Goal: Task Accomplishment & Management: Use online tool/utility

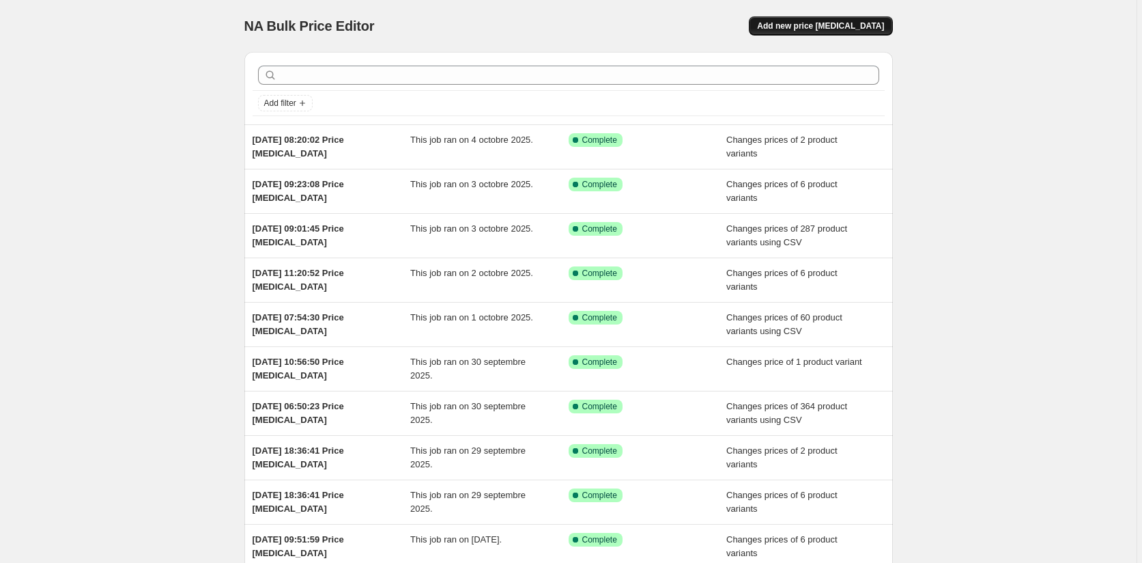
click at [861, 23] on span "Add new price [MEDICAL_DATA]" at bounding box center [820, 25] width 127 height 11
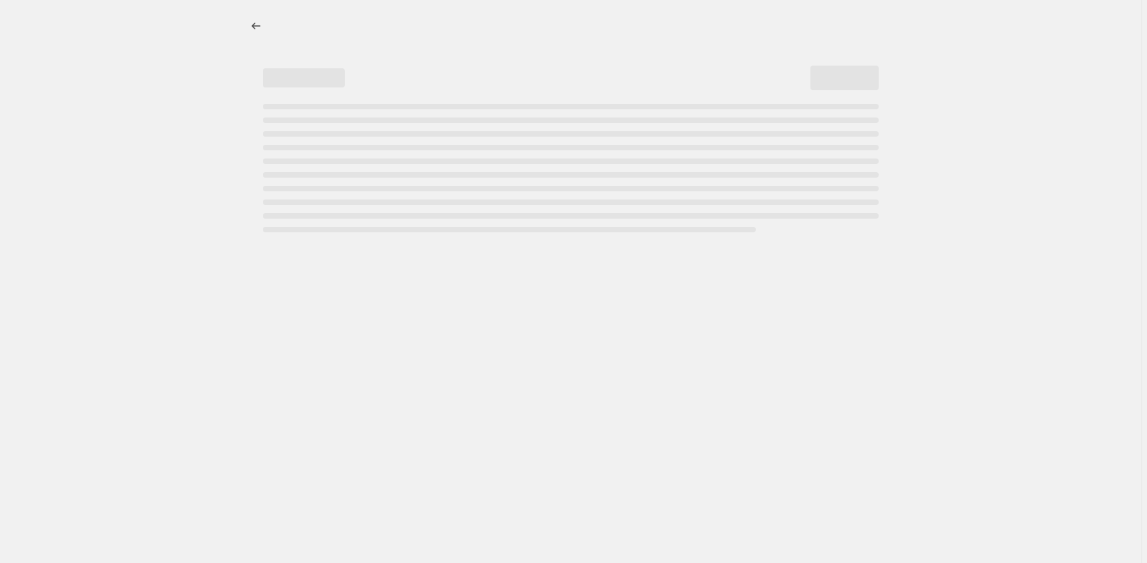
select select "percentage"
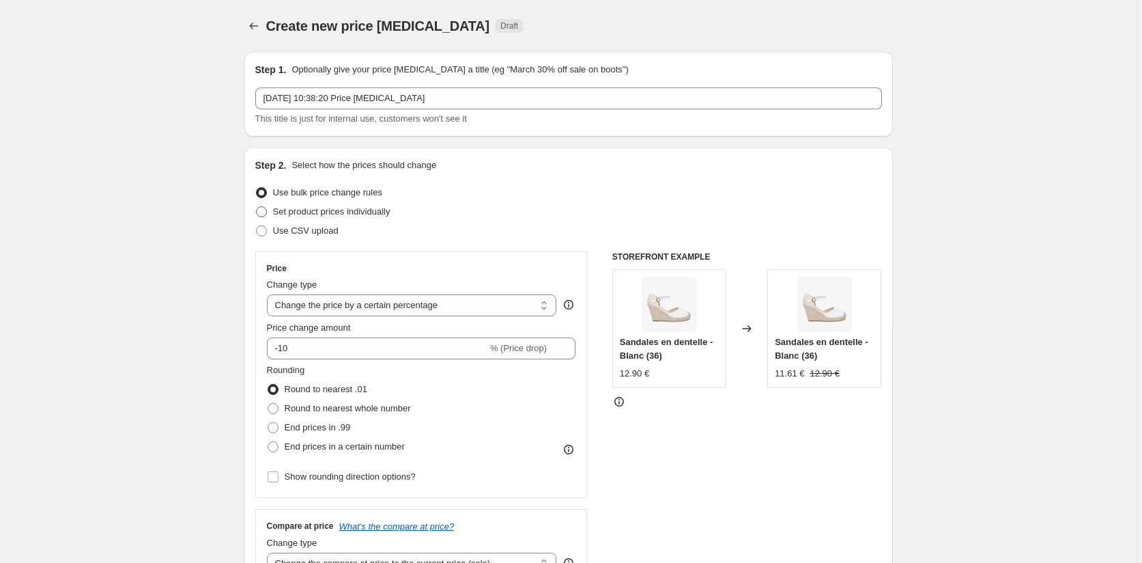
click at [281, 208] on span "Set product prices individually" at bounding box center [331, 211] width 117 height 10
click at [257, 207] on input "Set product prices individually" at bounding box center [256, 206] width 1 height 1
radio input "true"
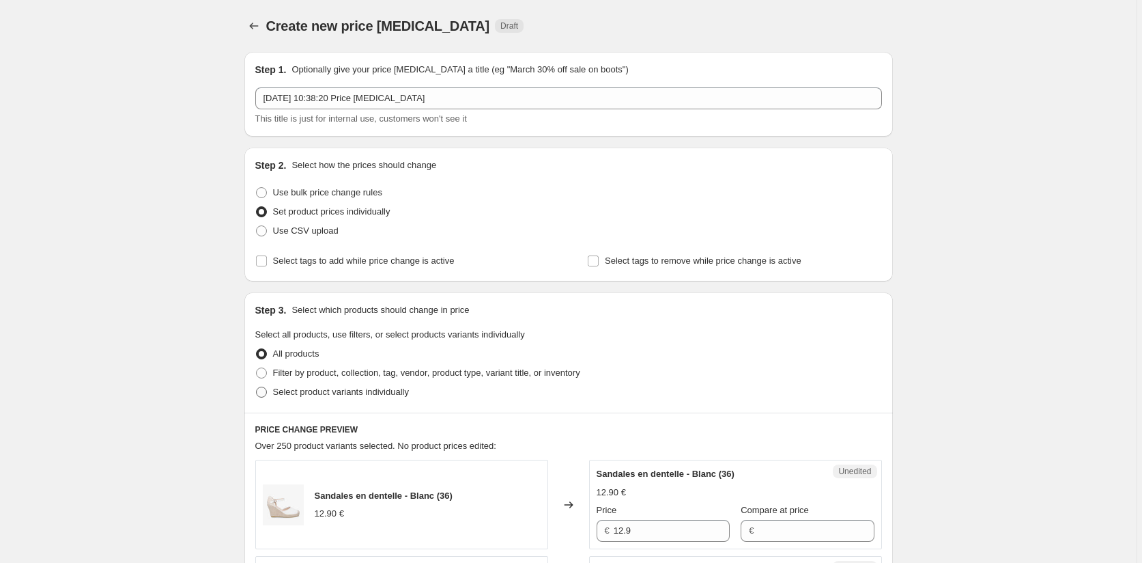
click at [277, 391] on span "Select product variants individually" at bounding box center [341, 391] width 136 height 10
click at [257, 387] on input "Select product variants individually" at bounding box center [256, 386] width 1 height 1
radio input "true"
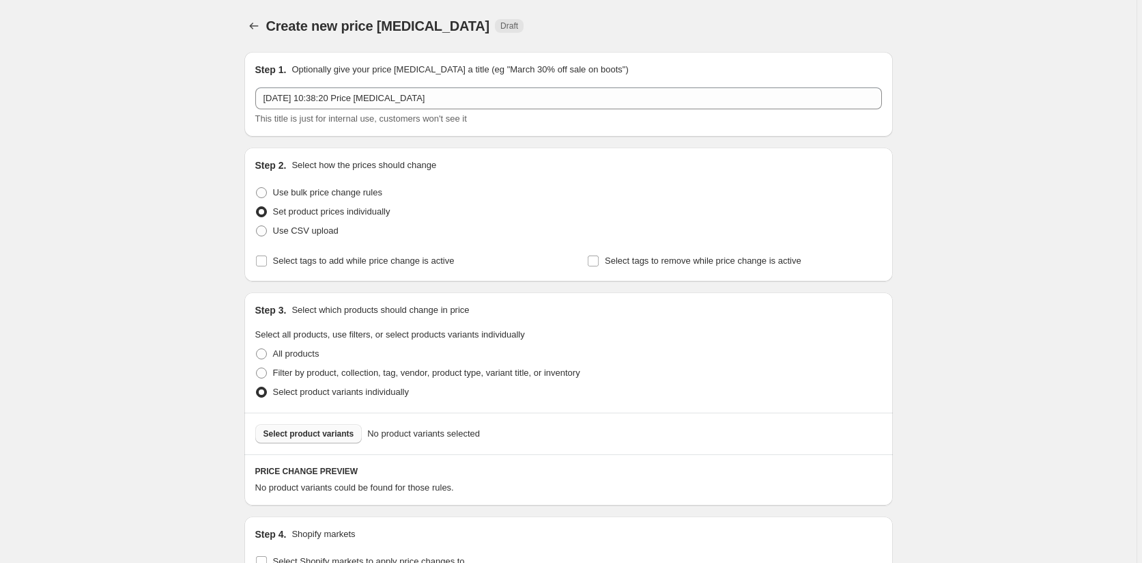
click at [317, 438] on span "Select product variants" at bounding box center [309, 433] width 91 height 11
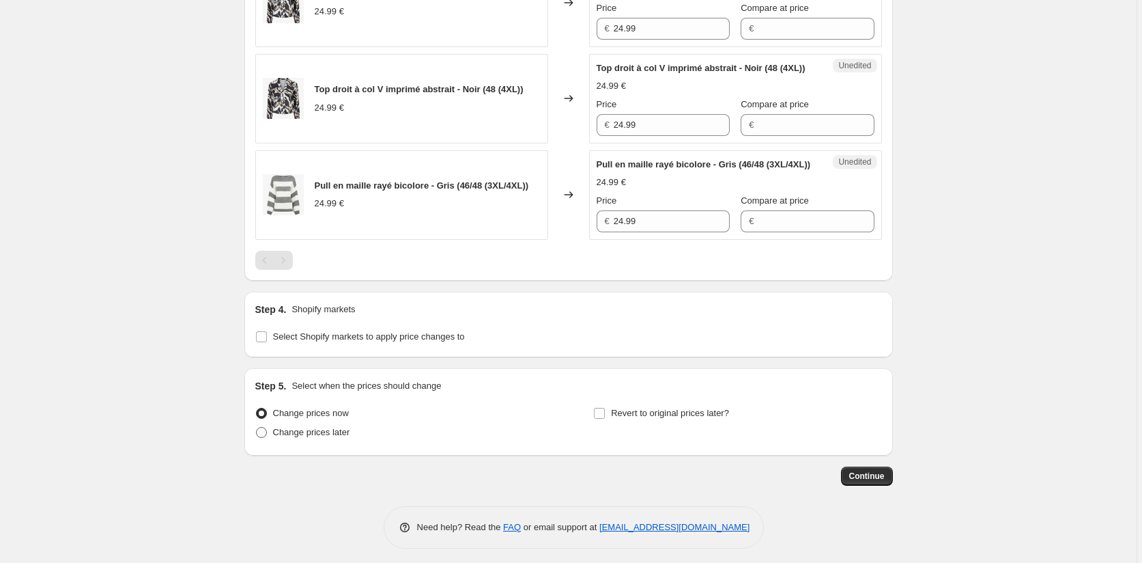
scroll to position [1139, 0]
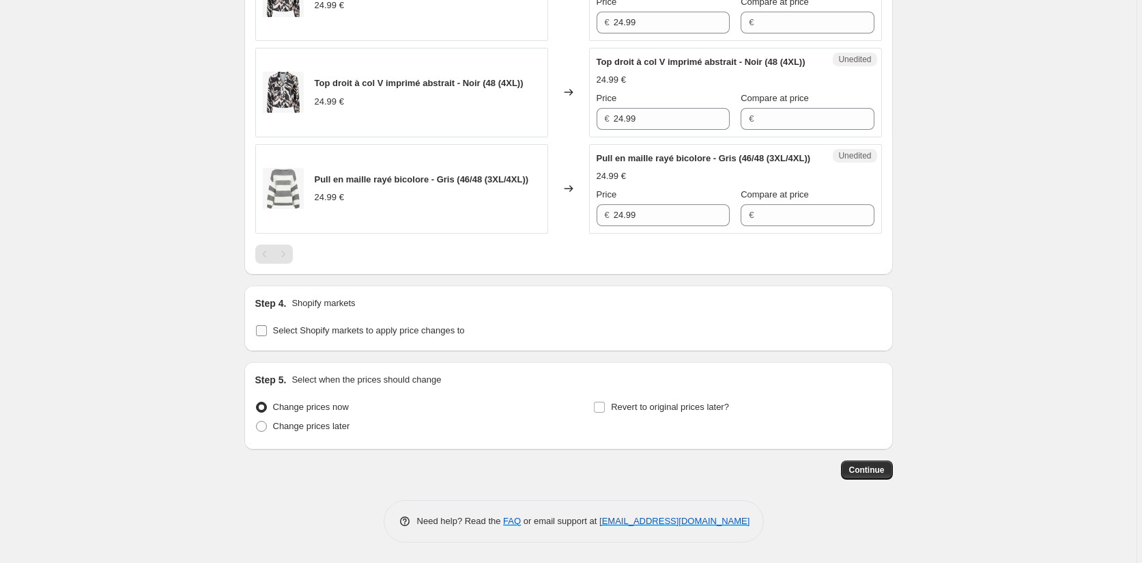
click at [262, 333] on input "Select Shopify markets to apply price changes to" at bounding box center [261, 330] width 11 height 11
checkbox input "true"
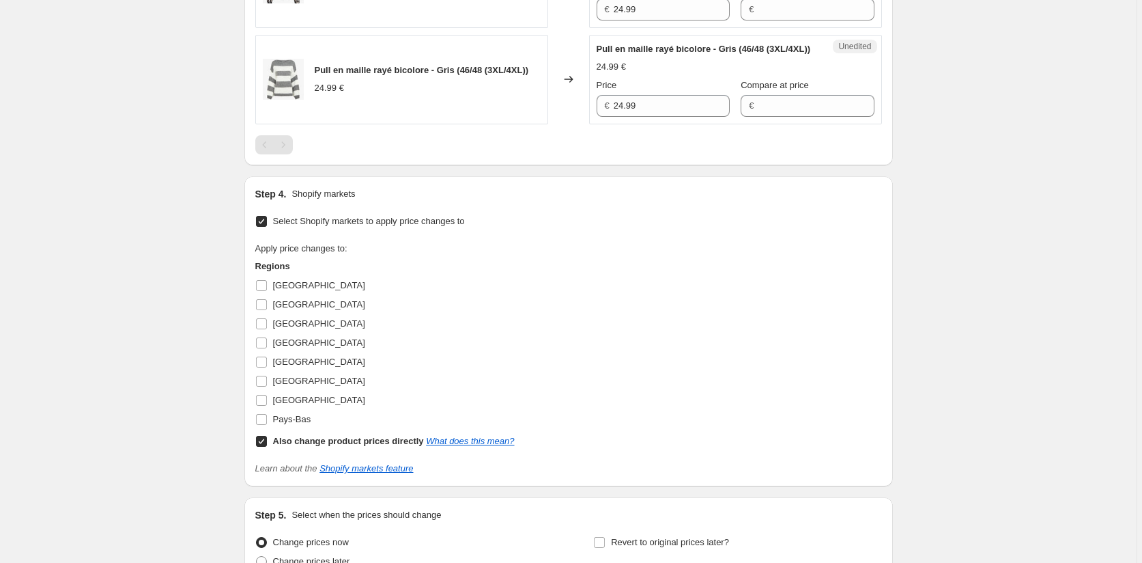
click at [261, 447] on input "Also change product prices directly What does this mean?" at bounding box center [261, 441] width 11 height 11
checkbox input "false"
click at [266, 292] on span at bounding box center [261, 285] width 12 height 12
click at [266, 291] on input "[GEOGRAPHIC_DATA]" at bounding box center [261, 285] width 11 height 11
checkbox input "true"
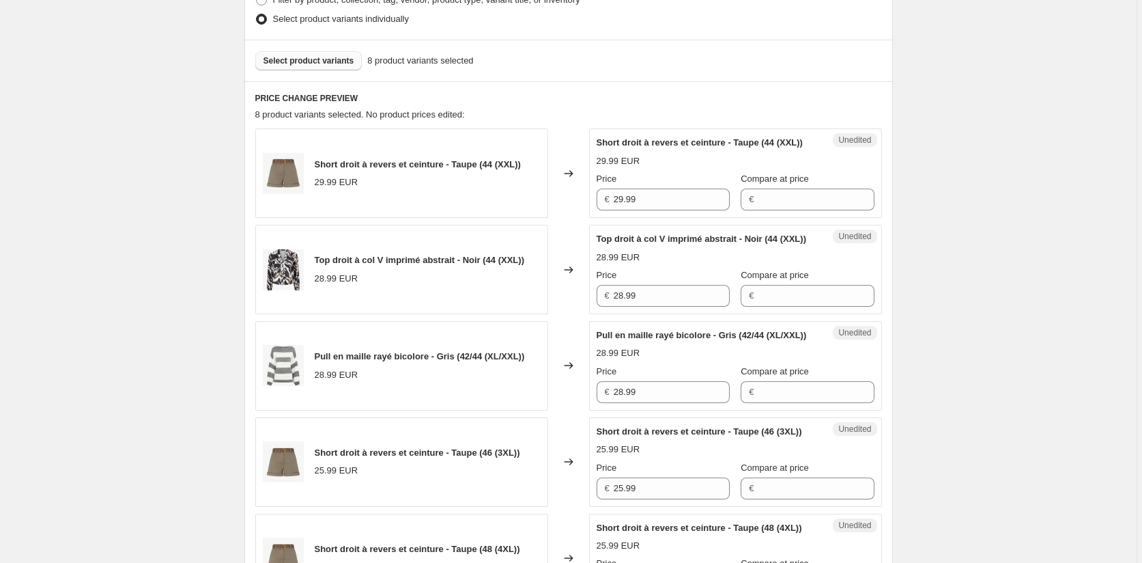
scroll to position [252, 0]
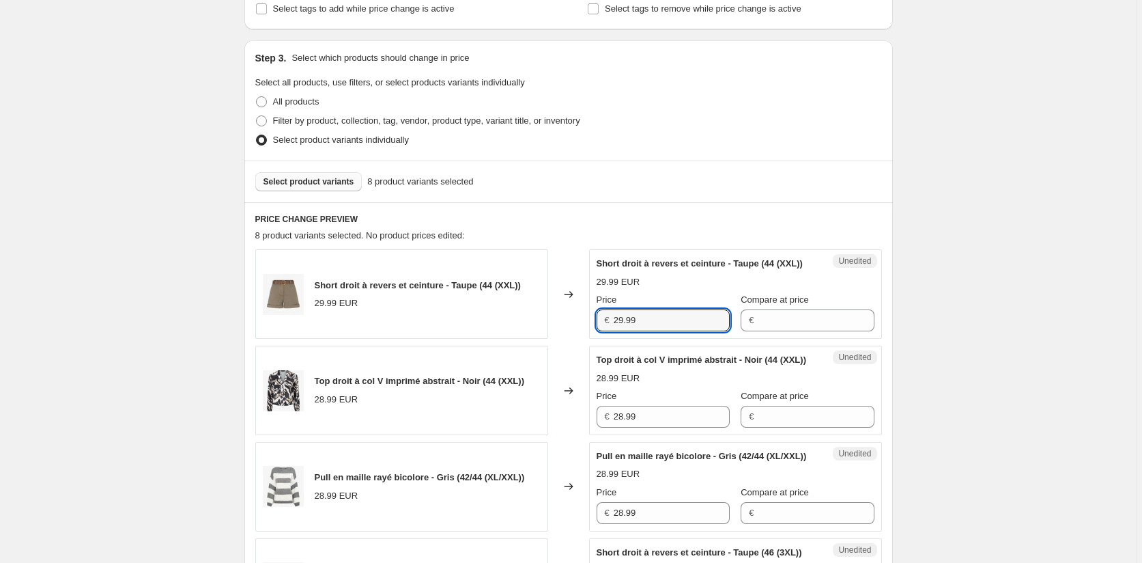
drag, startPoint x: 630, startPoint y: 331, endPoint x: 559, endPoint y: 339, distance: 71.5
click at [559, 339] on div "Short droit à revers et ceinture - Taupe (44 (XXL)) 29.99 EUR Changed to Unedit…" at bounding box center [568, 293] width 627 height 89
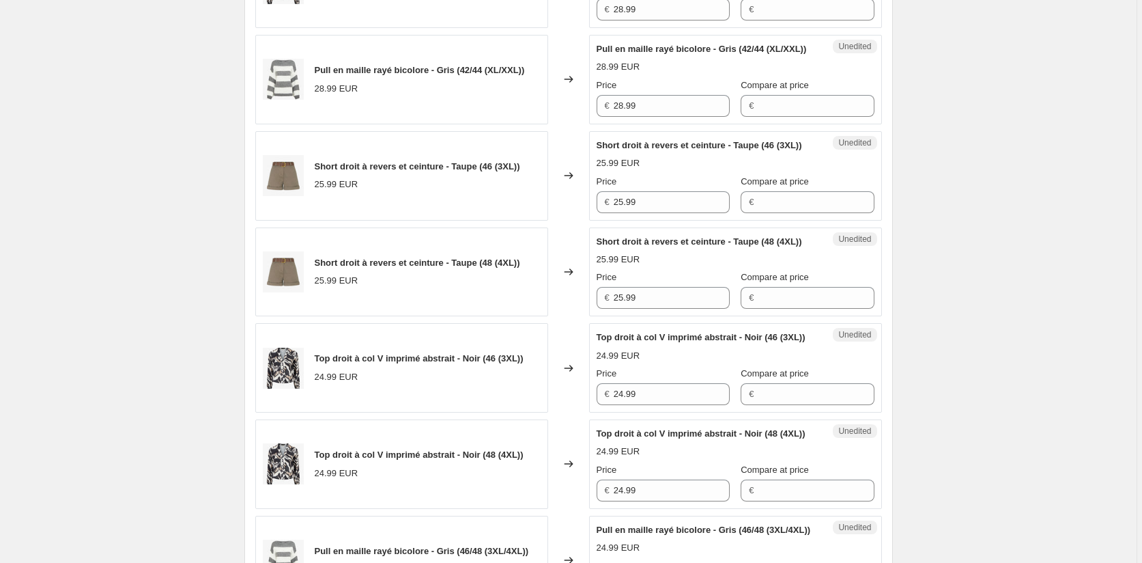
scroll to position [662, 0]
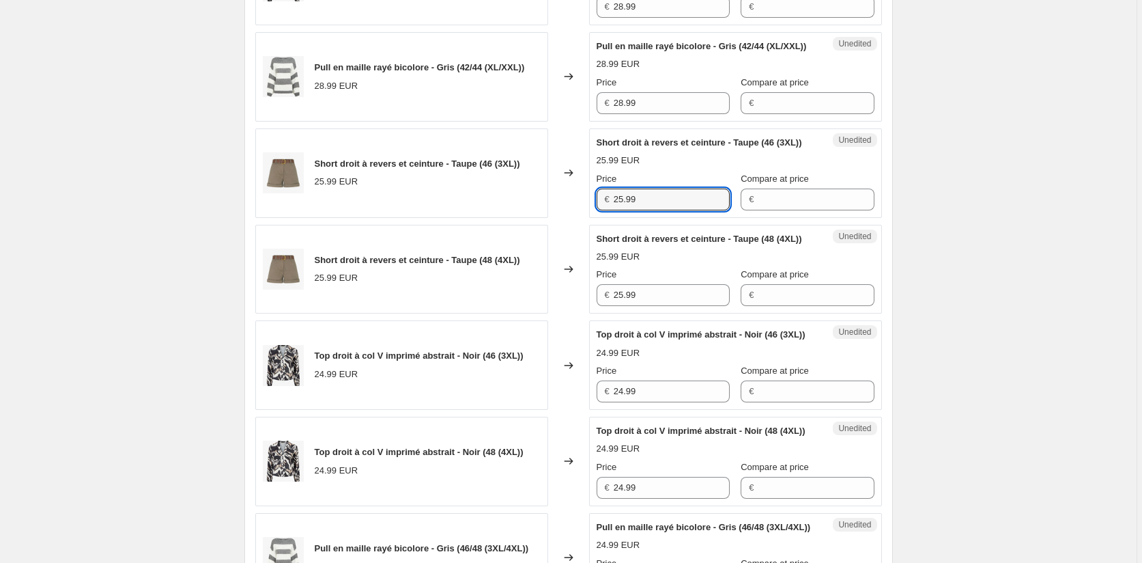
drag, startPoint x: 654, startPoint y: 249, endPoint x: 580, endPoint y: 255, distance: 74.0
click at [580, 218] on div "Short droit à revers et ceinture - Taupe (46 (3XL)) 25.99 EUR Changed to Unedit…" at bounding box center [568, 172] width 627 height 89
paste input "9"
type input "29.99"
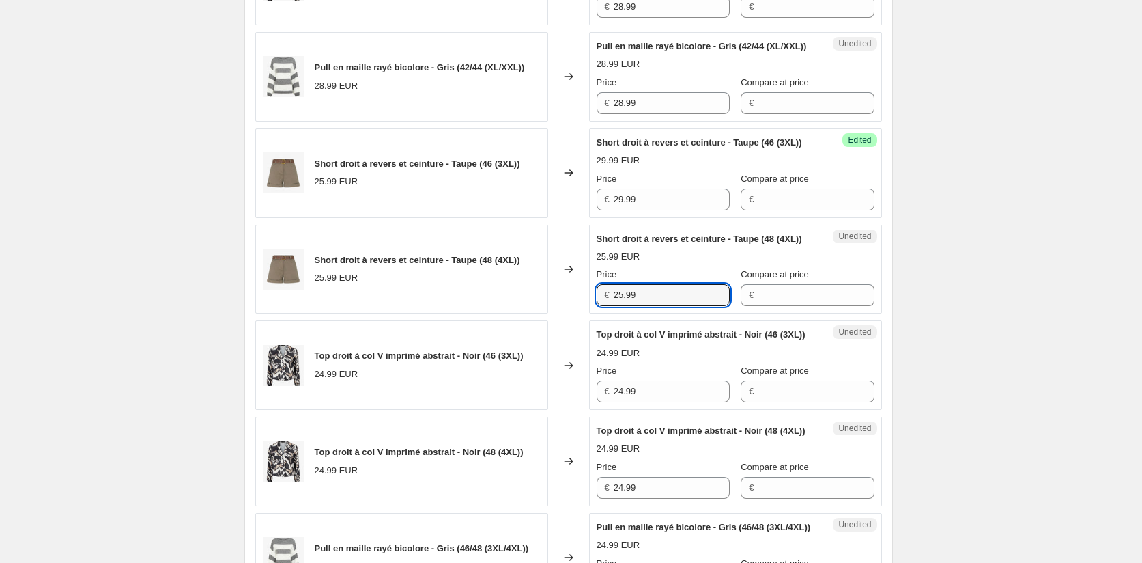
drag, startPoint x: 648, startPoint y: 360, endPoint x: 567, endPoint y: 360, distance: 81.2
click at [567, 314] on div "Short droit à revers et ceinture - Taupe (48 (4XL)) 25.99 EUR Changed to Unedit…" at bounding box center [568, 269] width 627 height 89
paste input "9"
type input "29.99"
drag, startPoint x: 608, startPoint y: 36, endPoint x: 580, endPoint y: 56, distance: 34.7
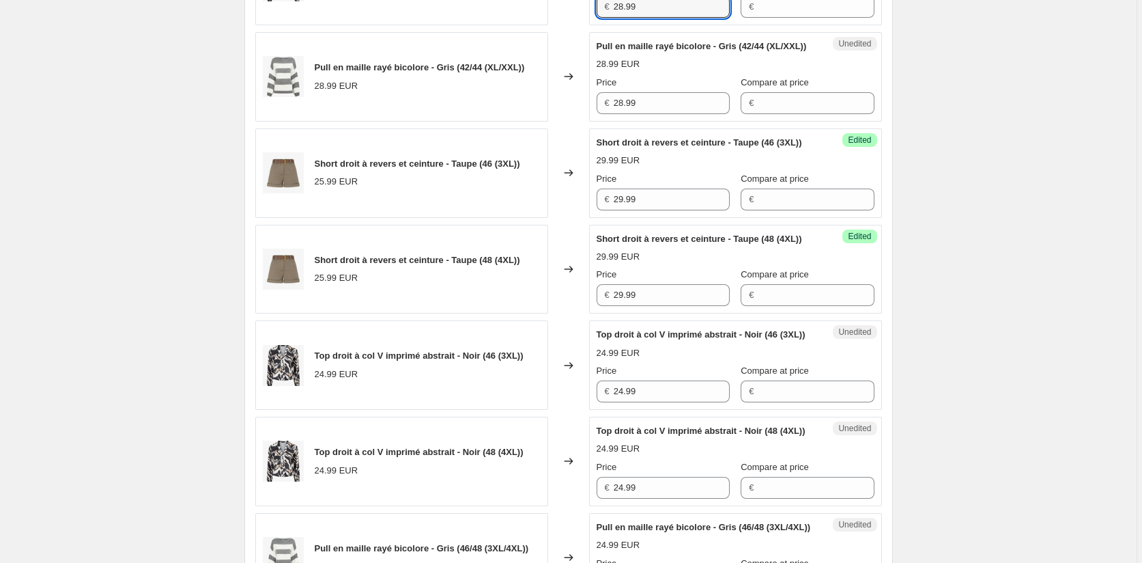
drag, startPoint x: 659, startPoint y: 469, endPoint x: 471, endPoint y: 485, distance: 188.4
click at [471, 410] on div "Top droit à col V imprimé abstrait - Noir (46 (3XL)) 24.99 EUR Changed to Unedi…" at bounding box center [568, 364] width 627 height 89
paste input "8"
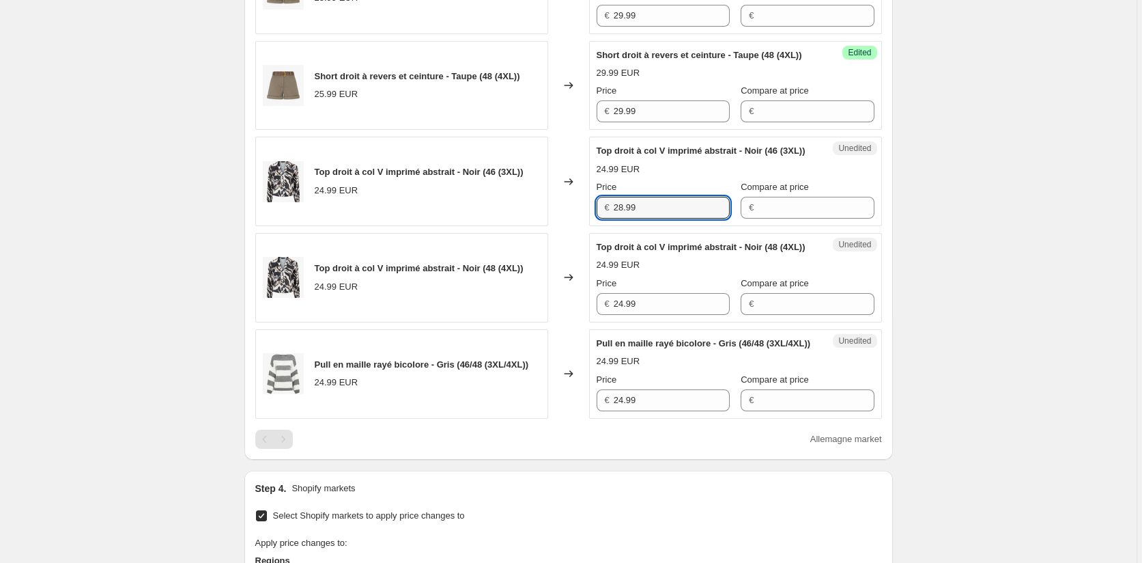
scroll to position [866, 0]
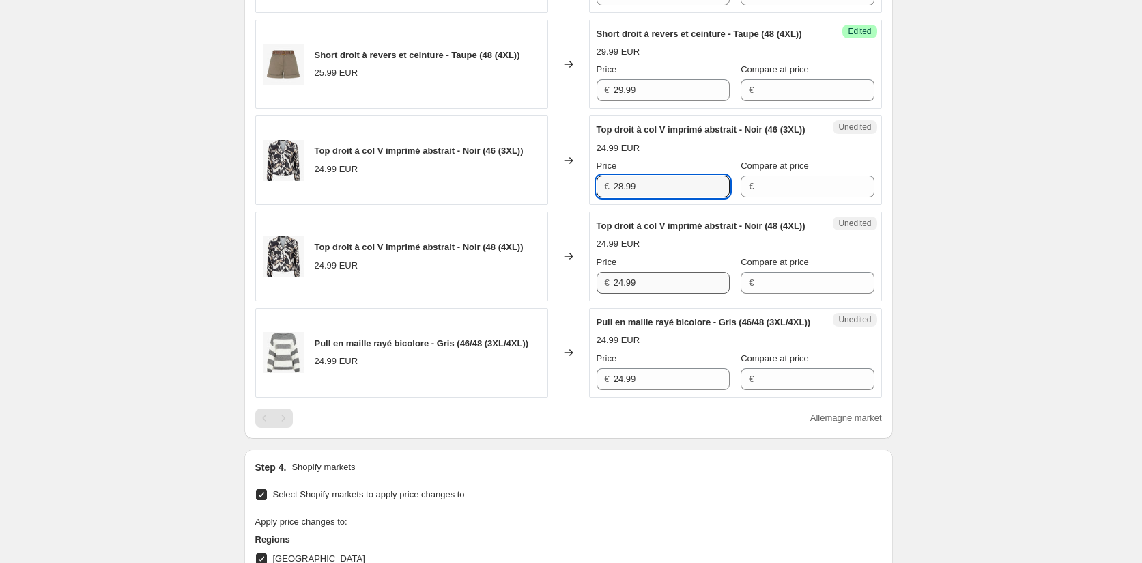
type input "28.99"
drag, startPoint x: 653, startPoint y: 383, endPoint x: 592, endPoint y: 373, distance: 62.2
click at [592, 301] on div "Unedited Top droit à col V imprimé abstrait - Noir (48 (4XL)) 24.99 EUR Price €…" at bounding box center [735, 256] width 293 height 89
paste input "8"
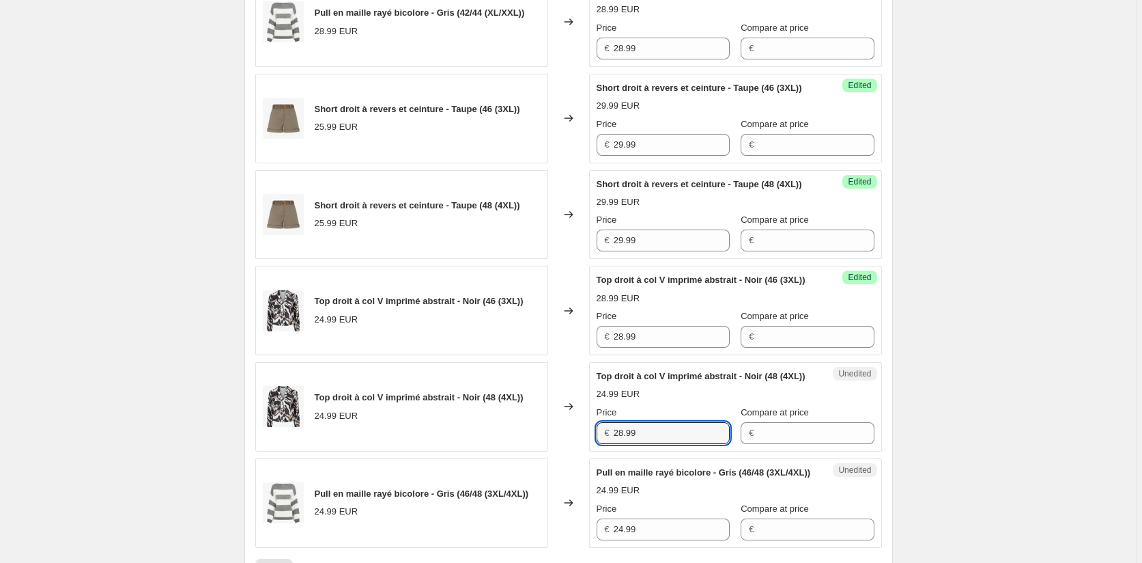
scroll to position [525, 0]
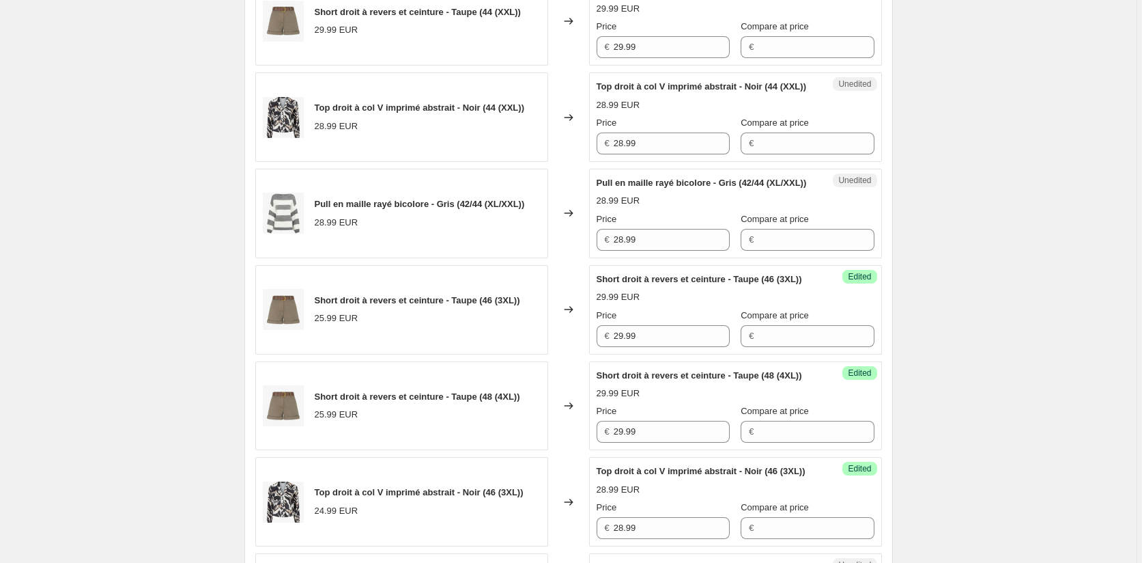
type input "28.99"
drag, startPoint x: 593, startPoint y: 284, endPoint x: 567, endPoint y: 301, distance: 31.1
click at [563, 258] on div "Pull en maille rayé bicolore - Gris (42/44 (XL/XXL)) 28.99 EUR Changed to Unedi…" at bounding box center [568, 213] width 627 height 89
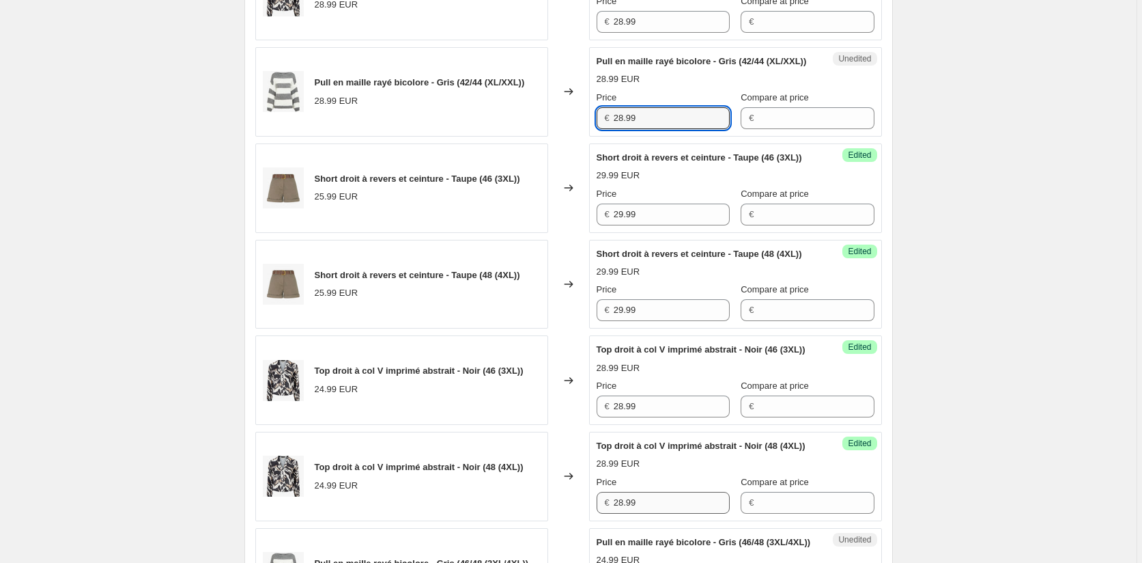
scroll to position [866, 0]
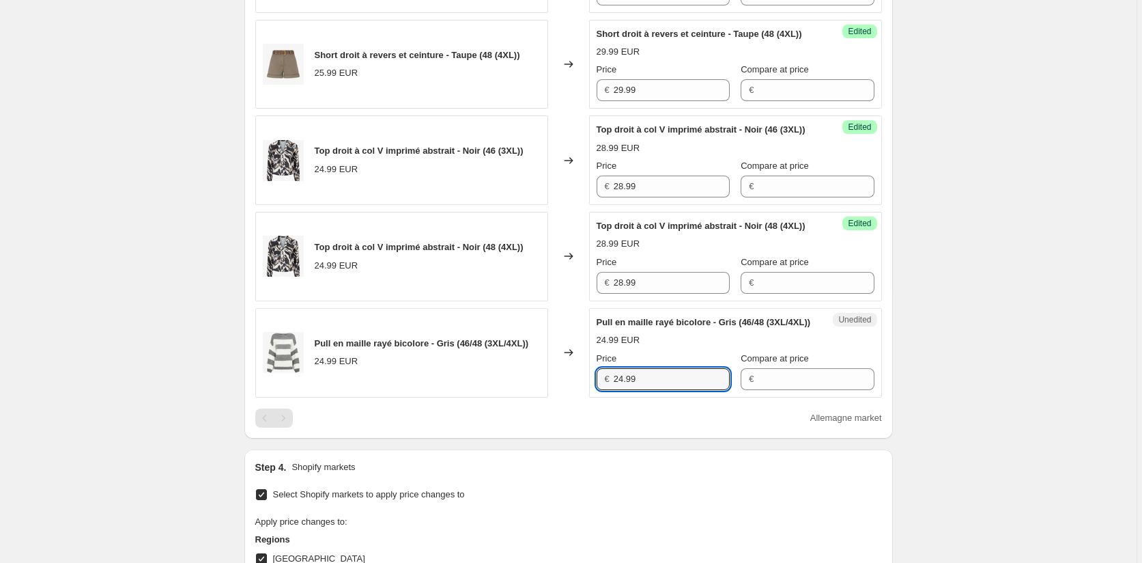
drag, startPoint x: 659, startPoint y: 494, endPoint x: 564, endPoint y: 494, distance: 94.9
click at [565, 397] on div "Pull en maille rayé bicolore - Gris (46/48 (3XL/4XL)) 24.99 EUR Changed to Uned…" at bounding box center [568, 352] width 627 height 89
paste input "8"
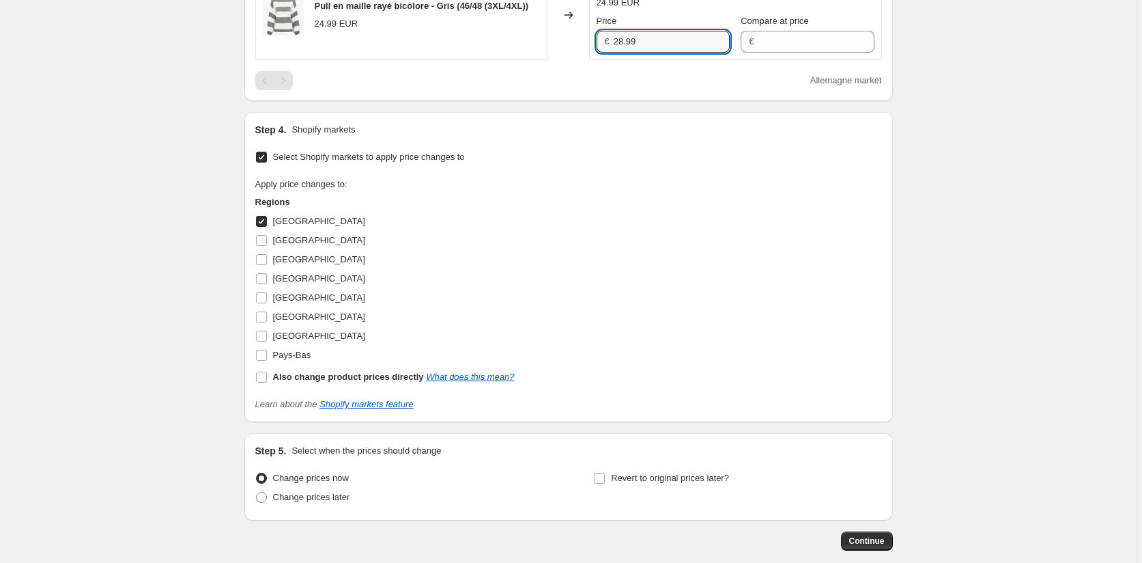
scroll to position [1208, 0]
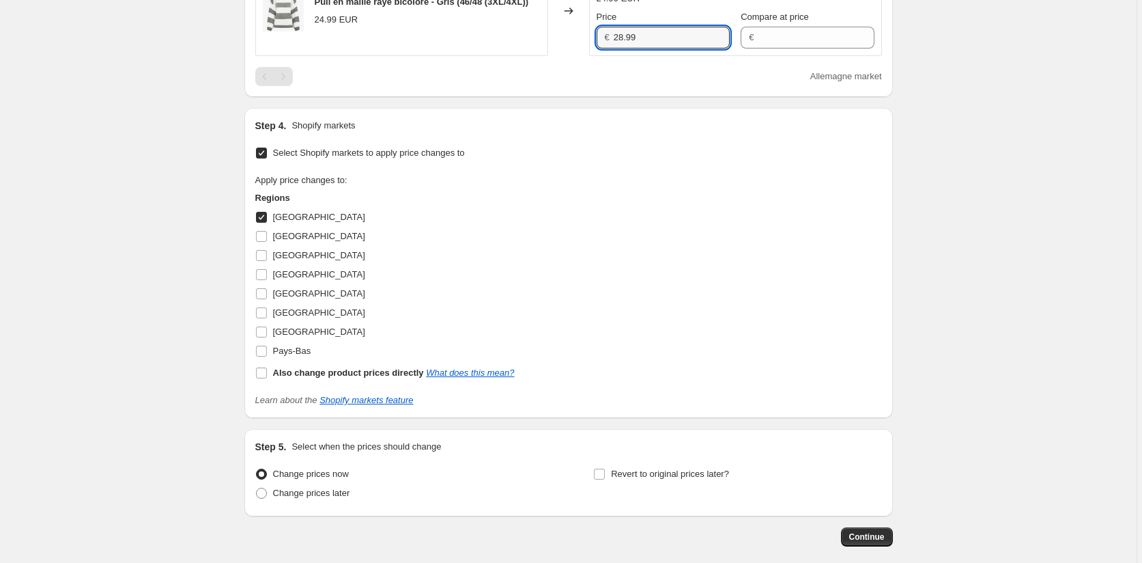
type input "28.99"
click at [267, 223] on input "[GEOGRAPHIC_DATA]" at bounding box center [261, 217] width 11 height 11
checkbox input "false"
click at [266, 242] on input "[GEOGRAPHIC_DATA]" at bounding box center [261, 236] width 11 height 11
checkbox input "true"
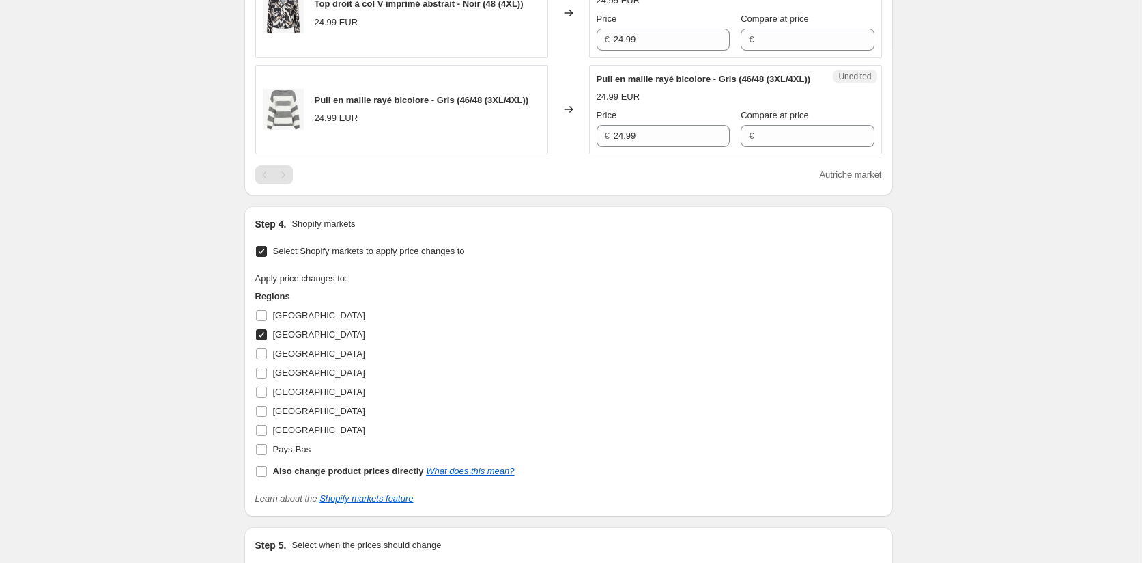
scroll to position [935, 0]
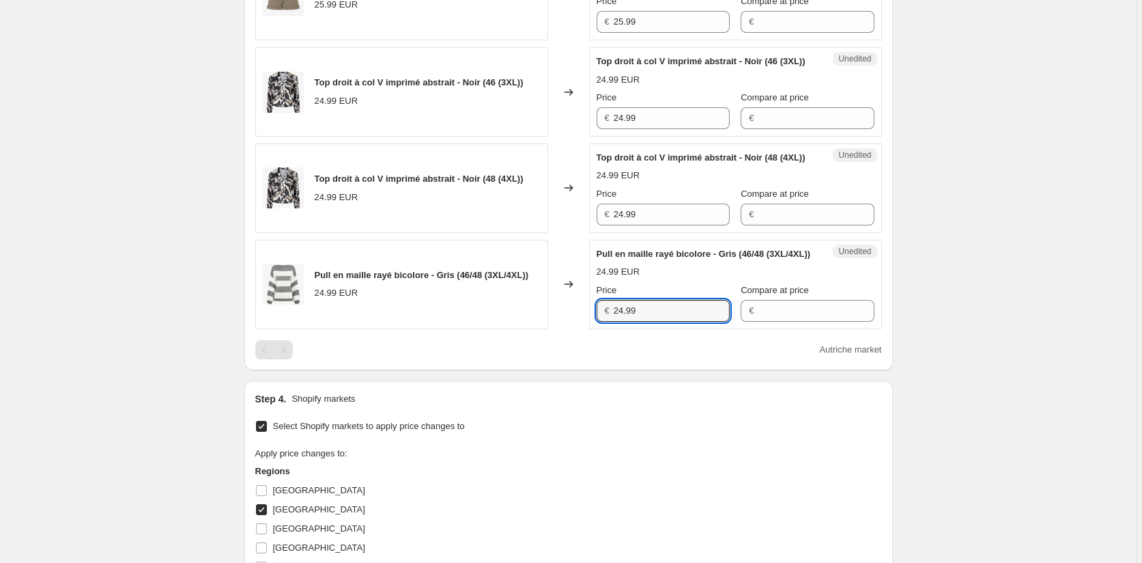
drag, startPoint x: 640, startPoint y: 416, endPoint x: 520, endPoint y: 416, distance: 120.8
click at [520, 329] on div "Pull en maille rayé bicolore - Gris (46/48 (3XL/4XL)) 24.99 EUR Changed to Uned…" at bounding box center [568, 284] width 627 height 89
paste input "8"
type input "28.99"
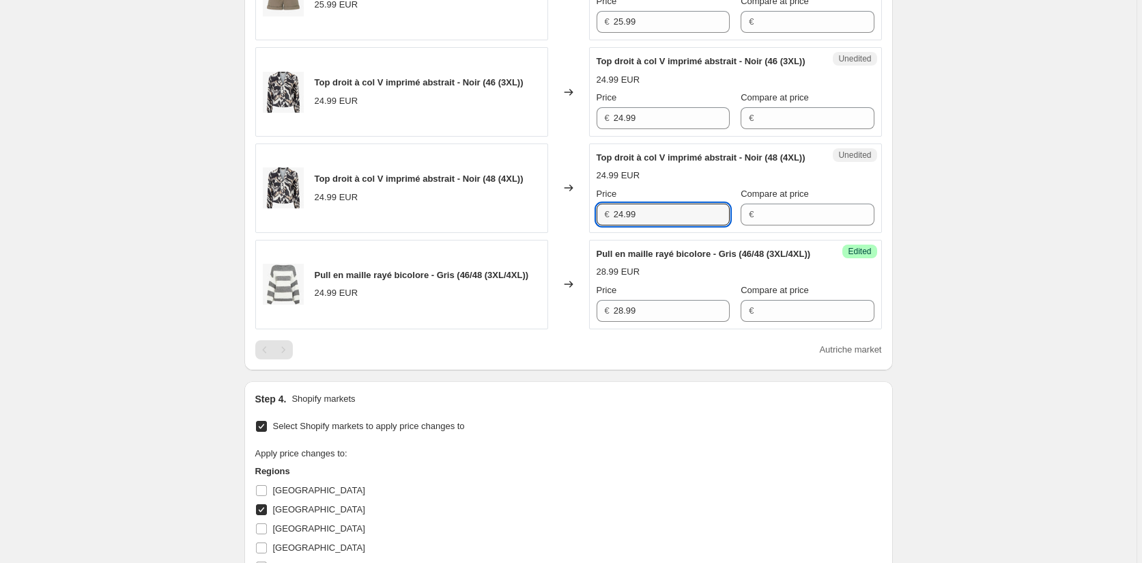
drag, startPoint x: 641, startPoint y: 312, endPoint x: 571, endPoint y: 313, distance: 69.6
click at [571, 233] on div "Top droit à col V imprimé abstrait - Noir (48 (4XL)) 24.99 EUR Changed to Unedi…" at bounding box center [568, 187] width 627 height 89
paste input "8"
type input "28.99"
click at [584, 137] on div "Top droit à col V imprimé abstrait - Noir (46 (3XL)) 24.99 EUR Changed to Unedi…" at bounding box center [568, 91] width 627 height 89
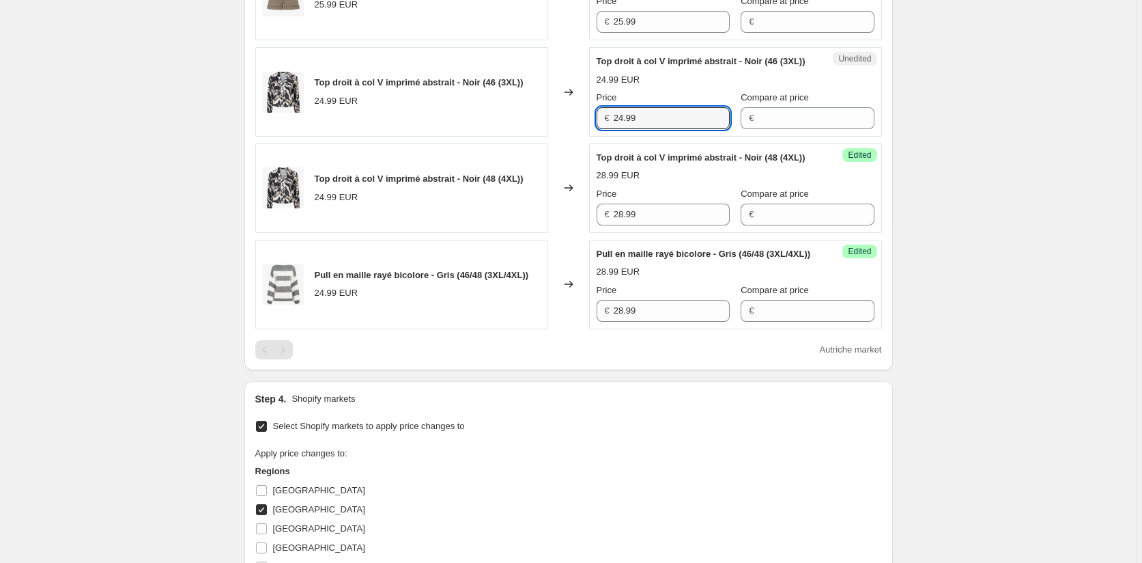
paste input "8"
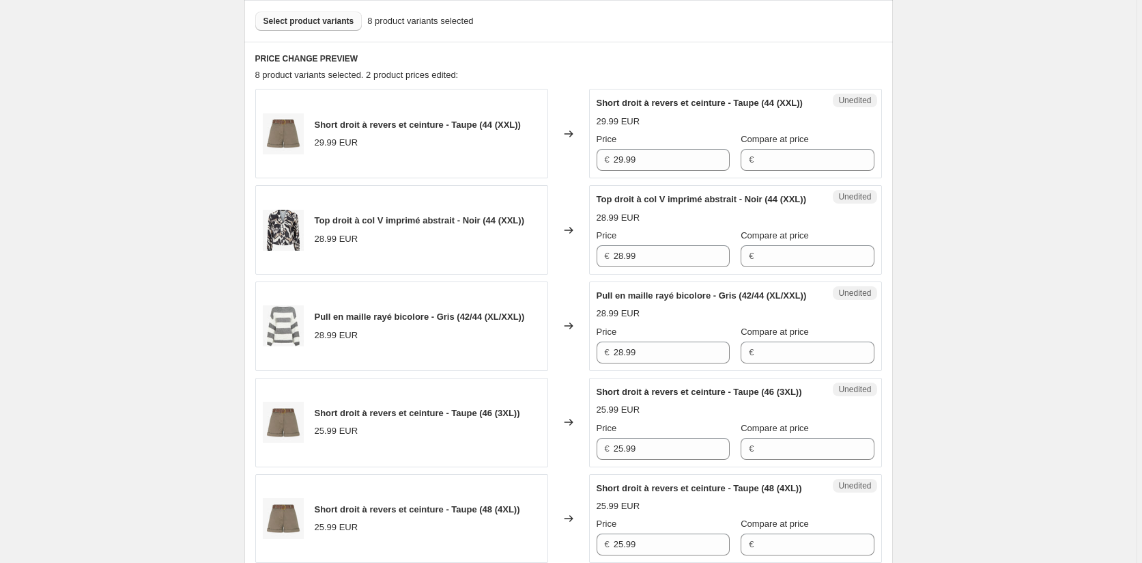
scroll to position [388, 0]
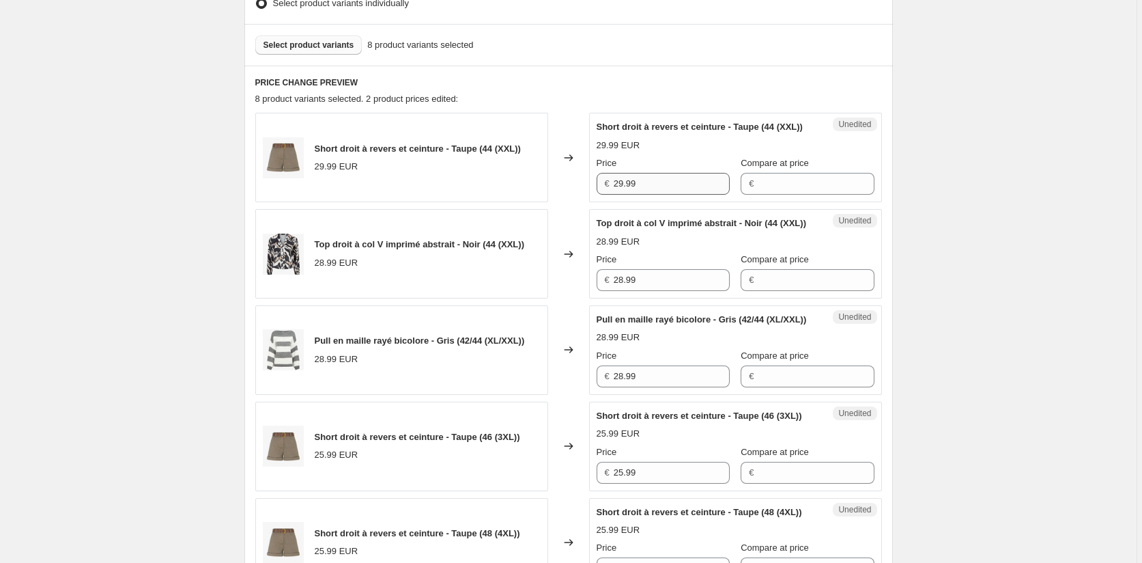
type input "28.99"
drag, startPoint x: 646, startPoint y: 196, endPoint x: 580, endPoint y: 207, distance: 67.1
click at [580, 202] on div "Short droit à revers et ceinture - Taupe (44 (XXL)) 29.99 EUR Changed to Unedit…" at bounding box center [568, 157] width 627 height 89
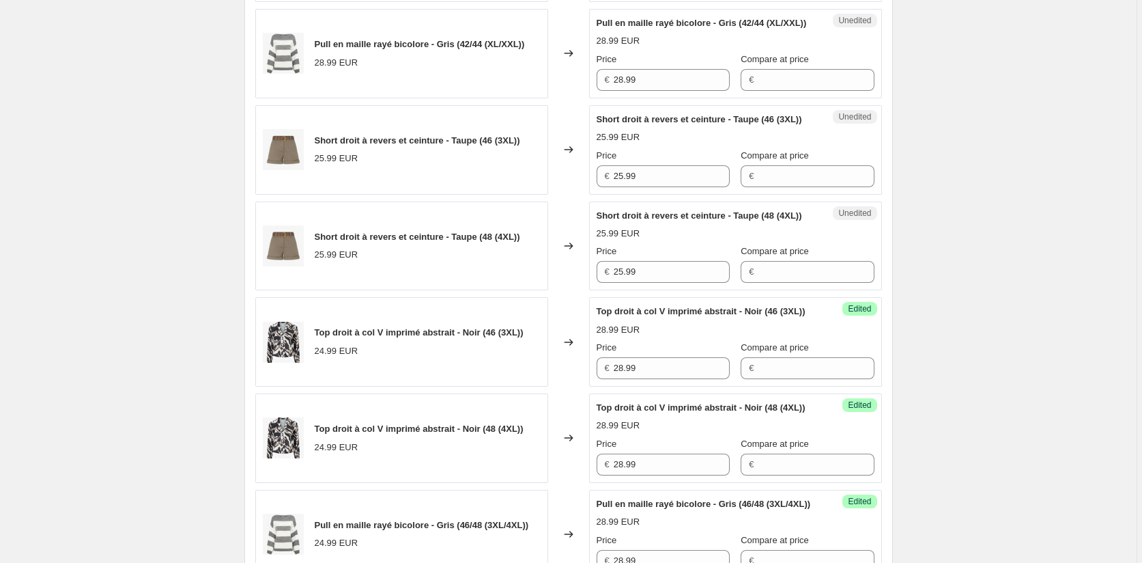
scroll to position [730, 0]
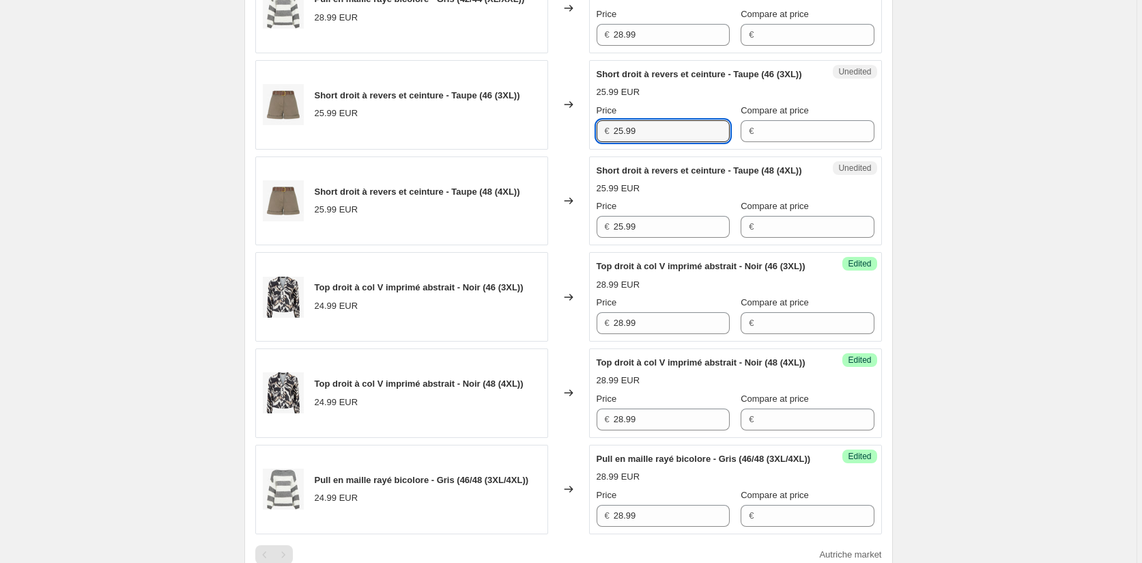
drag, startPoint x: 613, startPoint y: 184, endPoint x: 576, endPoint y: 189, distance: 37.2
click at [576, 150] on div "Short droit à revers et ceinture - Taupe (46 (3XL)) 25.99 EUR Changed to Unedit…" at bounding box center [568, 104] width 627 height 89
paste input "9"
type input "29.99"
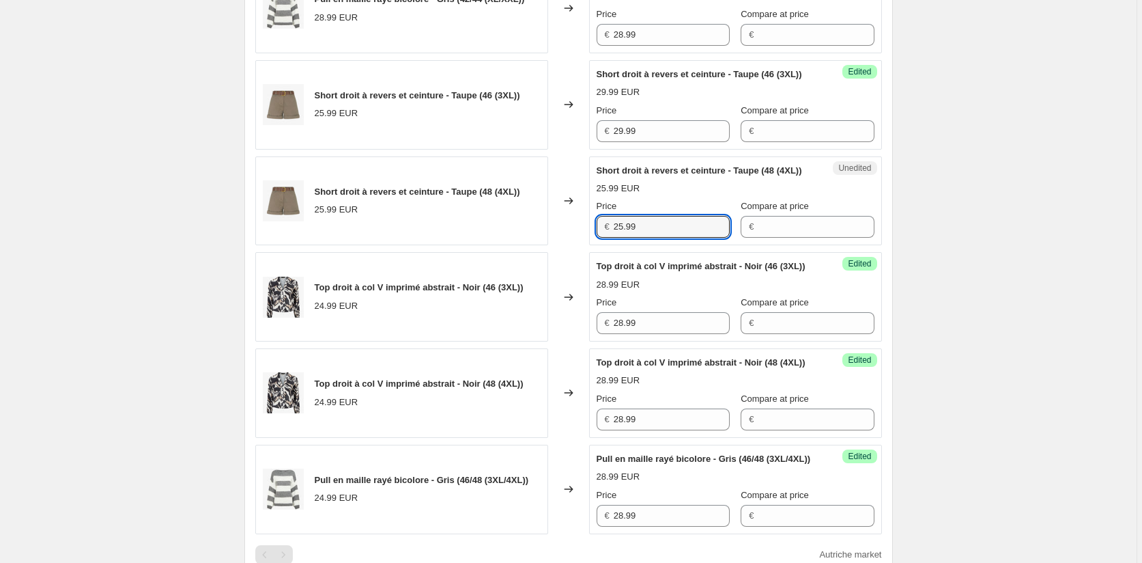
drag, startPoint x: 644, startPoint y: 301, endPoint x: 566, endPoint y: 301, distance: 77.8
click at [566, 246] on div "Short droit à revers et ceinture - Taupe (48 (4XL)) 25.99 EUR Changed to Unedit…" at bounding box center [568, 200] width 627 height 89
paste input "9"
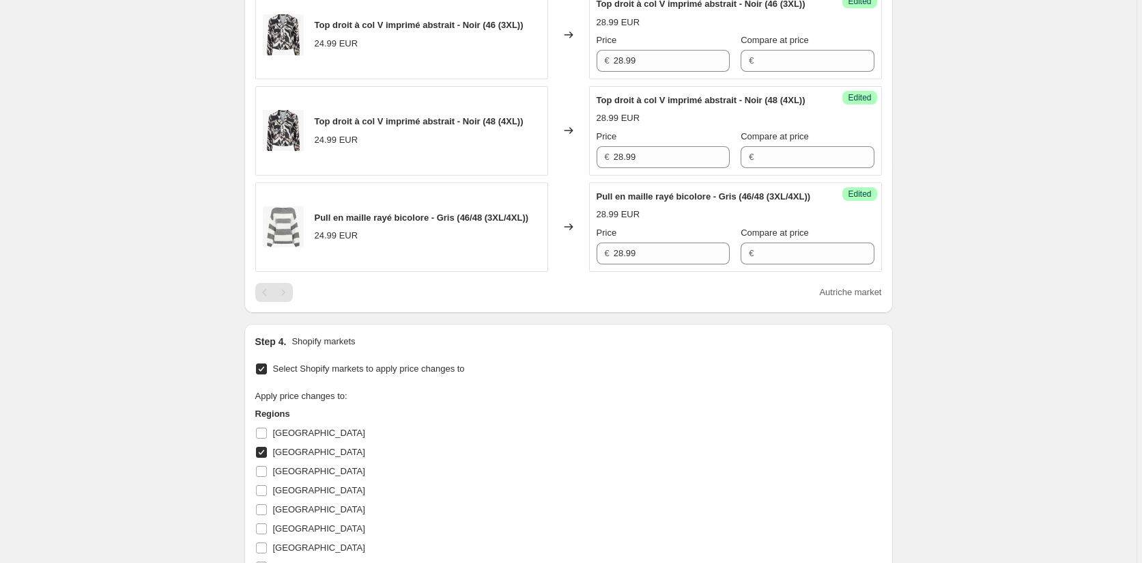
scroll to position [1208, 0]
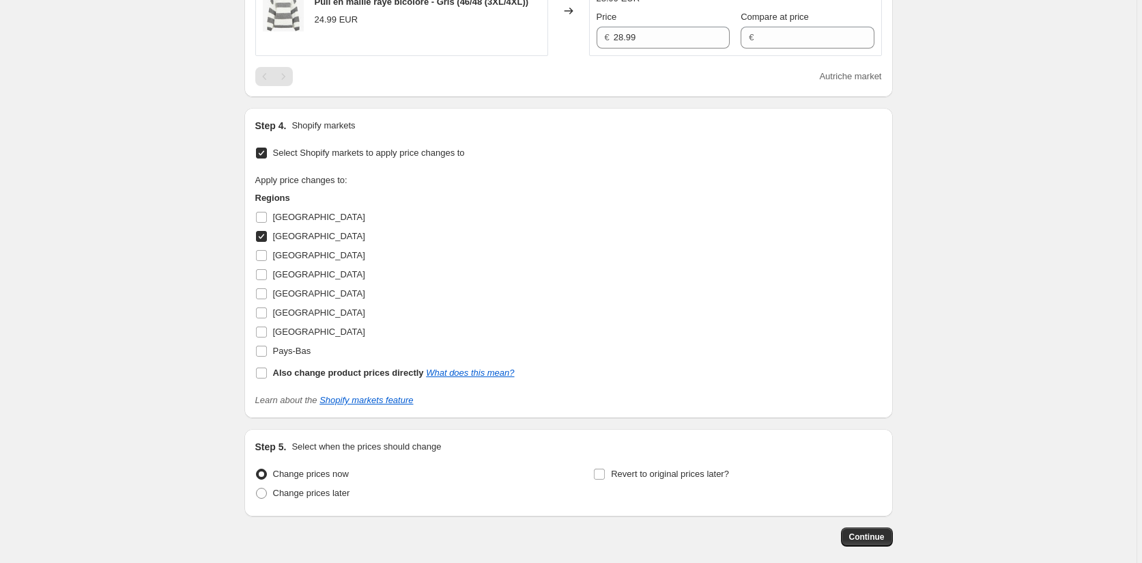
type input "29.99"
click at [261, 242] on input "[GEOGRAPHIC_DATA]" at bounding box center [261, 236] width 11 height 11
checkbox input "false"
click at [266, 356] on input "Pays-Bas" at bounding box center [261, 350] width 11 height 11
checkbox input "true"
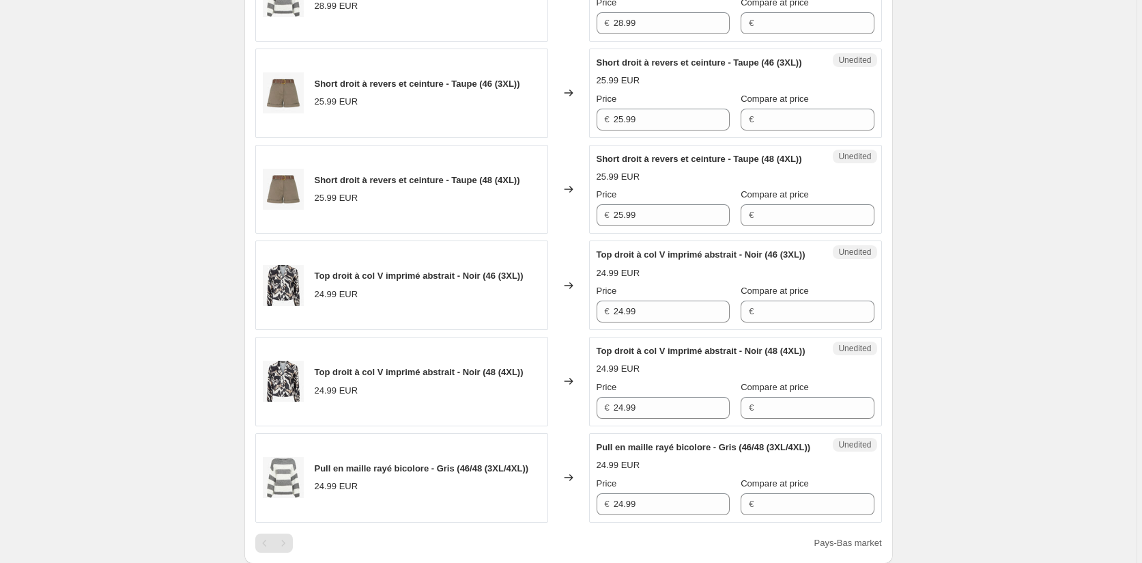
scroll to position [662, 0]
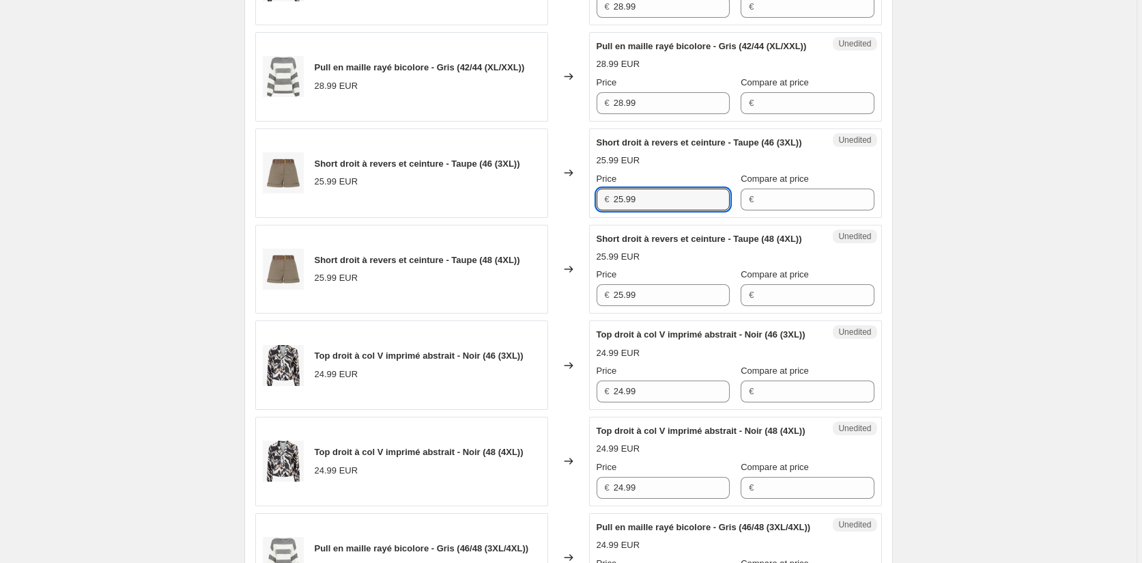
drag, startPoint x: 604, startPoint y: 251, endPoint x: 591, endPoint y: 250, distance: 13.7
click at [595, 218] on div "Unedited Short droit à revers et ceinture - Taupe (46 (3XL)) 25.99 EUR Price € …" at bounding box center [735, 172] width 293 height 89
drag, startPoint x: 649, startPoint y: 256, endPoint x: 564, endPoint y: 255, distance: 84.7
click at [565, 218] on div "Short droit à revers et ceinture - Taupe (46 (3XL)) 25.99 EUR Changed to Unedit…" at bounding box center [568, 172] width 627 height 89
paste input "29.99"
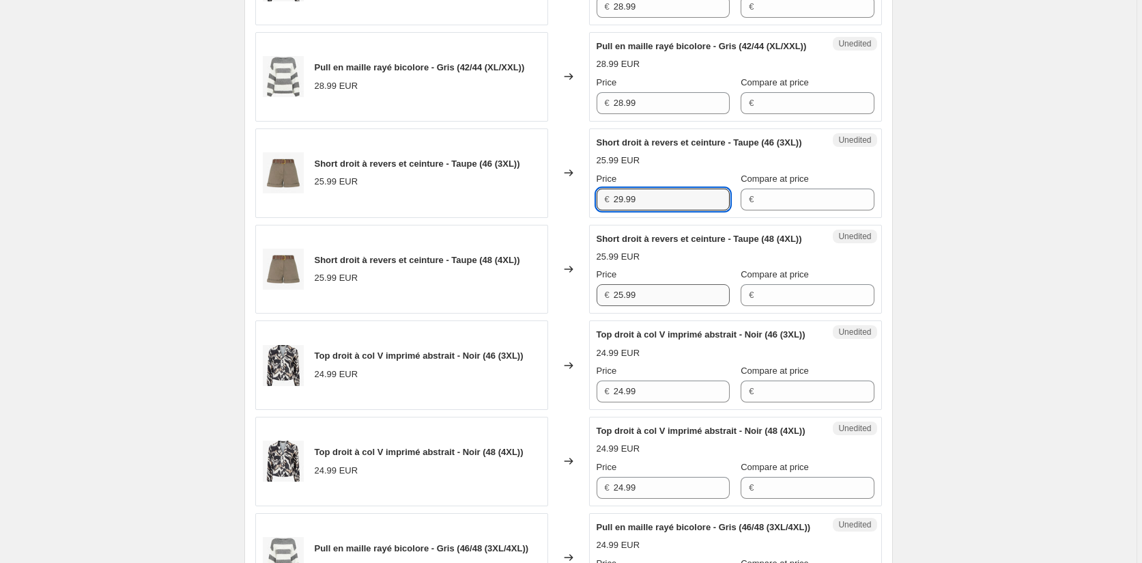
type input "29.99"
drag, startPoint x: 645, startPoint y: 356, endPoint x: 580, endPoint y: 356, distance: 65.5
click at [581, 314] on div "Short droit à revers et ceinture - Taupe (48 (4XL)) 25.99 EUR Changed to Unedit…" at bounding box center [568, 269] width 627 height 89
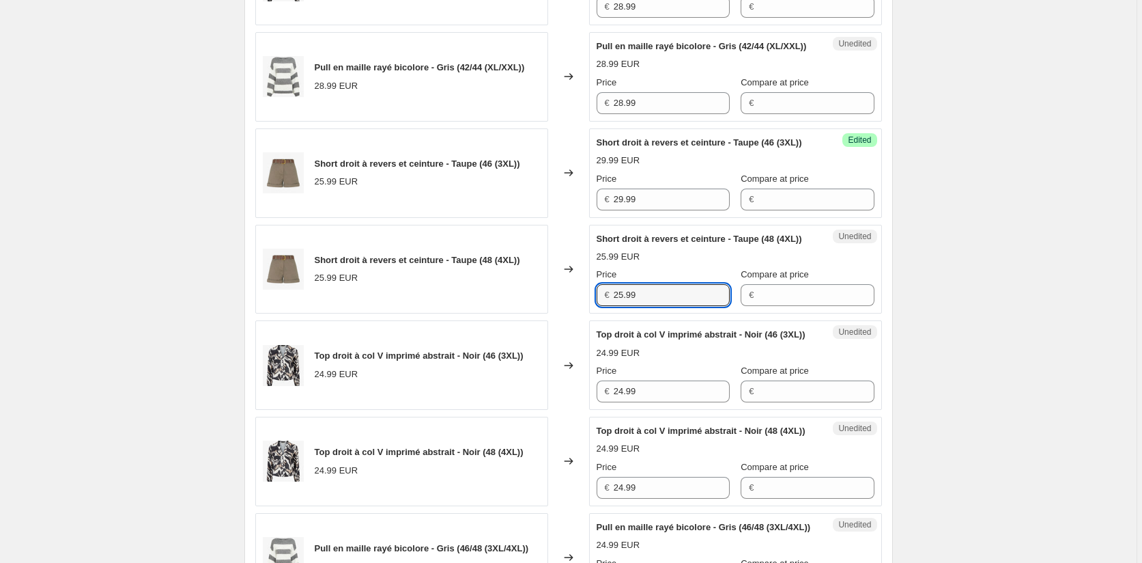
paste input "9"
type input "29.99"
drag, startPoint x: 651, startPoint y: 148, endPoint x: 590, endPoint y: 146, distance: 61.5
click at [591, 122] on div "Pull en maille rayé bicolore - Gris (42/44 (XL/XXL)) 28.99 EUR Changed to Unedi…" at bounding box center [568, 76] width 627 height 89
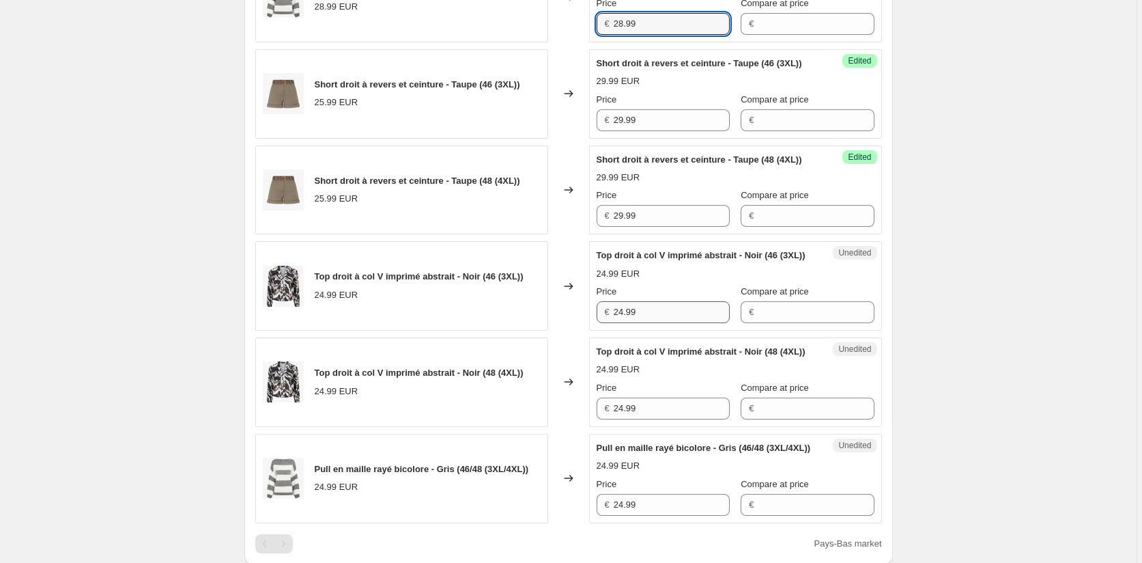
scroll to position [866, 0]
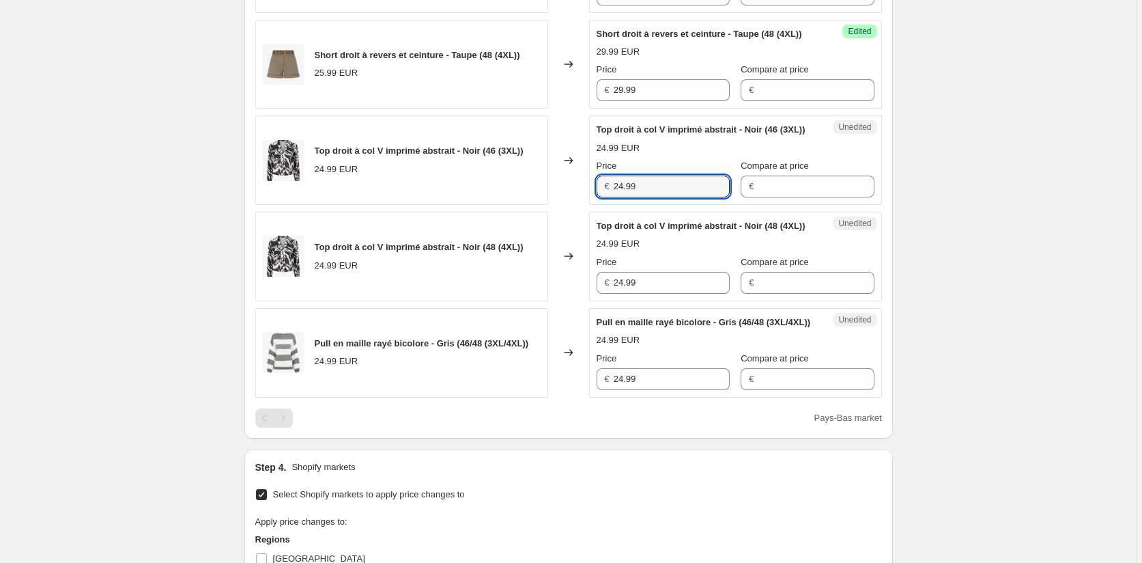
click at [595, 205] on div "Unedited Top droit à col V imprimé abstrait - Noir (46 (3XL)) 24.99 EUR Price €…" at bounding box center [735, 159] width 293 height 89
paste input "8"
type input "28.99"
click at [543, 301] on div "Top droit à col V imprimé abstrait - Noir (48 (4XL)) 24.99 EUR Changed to Unedi…" at bounding box center [568, 256] width 627 height 89
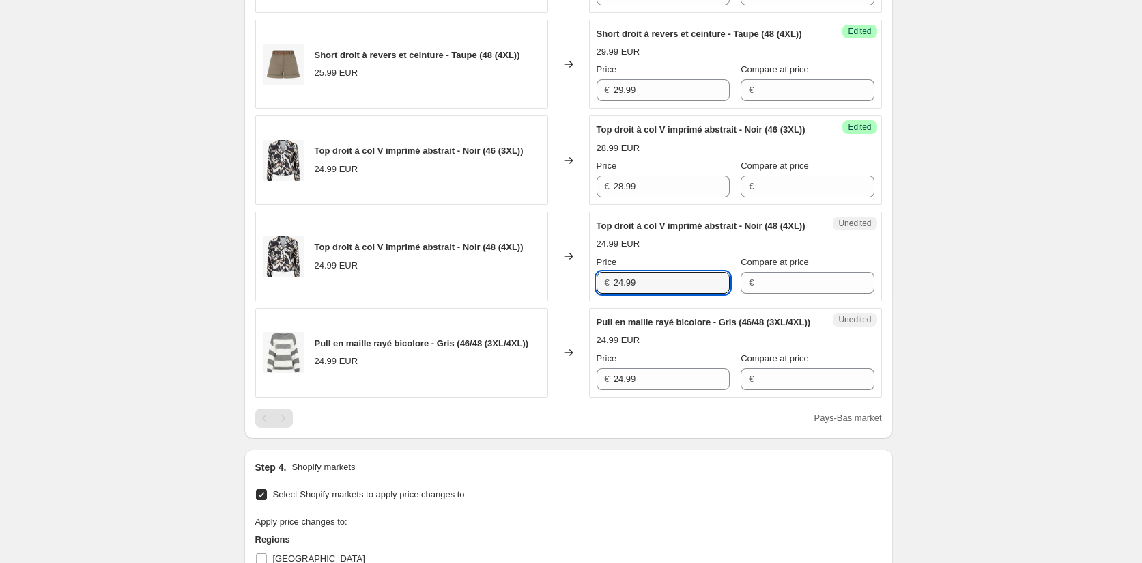
paste input "8"
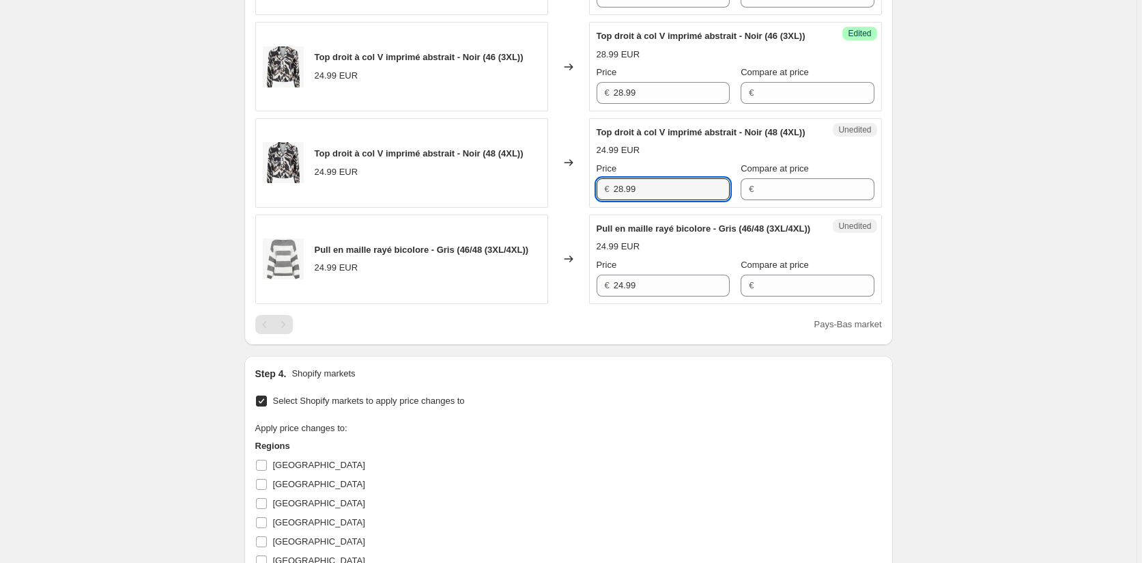
scroll to position [1139, 0]
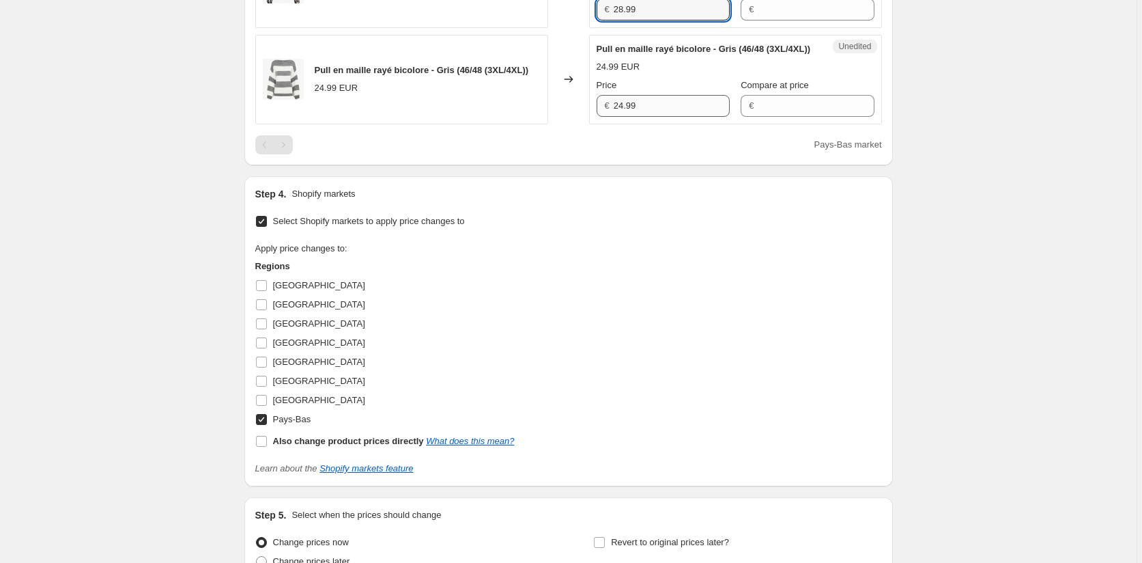
type input "28.99"
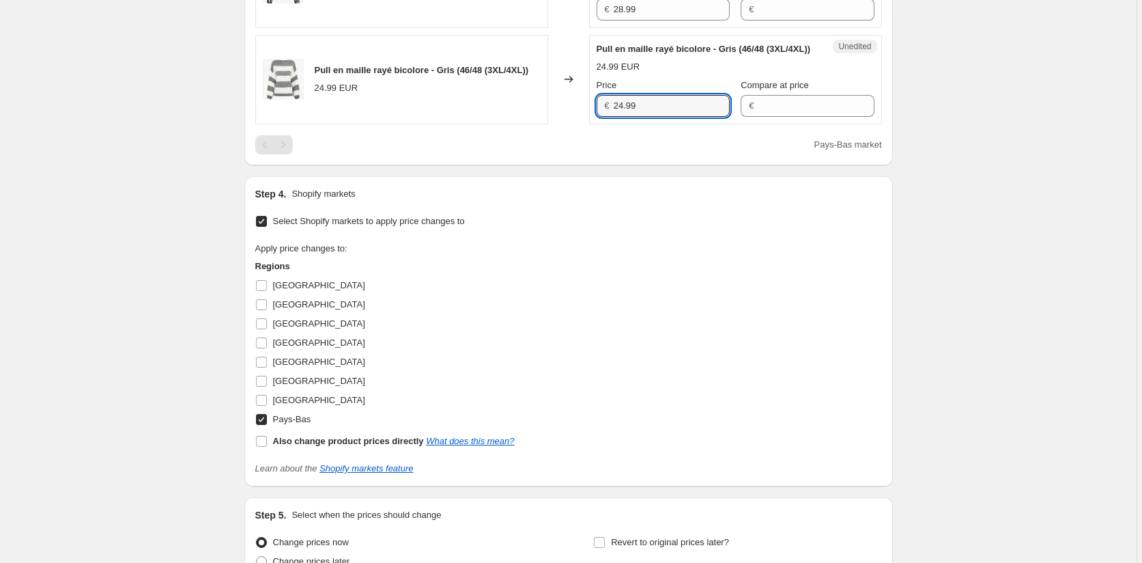
drag, startPoint x: 652, startPoint y: 219, endPoint x: 586, endPoint y: 221, distance: 65.6
click at [589, 124] on div "Pull en maille rayé bicolore - Gris (46/48 (3XL/4XL)) 24.99 EUR Changed to Uned…" at bounding box center [568, 79] width 627 height 89
paste input "8"
type input "28.99"
click at [602, 384] on div "Apply price changes to: Regions [GEOGRAPHIC_DATA] [GEOGRAPHIC_DATA] [GEOGRAPHIC…" at bounding box center [568, 346] width 627 height 209
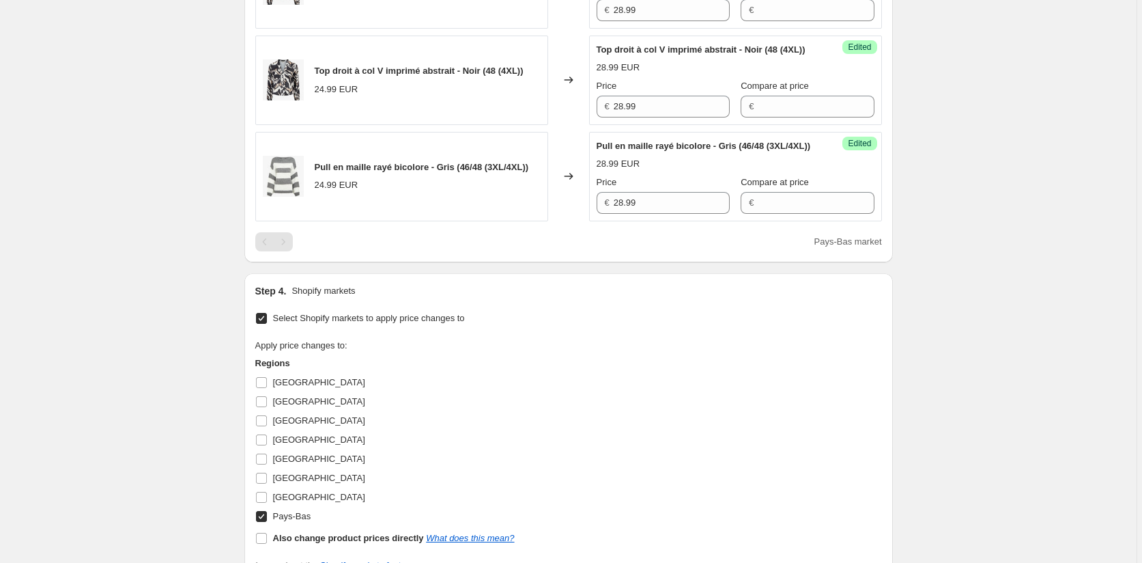
scroll to position [1208, 0]
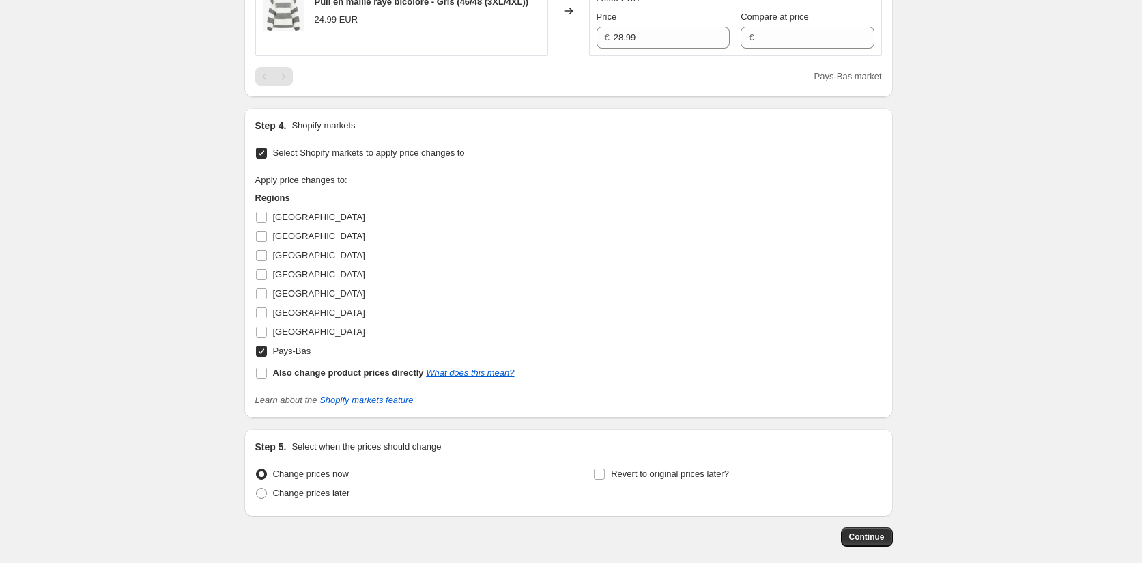
click at [262, 356] on input "Pays-Bas" at bounding box center [261, 350] width 11 height 11
checkbox input "false"
click at [261, 318] on input "[GEOGRAPHIC_DATA]" at bounding box center [261, 312] width 11 height 11
checkbox input "true"
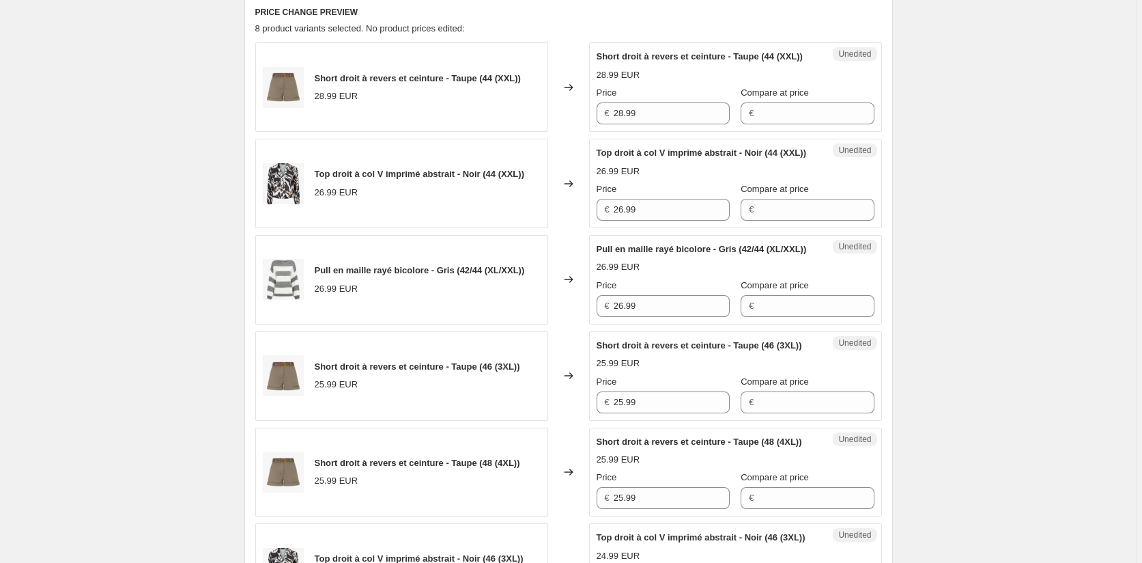
scroll to position [457, 0]
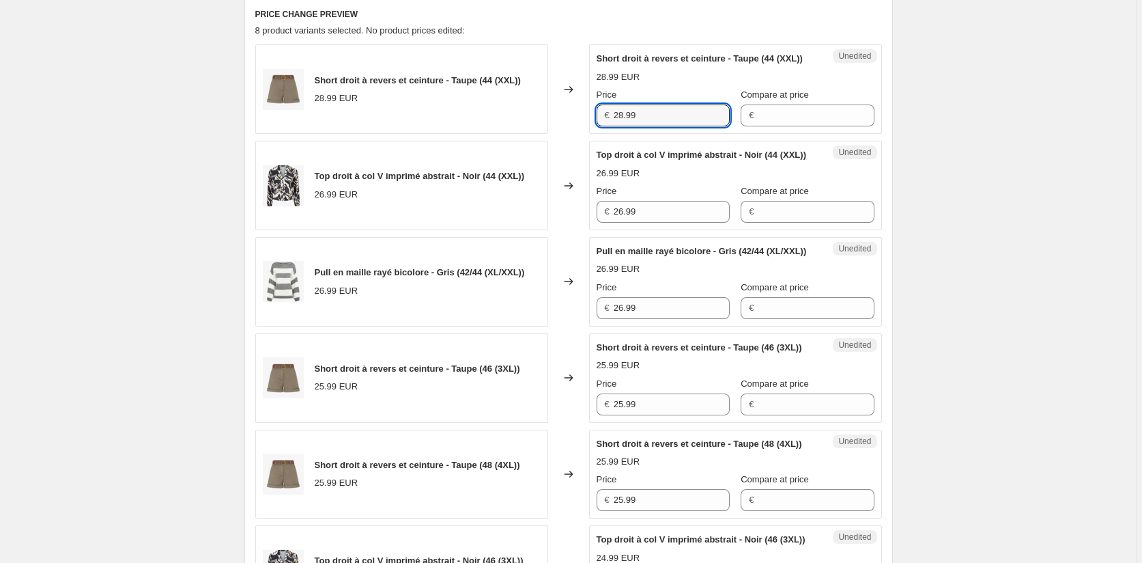
drag, startPoint x: 645, startPoint y: 128, endPoint x: 565, endPoint y: 128, distance: 80.6
click at [565, 128] on div "Short droit à revers et ceinture - Taupe (44 (XXL)) 28.99 EUR Changed to Unedit…" at bounding box center [568, 88] width 627 height 89
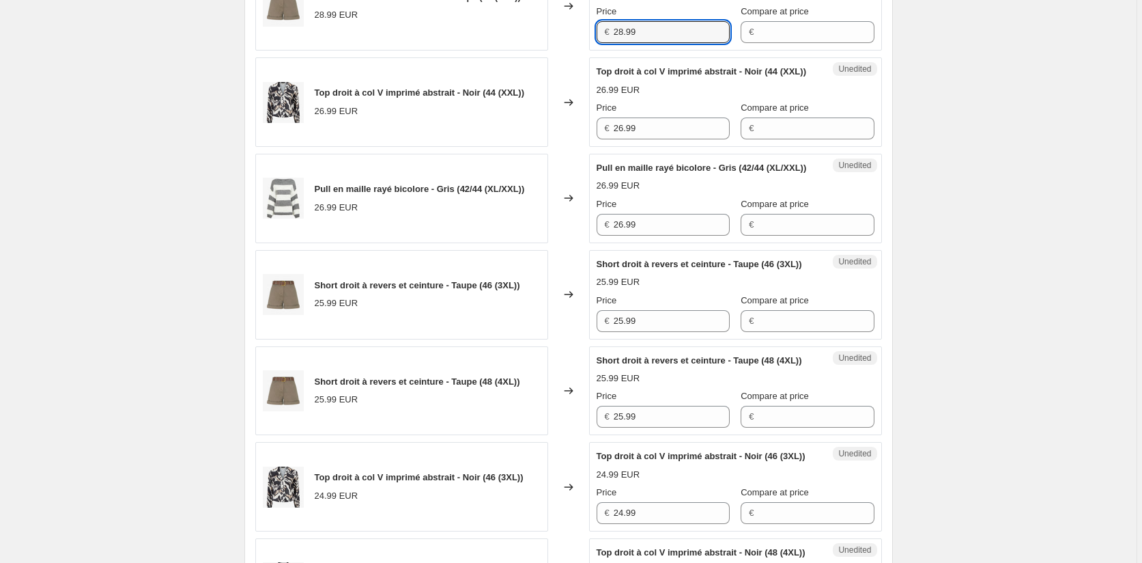
scroll to position [662, 0]
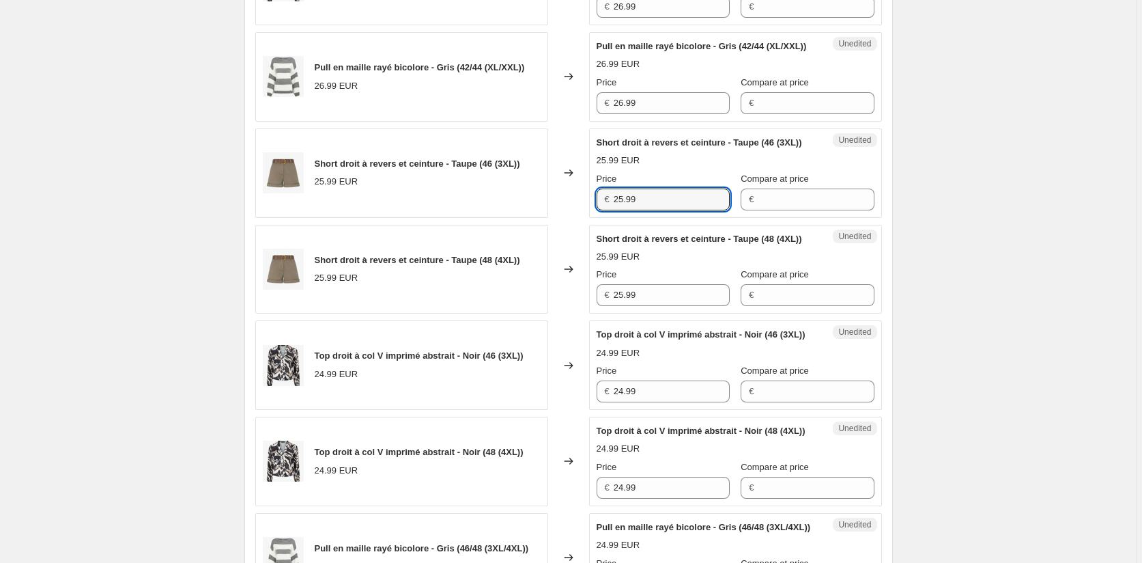
drag, startPoint x: 657, startPoint y: 253, endPoint x: 567, endPoint y: 253, distance: 90.8
click at [580, 218] on div "Short droit à revers et ceinture - Taupe (46 (3XL)) 25.99 EUR Changed to Unedit…" at bounding box center [568, 172] width 627 height 89
paste input "8"
type input "28.99"
drag, startPoint x: 657, startPoint y: 369, endPoint x: 584, endPoint y: 369, distance: 73.7
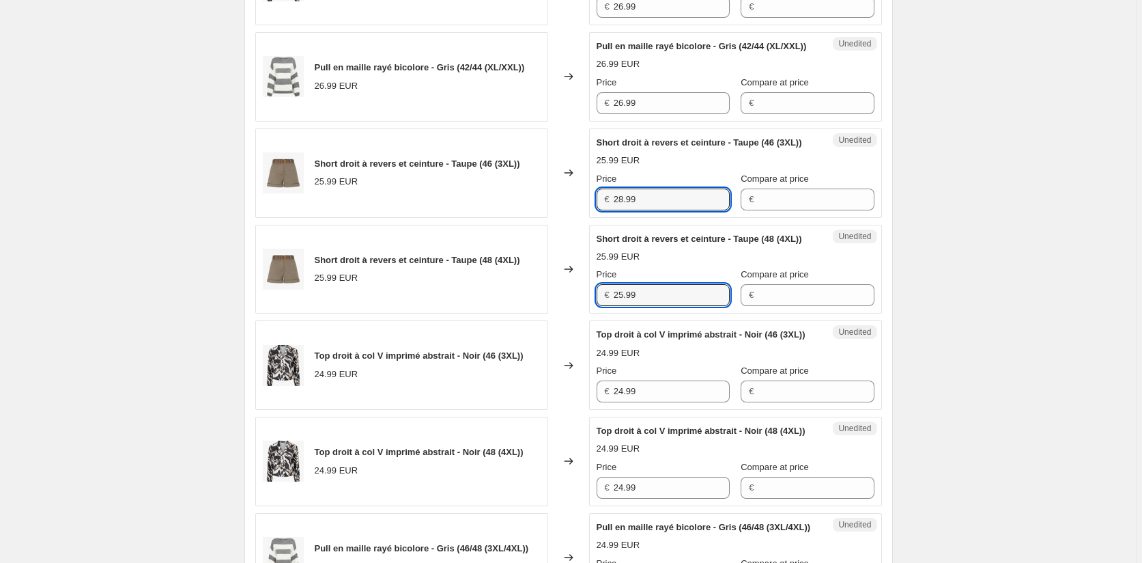
click at [584, 314] on div "Short droit à revers et ceinture - Taupe (48 (4XL)) 25.99 EUR Changed to Unedit…" at bounding box center [568, 269] width 627 height 89
paste input "8"
type input "28.99"
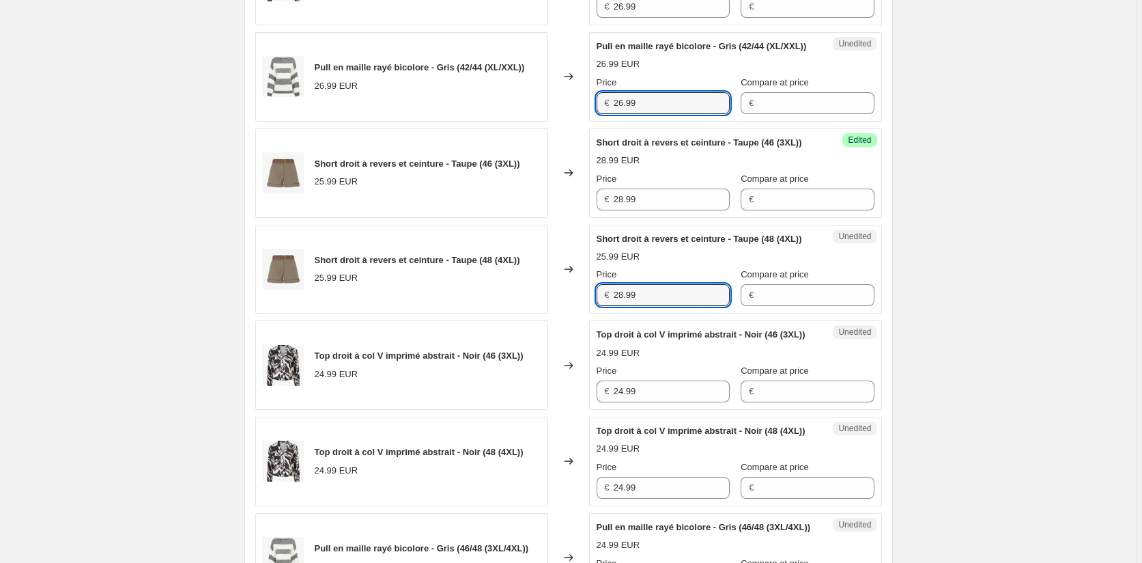
drag, startPoint x: 602, startPoint y: 145, endPoint x: 587, endPoint y: 143, distance: 15.2
click at [587, 122] on div "Pull en maille rayé bicolore - Gris (42/44 (XL/XXL)) 26.99 EUR Changed to Unedi…" at bounding box center [568, 76] width 627 height 89
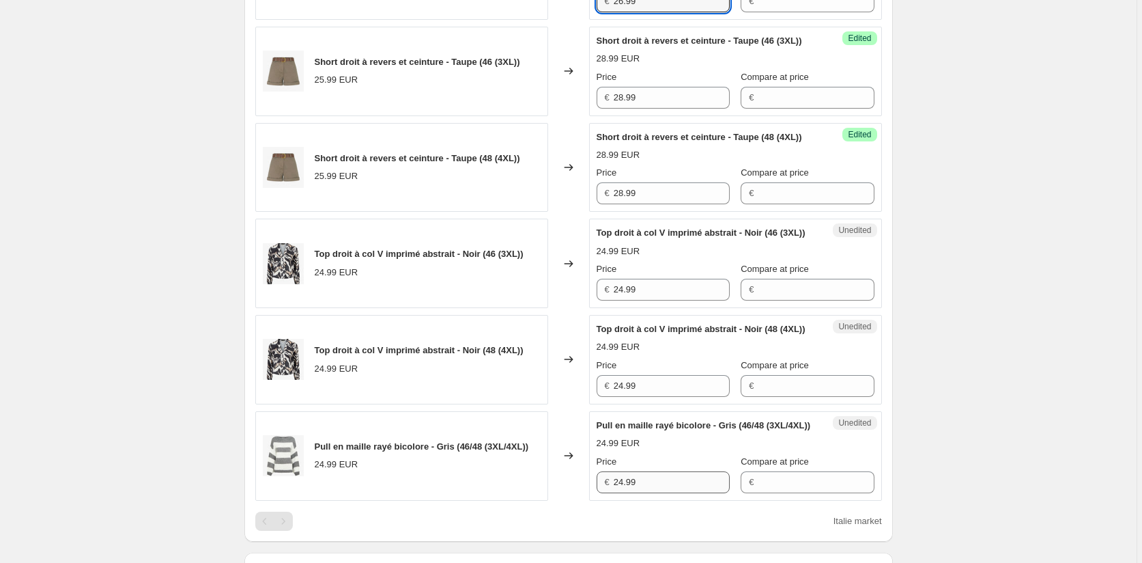
scroll to position [1003, 0]
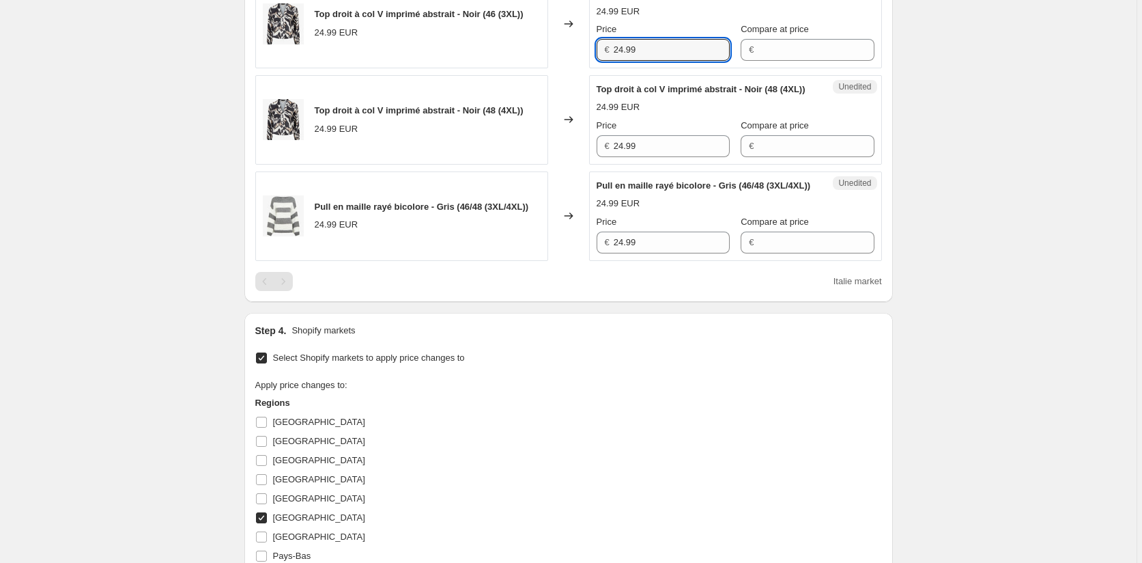
drag, startPoint x: 669, startPoint y: 133, endPoint x: 568, endPoint y: 134, distance: 101.1
click at [573, 68] on div "Top droit à col V imprimé abstrait - Noir (46 (3XL)) 24.99 EUR Changed to Unedi…" at bounding box center [568, 23] width 627 height 89
paste input "6"
type input "26.99"
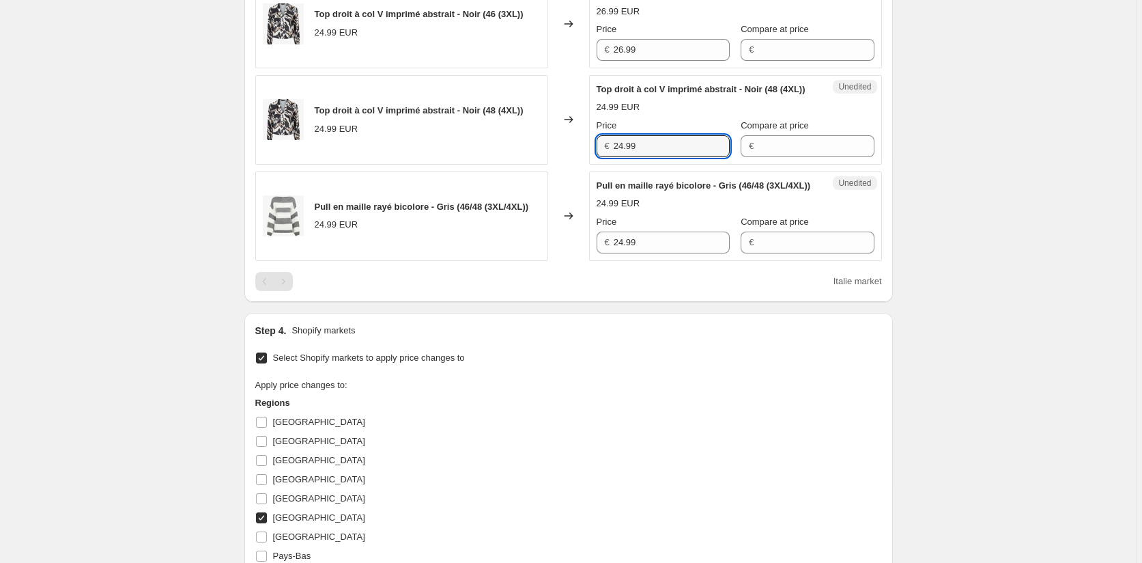
drag, startPoint x: 654, startPoint y: 233, endPoint x: 571, endPoint y: 251, distance: 85.2
click at [576, 165] on div "Top droit à col V imprimé abstrait - Noir (48 (4XL)) 24.99 EUR Changed to Unedi…" at bounding box center [568, 119] width 627 height 89
paste input "6"
type input "26.99"
drag, startPoint x: 651, startPoint y: 349, endPoint x: 584, endPoint y: 358, distance: 67.6
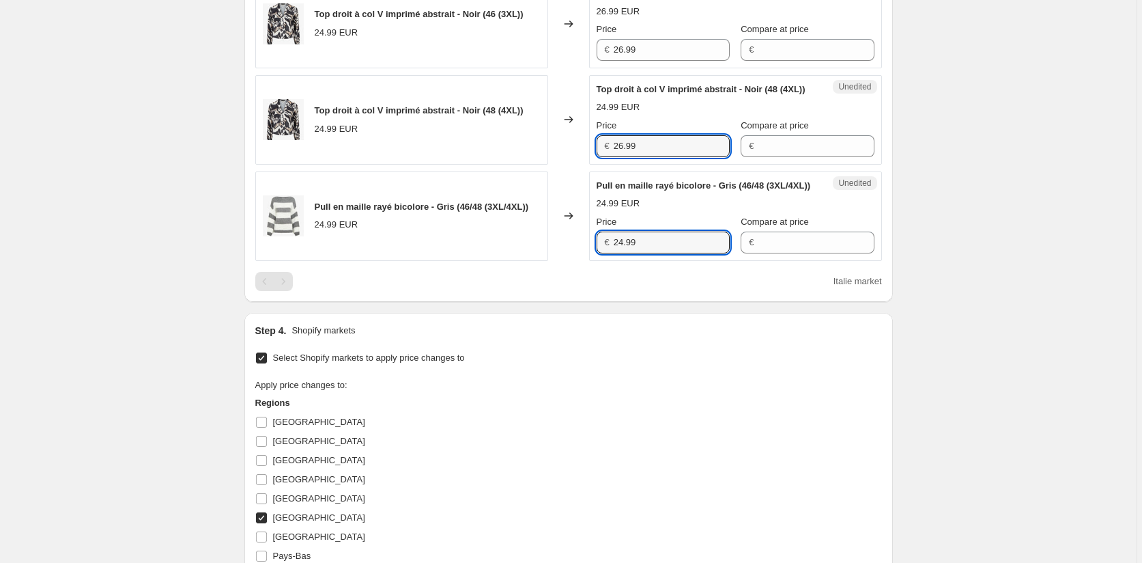
click at [584, 261] on div "Pull en maille rayé bicolore - Gris (46/48 (3XL/4XL)) 24.99 EUR Changed to Uned…" at bounding box center [568, 215] width 627 height 89
paste input "6"
type input "26.99"
click at [589, 447] on div "Step 4. Shopify markets Select Shopify markets to apply price changes to Apply …" at bounding box center [568, 468] width 627 height 288
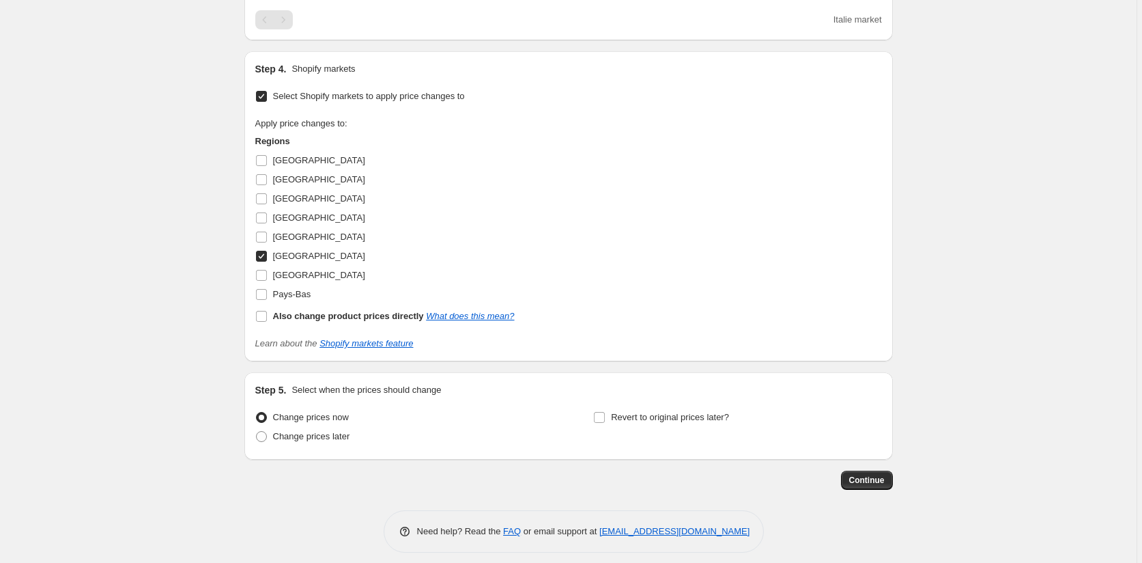
scroll to position [1276, 0]
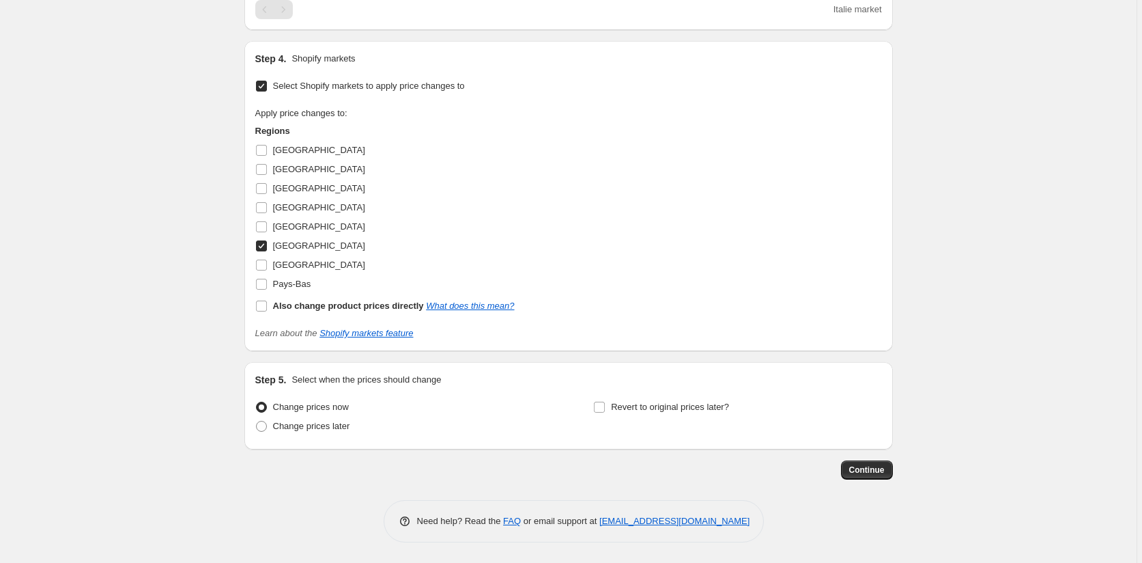
click at [262, 251] on input "[GEOGRAPHIC_DATA]" at bounding box center [261, 245] width 11 height 11
checkbox input "false"
click at [264, 270] on input "[GEOGRAPHIC_DATA]" at bounding box center [261, 264] width 11 height 11
checkbox input "true"
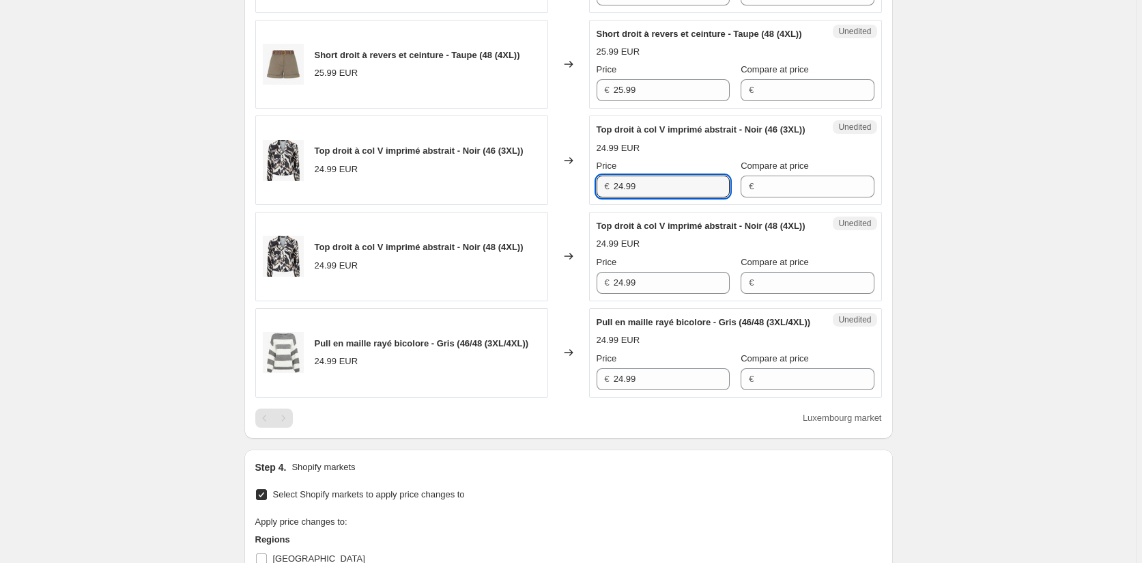
drag, startPoint x: 633, startPoint y: 270, endPoint x: 559, endPoint y: 271, distance: 73.7
click at [569, 205] on div "Top droit à col V imprimé abstrait - Noir (46 (3XL)) 24.99 EUR Changed to Unedi…" at bounding box center [568, 159] width 627 height 89
paste input "6"
type input "26.99"
drag, startPoint x: 660, startPoint y: 378, endPoint x: 570, endPoint y: 376, distance: 89.5
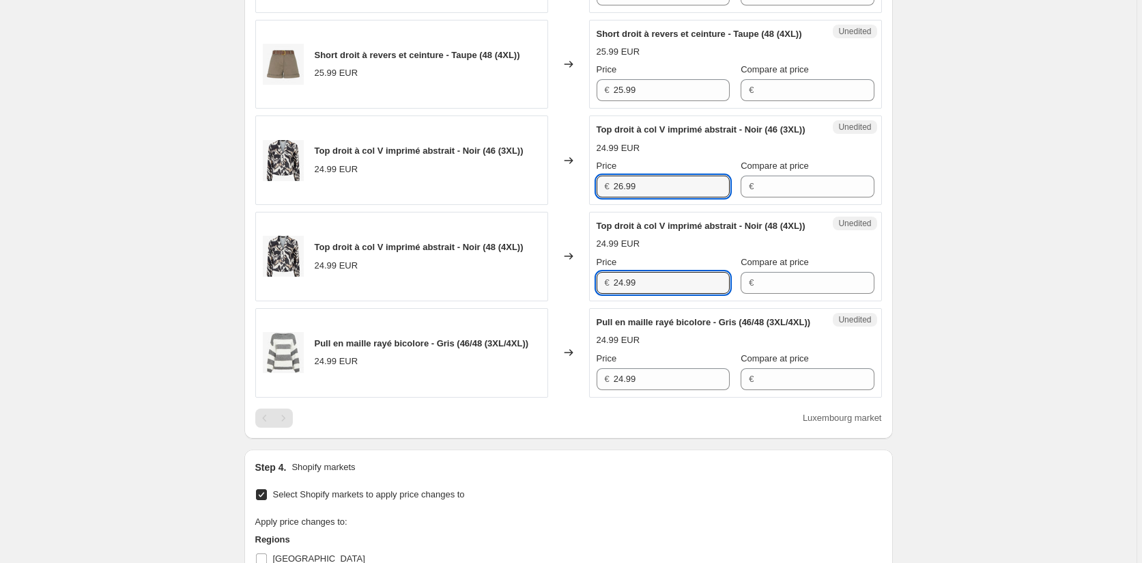
click at [584, 301] on div "Top droit à col V imprimé abstrait - Noir (48 (4XL)) 24.99 EUR Changed to Unedi…" at bounding box center [568, 256] width 627 height 89
paste input "6"
type input "26.99"
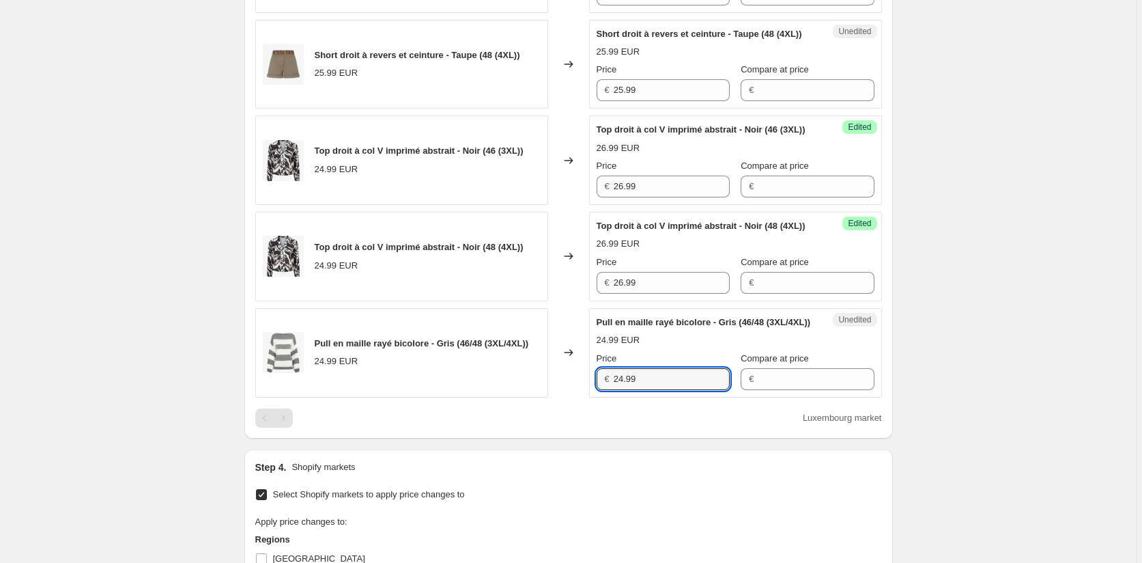
drag, startPoint x: 647, startPoint y: 487, endPoint x: 589, endPoint y: 490, distance: 58.8
click at [589, 397] on div "Pull en maille rayé bicolore - Gris (46/48 (3XL/4XL)) 24.99 EUR Changed to Uned…" at bounding box center [568, 352] width 627 height 89
paste input "6"
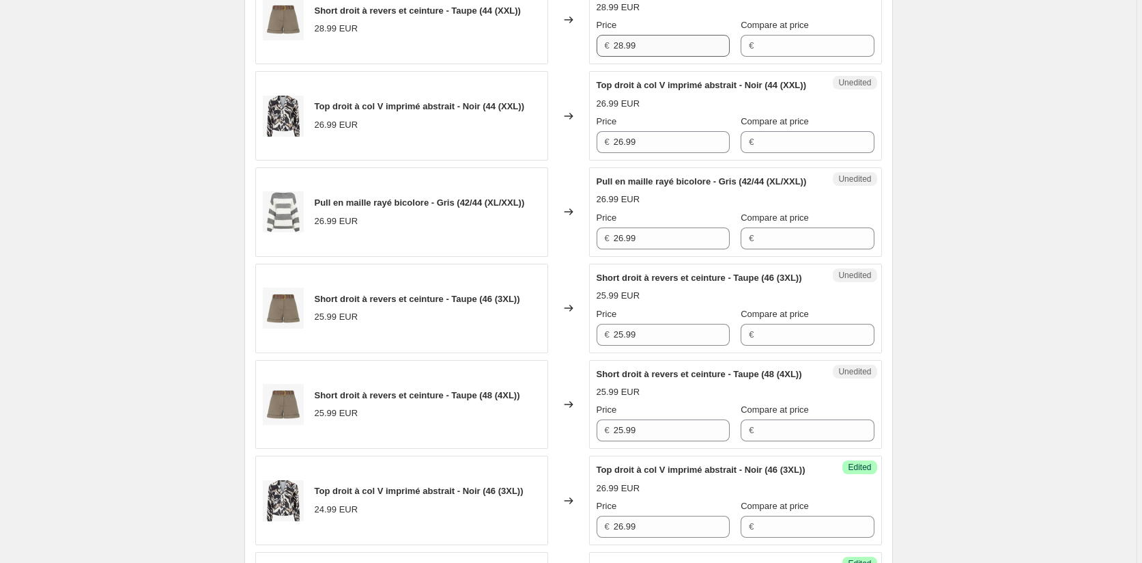
scroll to position [457, 0]
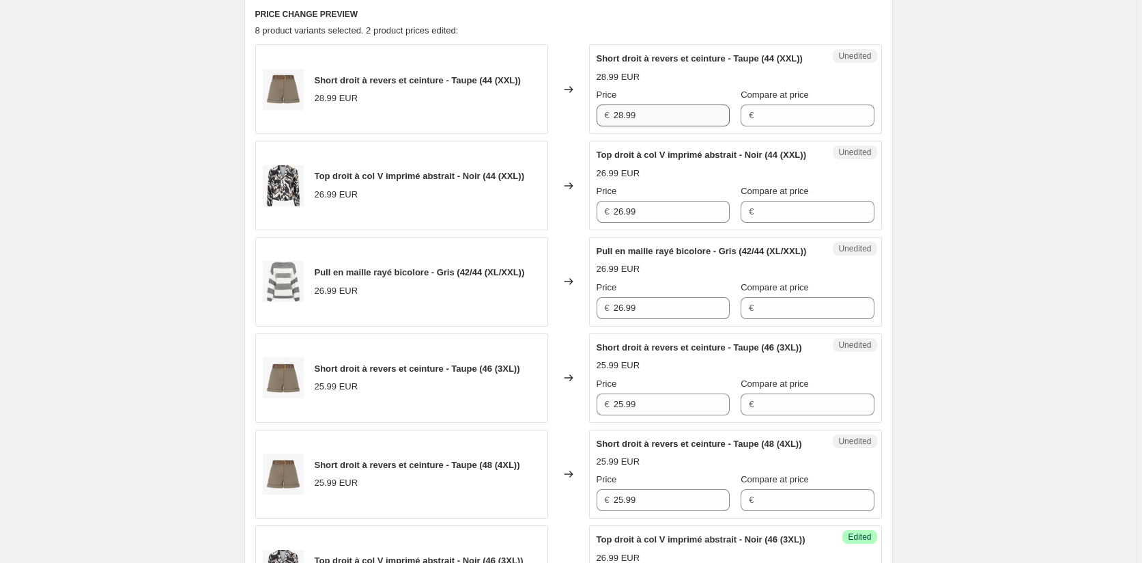
type input "26.99"
drag, startPoint x: 644, startPoint y: 129, endPoint x: 563, endPoint y: 129, distance: 80.6
click at [569, 129] on div "Short droit à revers et ceinture - Taupe (44 (XXL)) 28.99 EUR Changed to Unedit…" at bounding box center [568, 88] width 627 height 89
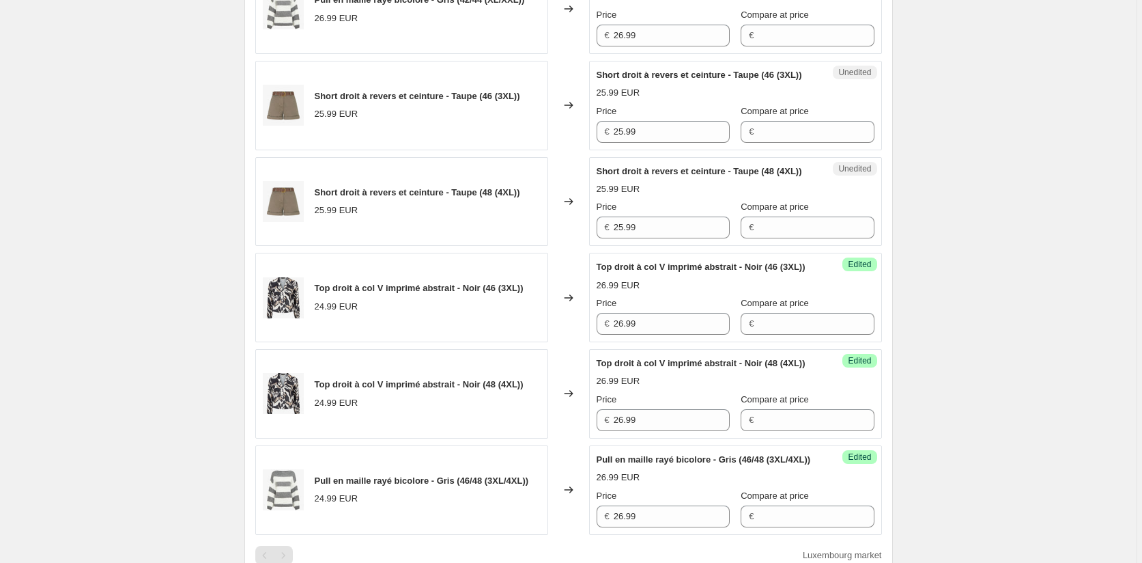
scroll to position [730, 0]
click at [587, 150] on div "Short droit à revers et ceinture - Taupe (46 (3XL)) 25.99 EUR Changed to Unedit…" at bounding box center [568, 104] width 627 height 89
paste input "8"
type input "28.99"
drag, startPoint x: 652, startPoint y: 294, endPoint x: 589, endPoint y: 298, distance: 62.9
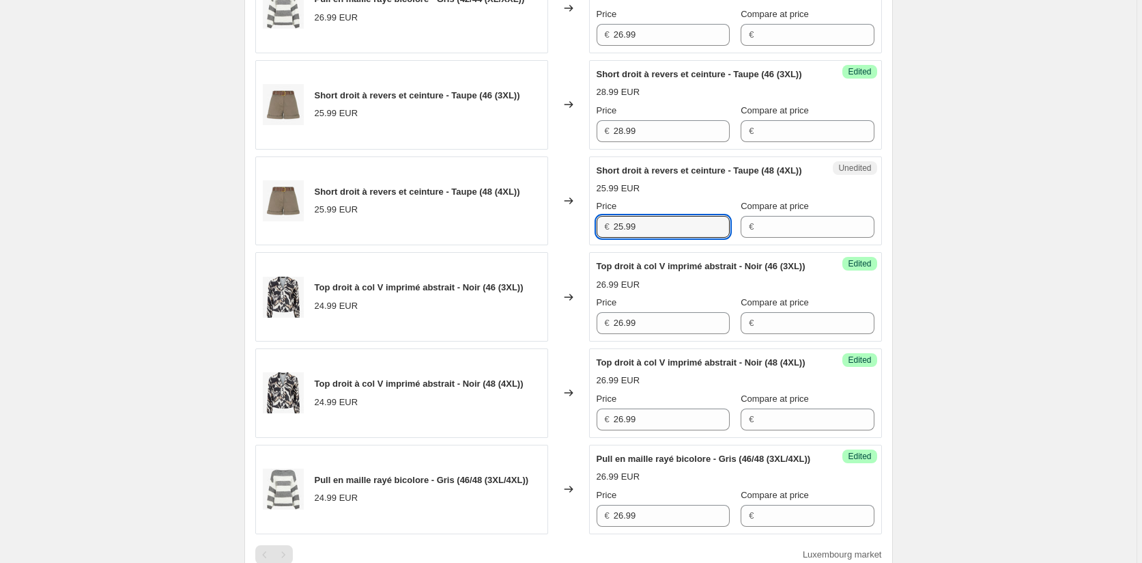
click at [589, 246] on div "Short droit à revers et ceinture - Taupe (48 (4XL)) 25.99 EUR Changed to Unedit…" at bounding box center [568, 200] width 627 height 89
paste input "8"
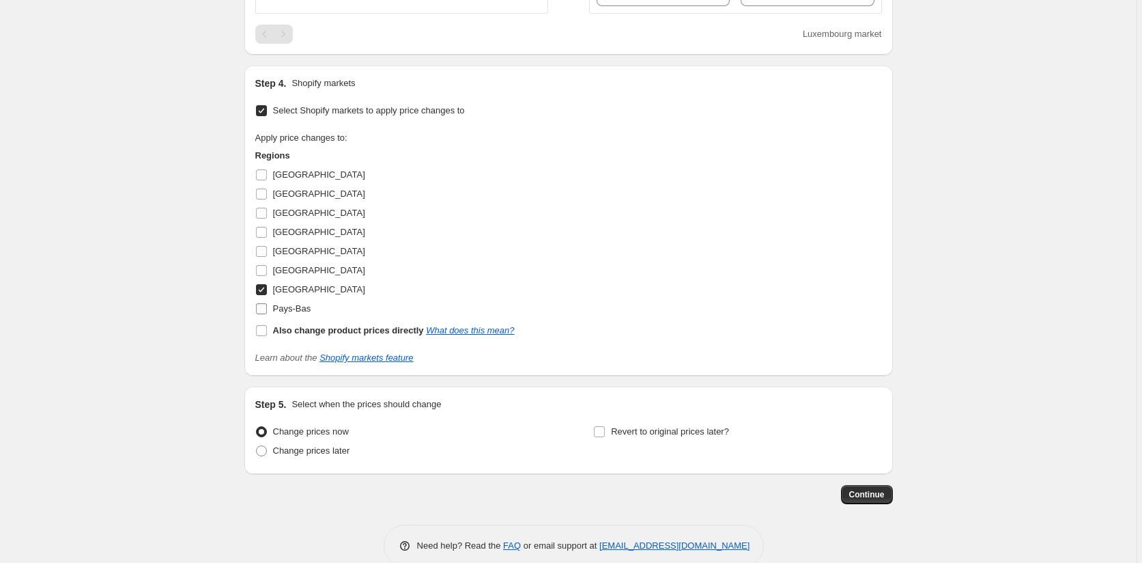
scroll to position [1276, 0]
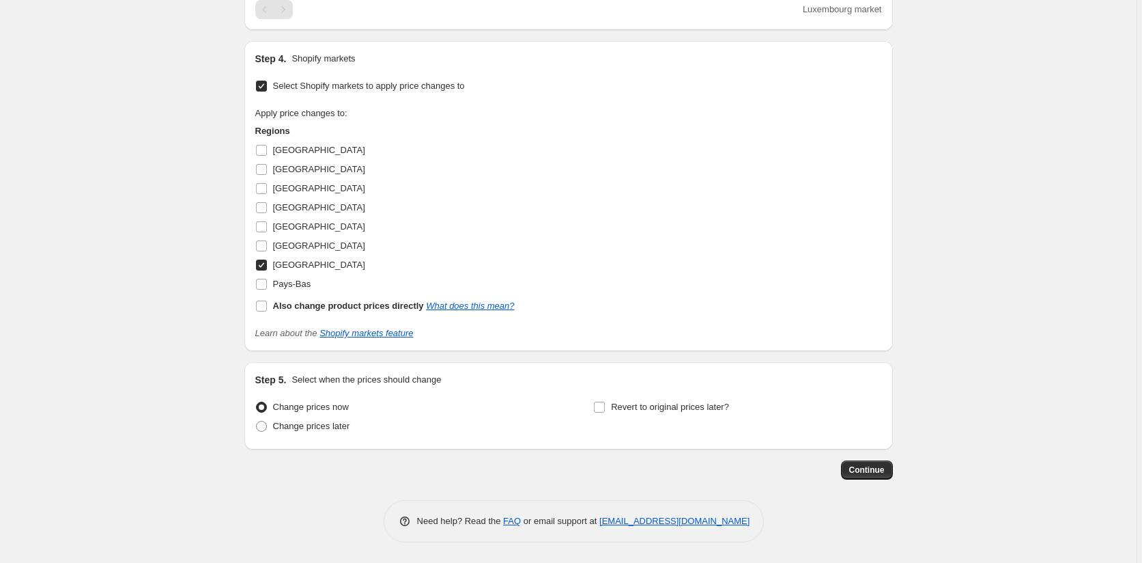
type input "28.99"
click at [263, 270] on input "[GEOGRAPHIC_DATA]" at bounding box center [261, 264] width 11 height 11
checkbox input "false"
click at [263, 194] on input "[GEOGRAPHIC_DATA]" at bounding box center [261, 188] width 11 height 11
checkbox input "true"
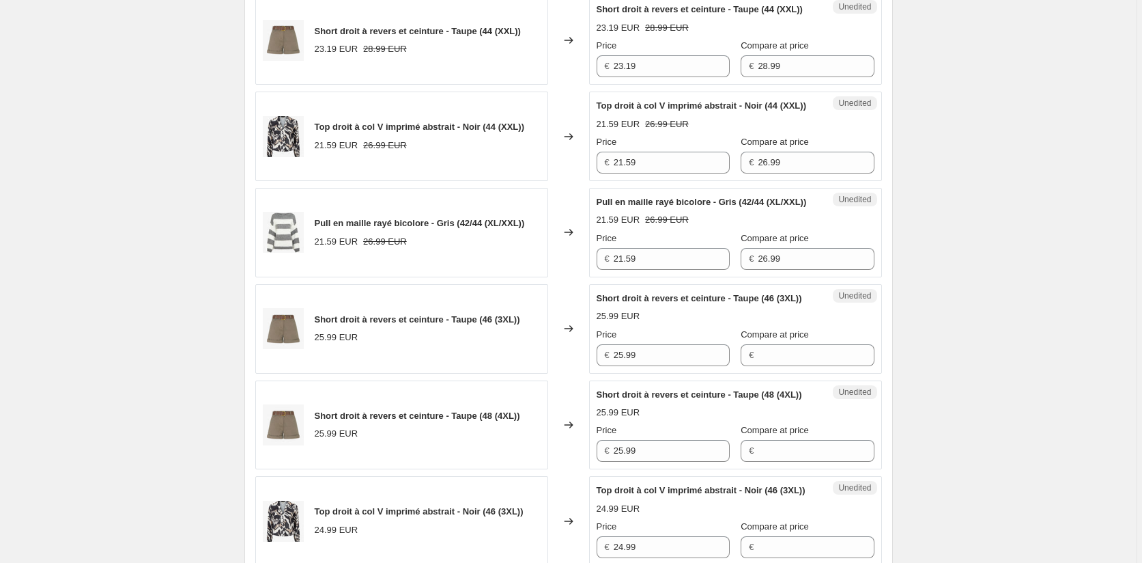
scroll to position [388, 0]
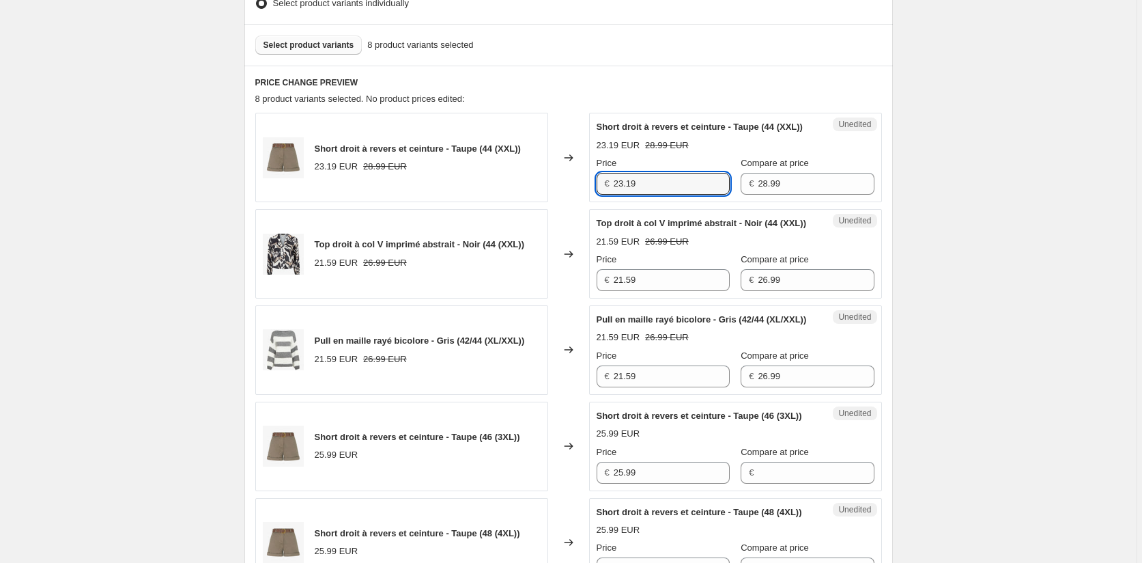
drag, startPoint x: 576, startPoint y: 199, endPoint x: 560, endPoint y: 199, distance: 16.4
click at [560, 199] on div "Short droit à revers et ceinture - Taupe (44 (XXL)) 23.19 EUR 28.99 EUR Changed…" at bounding box center [568, 157] width 627 height 89
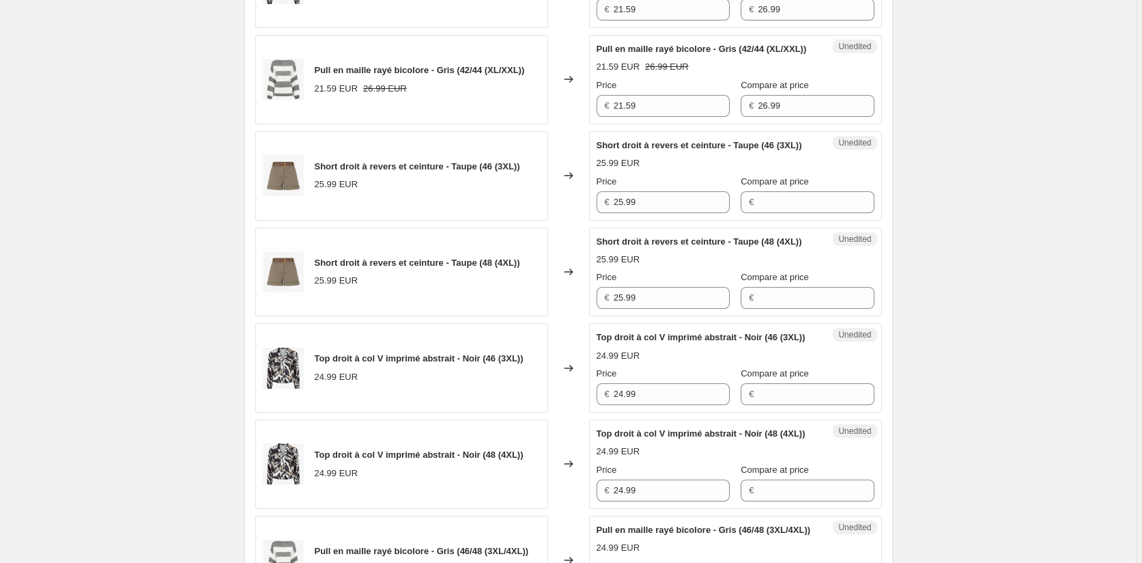
scroll to position [662, 0]
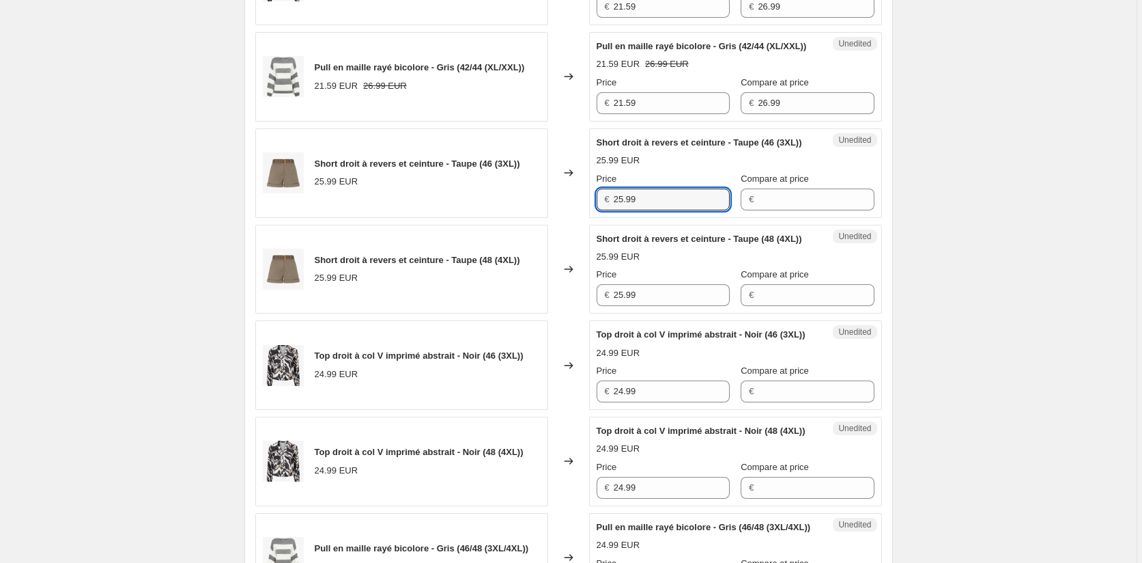
drag, startPoint x: 649, startPoint y: 257, endPoint x: 588, endPoint y: 253, distance: 61.6
click at [593, 218] on div "Unedited Short droit à revers et ceinture - Taupe (46 (3XL)) 25.99 EUR Price € …" at bounding box center [735, 172] width 293 height 89
paste input "3.1"
type input "23.19"
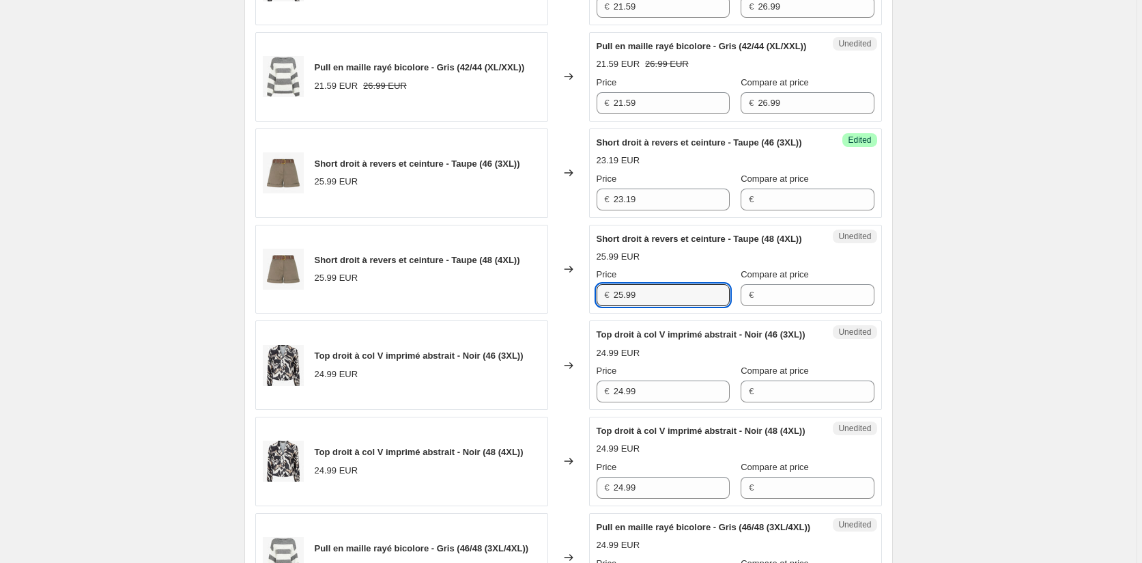
drag, startPoint x: 651, startPoint y: 363, endPoint x: 545, endPoint y: 357, distance: 106.0
click at [550, 314] on div "Short droit à revers et ceinture - Taupe (48 (4XL)) 25.99 EUR Changed to Unedit…" at bounding box center [568, 269] width 627 height 89
paste input "3.1"
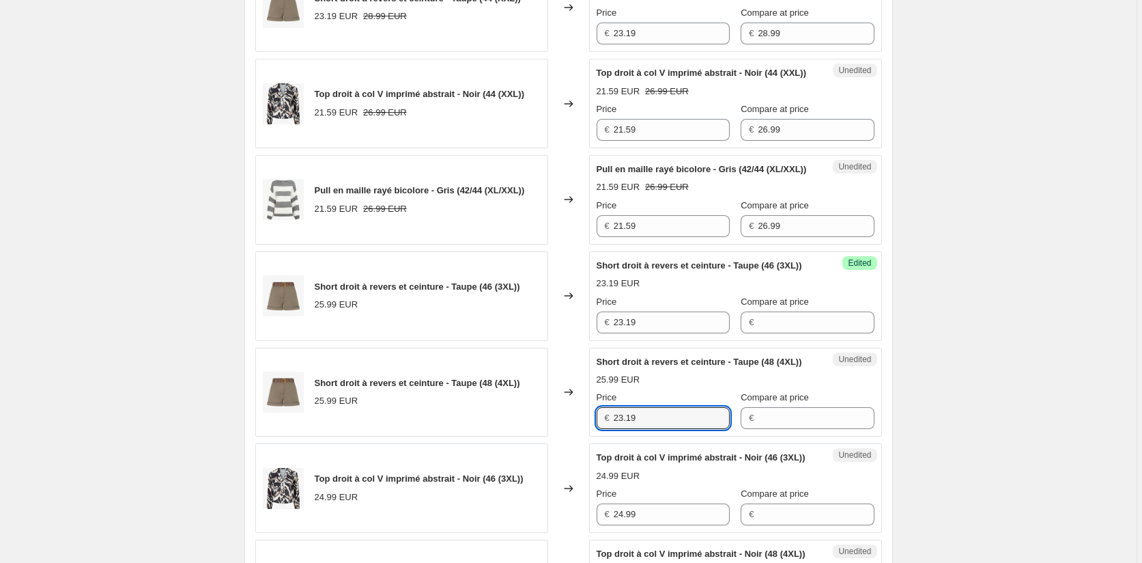
scroll to position [388, 0]
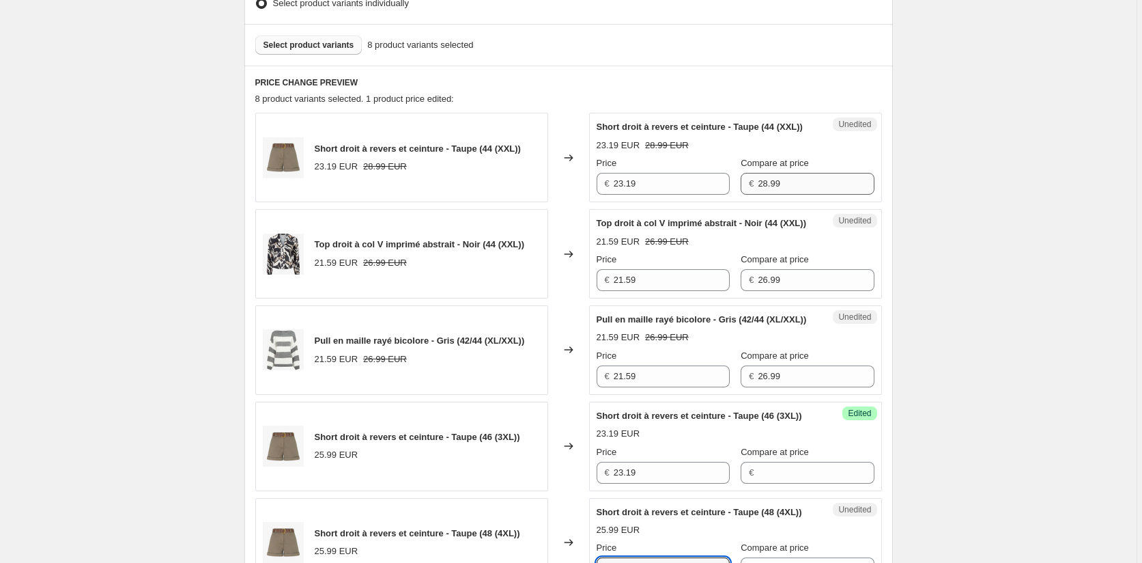
type input "23.19"
drag, startPoint x: 789, startPoint y: 201, endPoint x: 718, endPoint y: 200, distance: 71.7
click at [718, 195] on div "Price € 23.19 Compare at price € 28.99" at bounding box center [736, 175] width 278 height 38
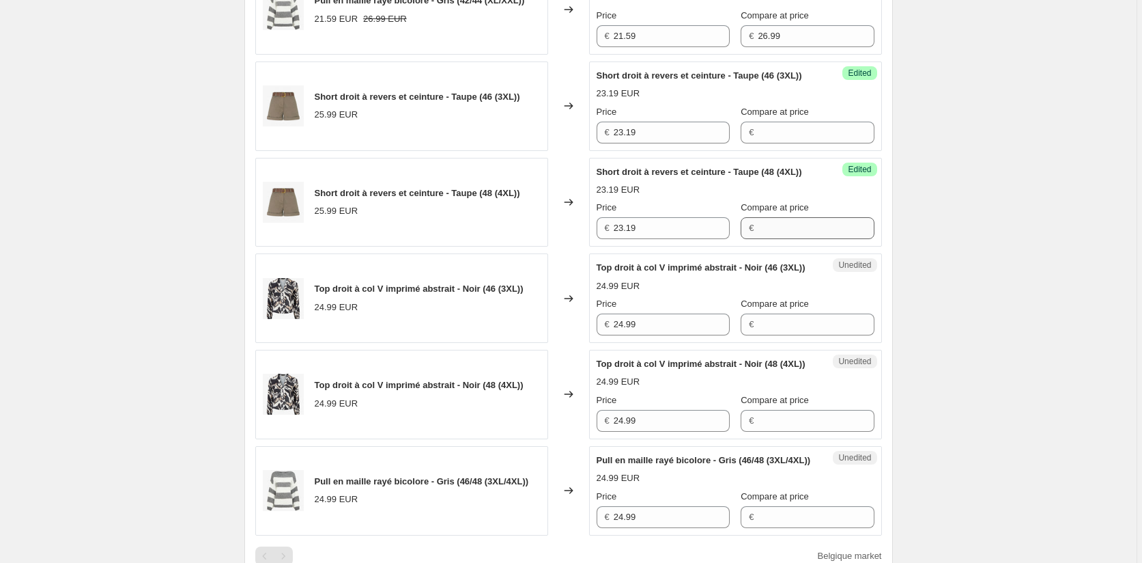
scroll to position [730, 0]
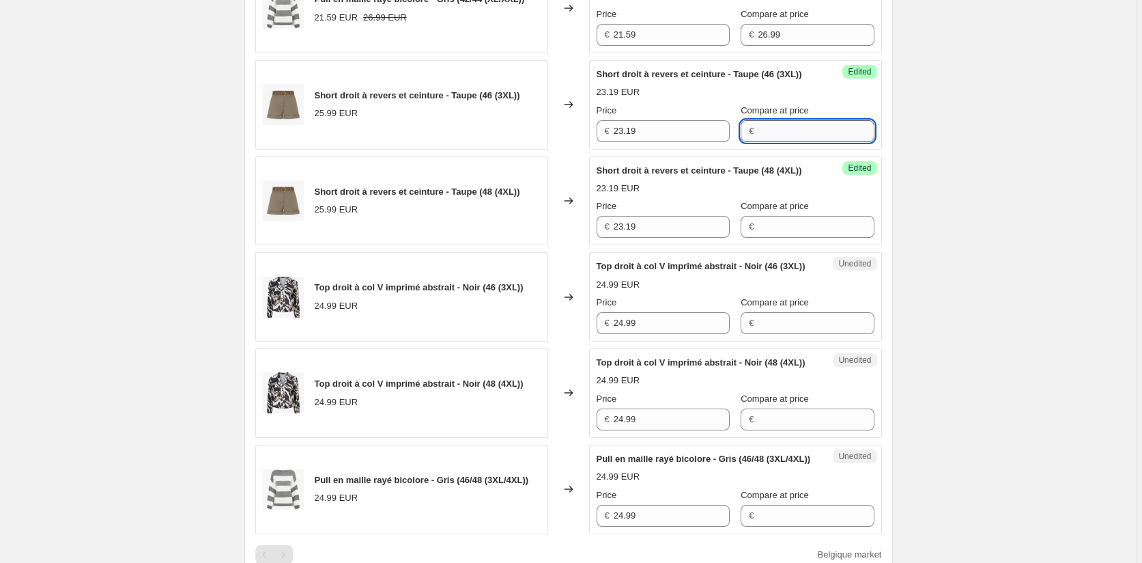
click at [771, 142] on input "Compare at price" at bounding box center [816, 131] width 116 height 22
paste input "28.99"
type input "28.99"
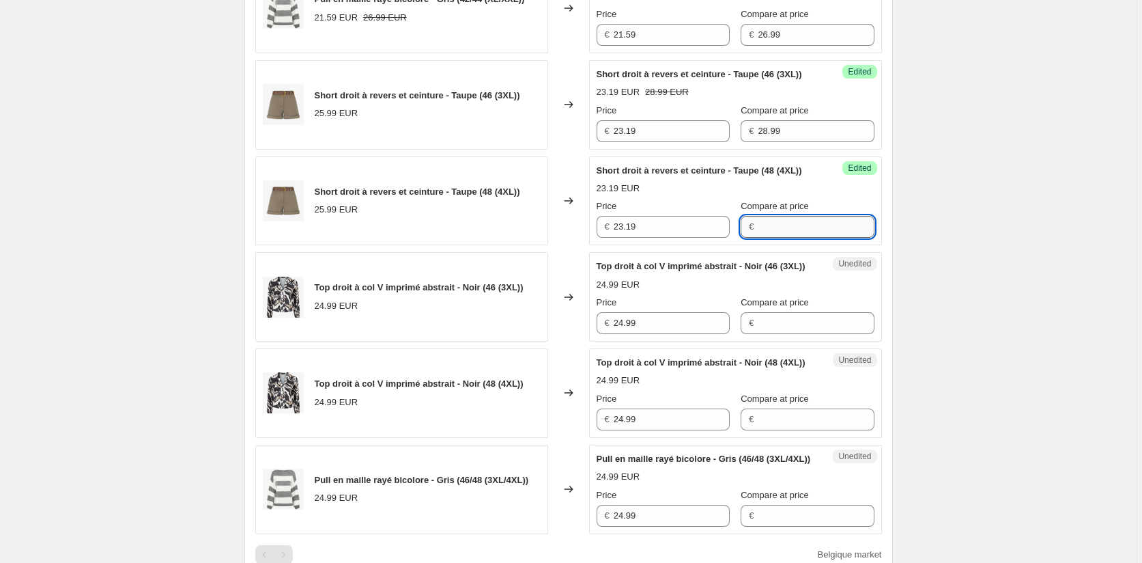
click at [760, 238] on input "Compare at price" at bounding box center [816, 227] width 116 height 22
paste input "28.99"
type input "28.99"
drag, startPoint x: 584, startPoint y: 81, endPoint x: 576, endPoint y: 79, distance: 7.8
click at [580, 53] on div "Pull en maille rayé bicolore - Gris (42/44 (XL/XXL)) 21.59 EUR 26.99 EUR Change…" at bounding box center [568, 8] width 627 height 89
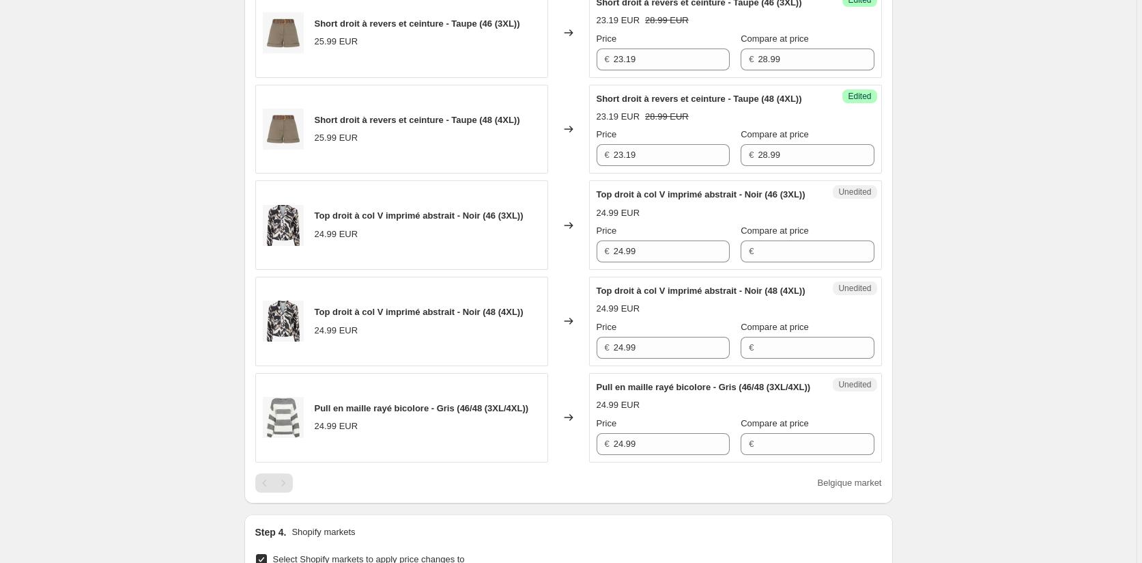
scroll to position [935, 0]
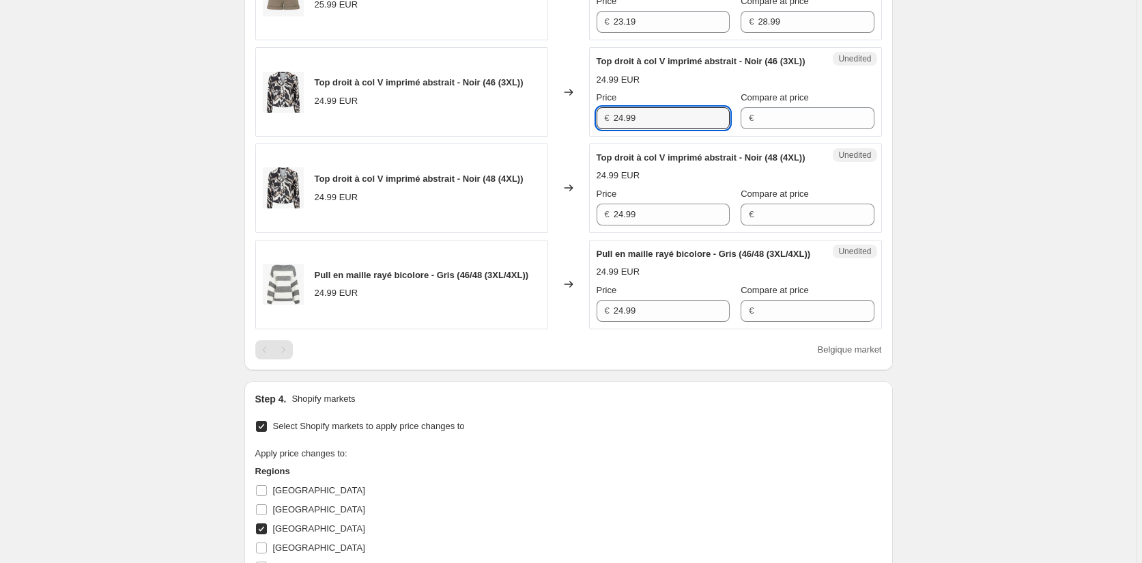
drag, startPoint x: 655, startPoint y: 202, endPoint x: 601, endPoint y: 201, distance: 54.0
click at [605, 129] on div "€ 24.99" at bounding box center [663, 118] width 133 height 22
paste input "1.5"
type input "21.59"
drag, startPoint x: 662, startPoint y: 311, endPoint x: 563, endPoint y: 311, distance: 99.0
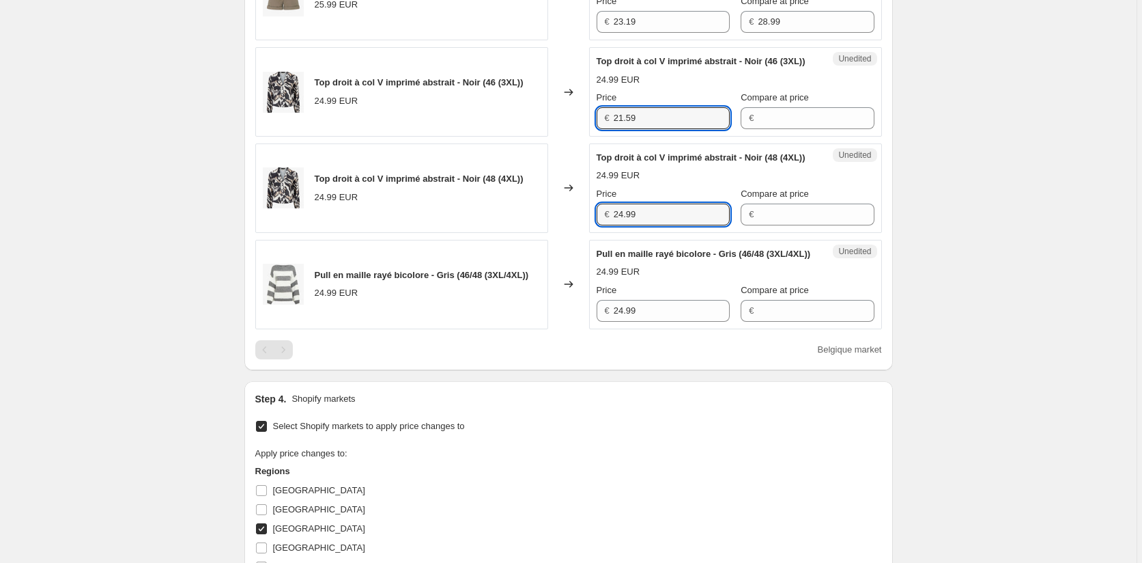
click at [573, 233] on div "Top droit à col V imprimé abstrait - Noir (48 (4XL)) 24.99 EUR Changed to Unedi…" at bounding box center [568, 187] width 627 height 89
paste input "1.5"
type input "21.59"
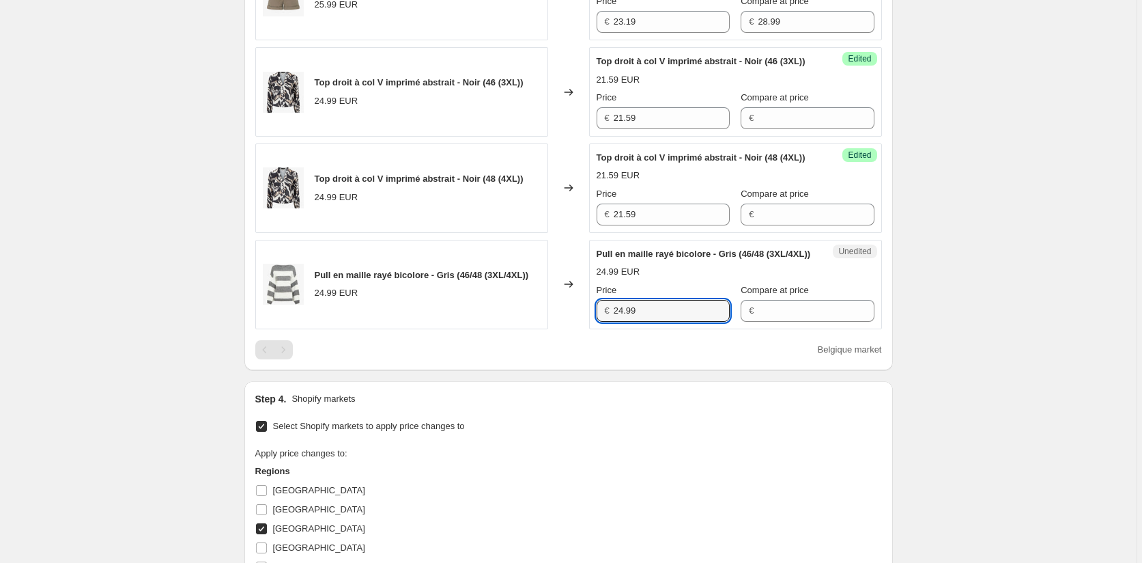
drag, startPoint x: 660, startPoint y: 419, endPoint x: 572, endPoint y: 419, distance: 87.4
click at [572, 329] on div "Pull en maille rayé bicolore - Gris (46/48 (3XL/4XL)) 24.99 EUR Changed to Uned…" at bounding box center [568, 284] width 627 height 89
paste input "1.5"
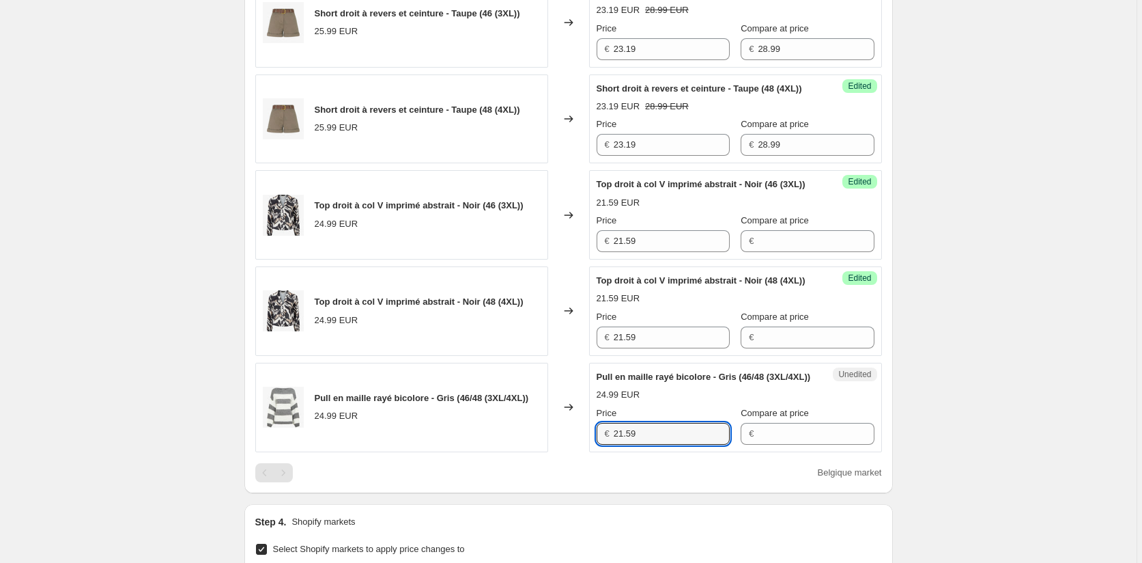
scroll to position [662, 0]
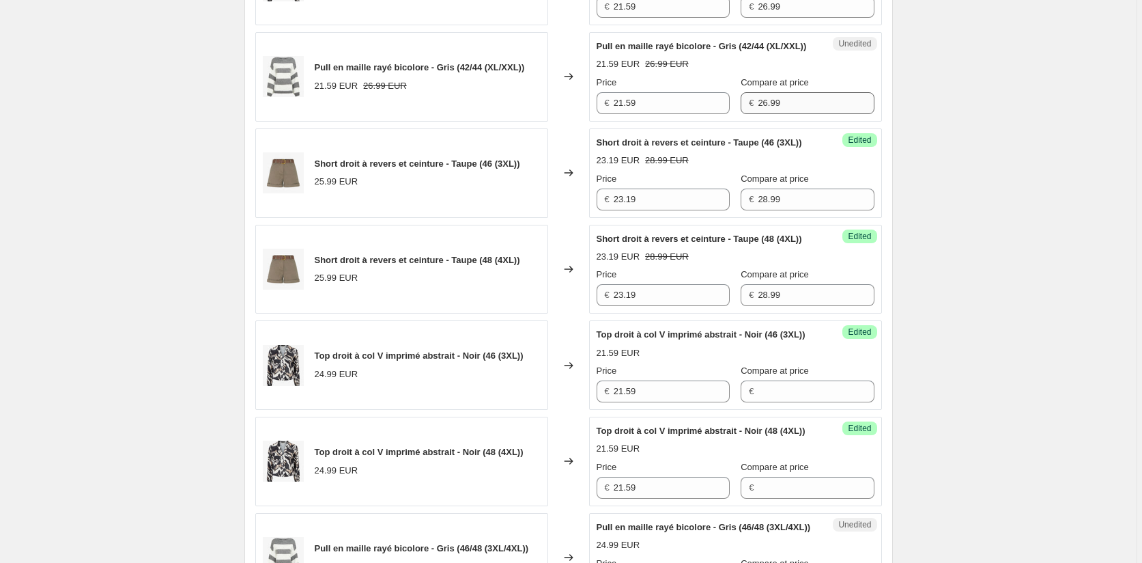
type input "21.59"
drag, startPoint x: 782, startPoint y: 144, endPoint x: 718, endPoint y: 145, distance: 64.2
click at [728, 114] on div "Price € 21.59 Compare at price € 26.99" at bounding box center [736, 95] width 278 height 38
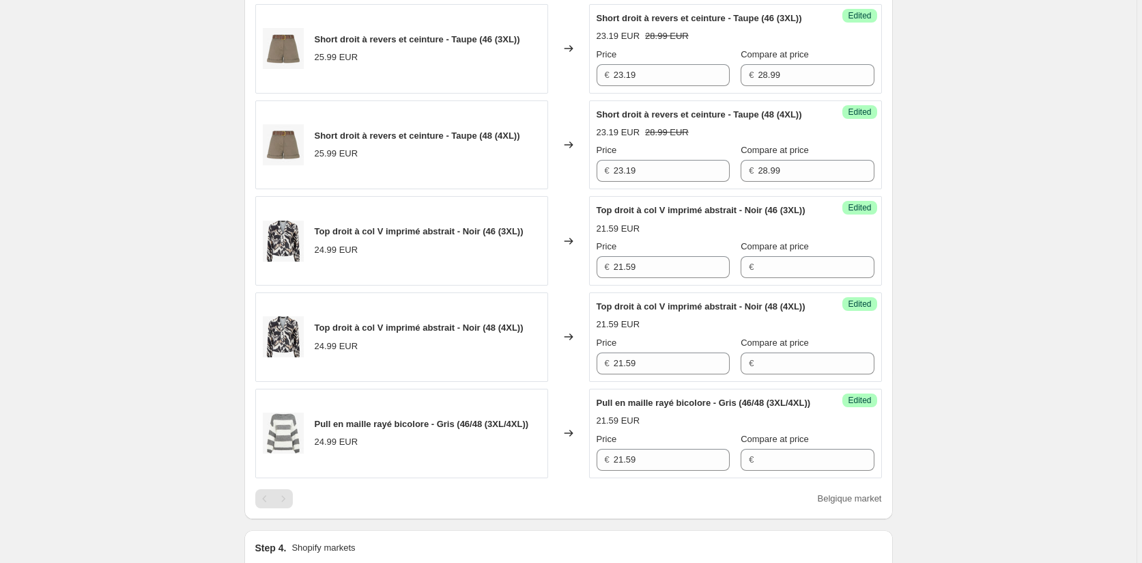
scroll to position [1003, 0]
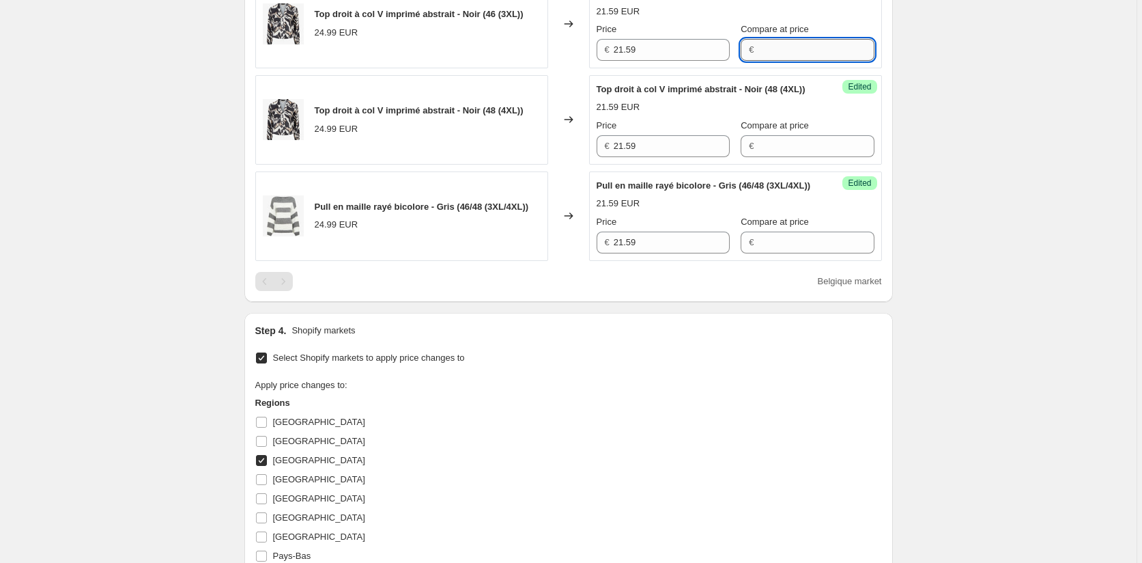
click at [780, 61] on input "Compare at price" at bounding box center [816, 50] width 116 height 22
paste input "26.99"
type input "26.99"
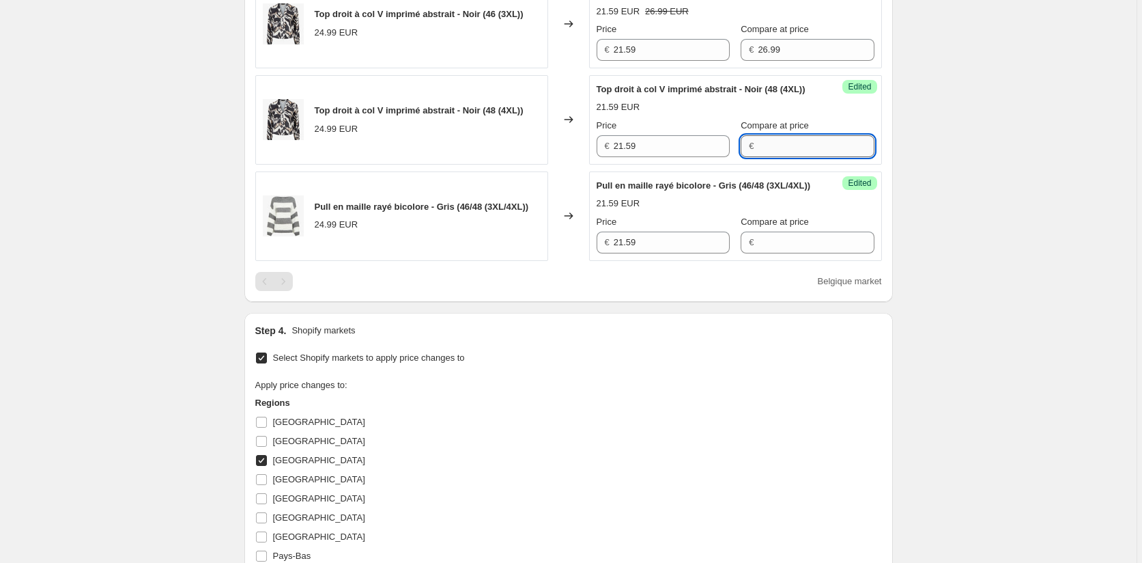
click at [774, 157] on input "Compare at price" at bounding box center [816, 146] width 116 height 22
paste input "26.99"
type input "26.99"
click at [769, 253] on input "Compare at price" at bounding box center [816, 242] width 116 height 22
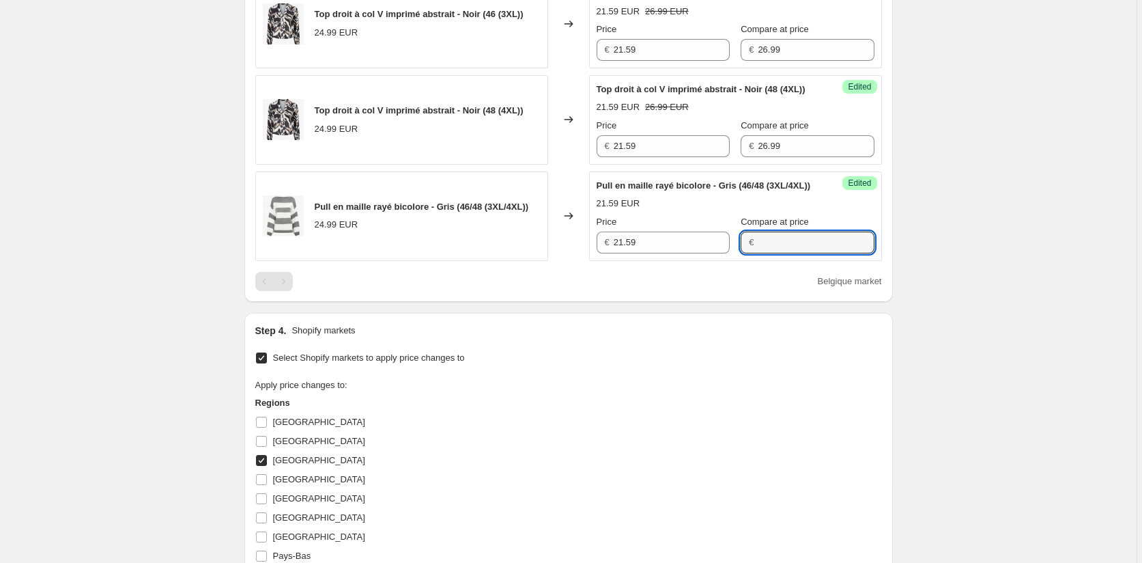
paste input "26.99"
type input "26.99"
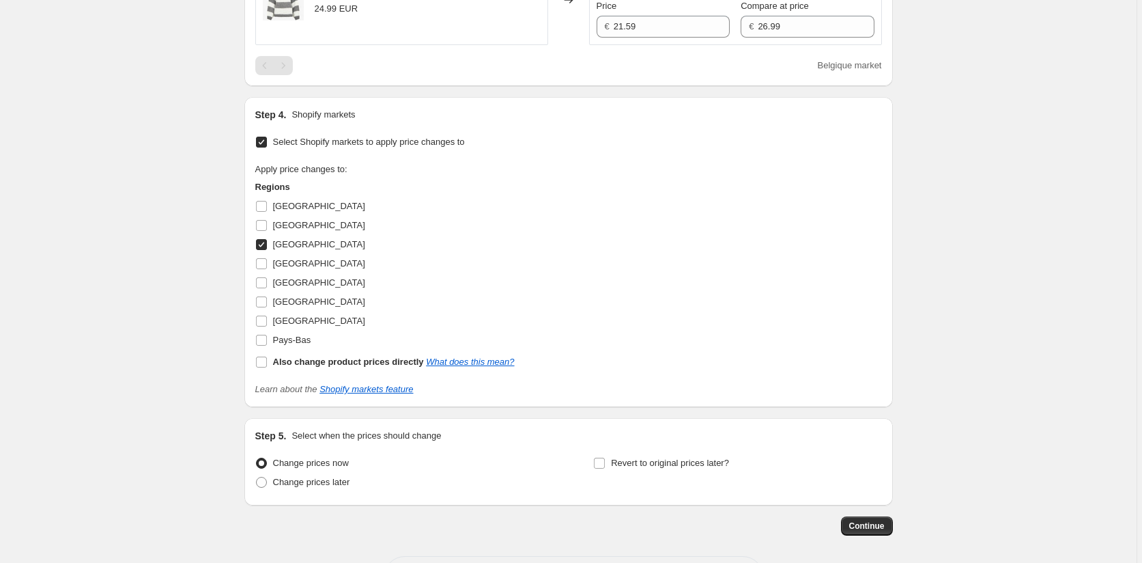
scroll to position [1344, 0]
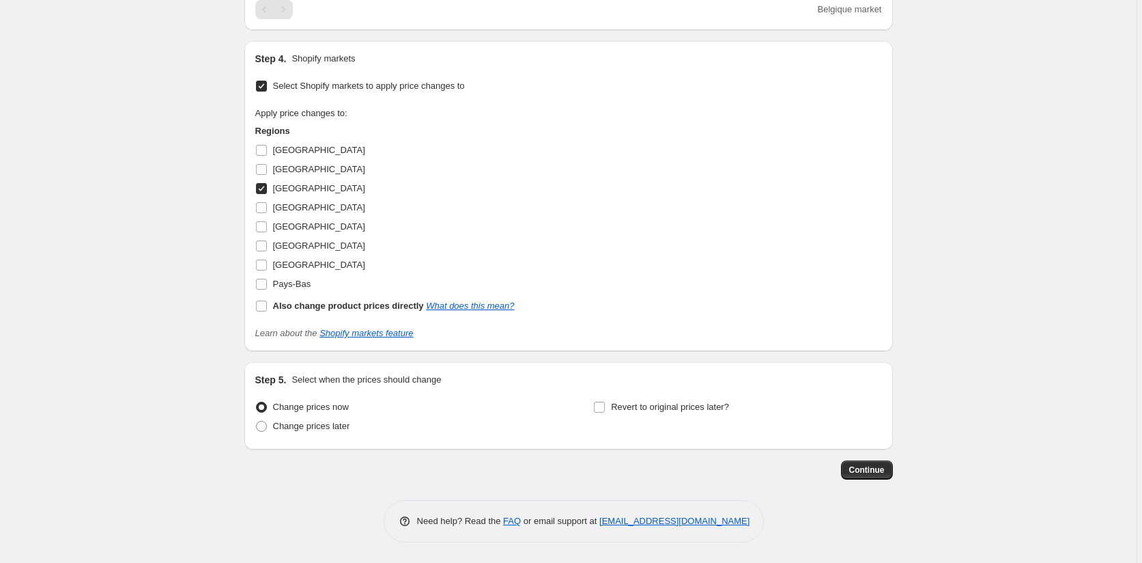
click at [263, 194] on input "[GEOGRAPHIC_DATA]" at bounding box center [261, 188] width 11 height 11
checkbox input "false"
click at [261, 232] on input "[GEOGRAPHIC_DATA]" at bounding box center [261, 226] width 11 height 11
checkbox input "true"
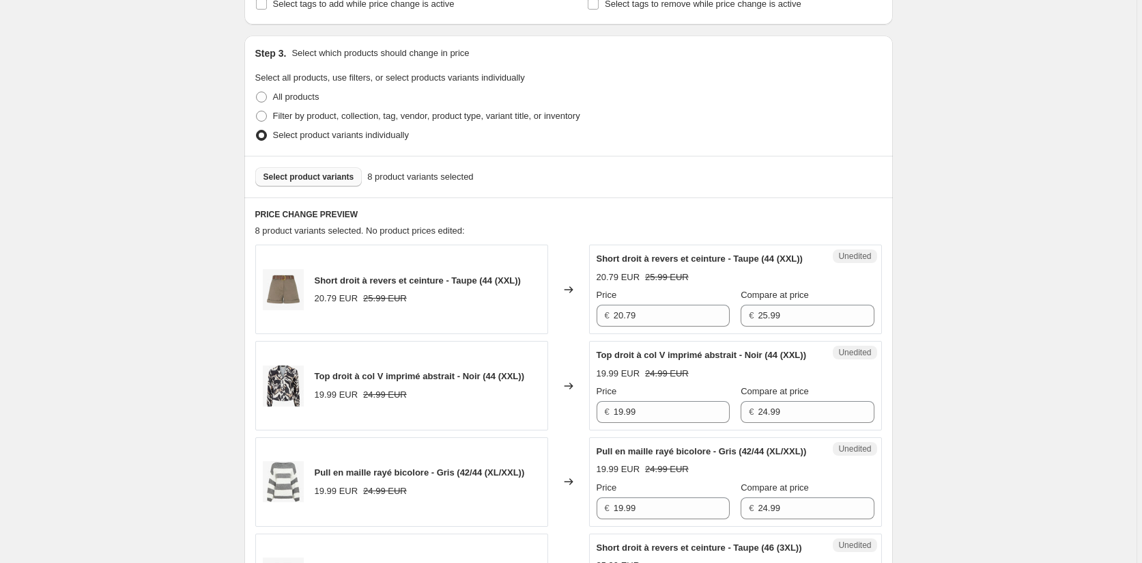
scroll to position [252, 0]
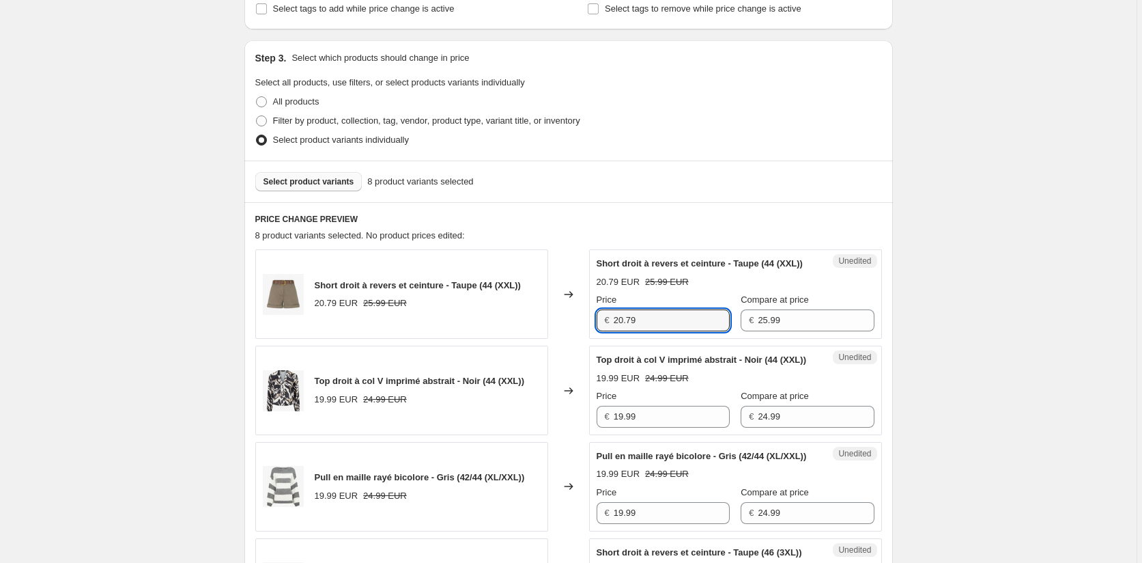
drag, startPoint x: 648, startPoint y: 335, endPoint x: 569, endPoint y: 335, distance: 78.5
click at [571, 335] on div "Short droit à revers et ceinture - Taupe (44 (XXL)) 20.79 EUR 25.99 EUR Changed…" at bounding box center [568, 293] width 627 height 89
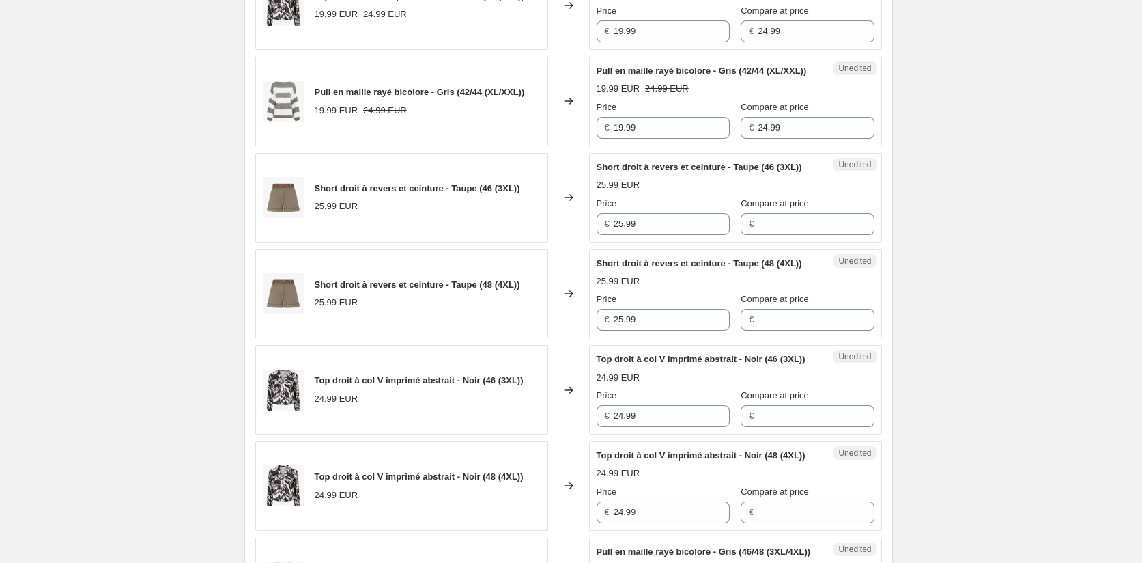
scroll to position [662, 0]
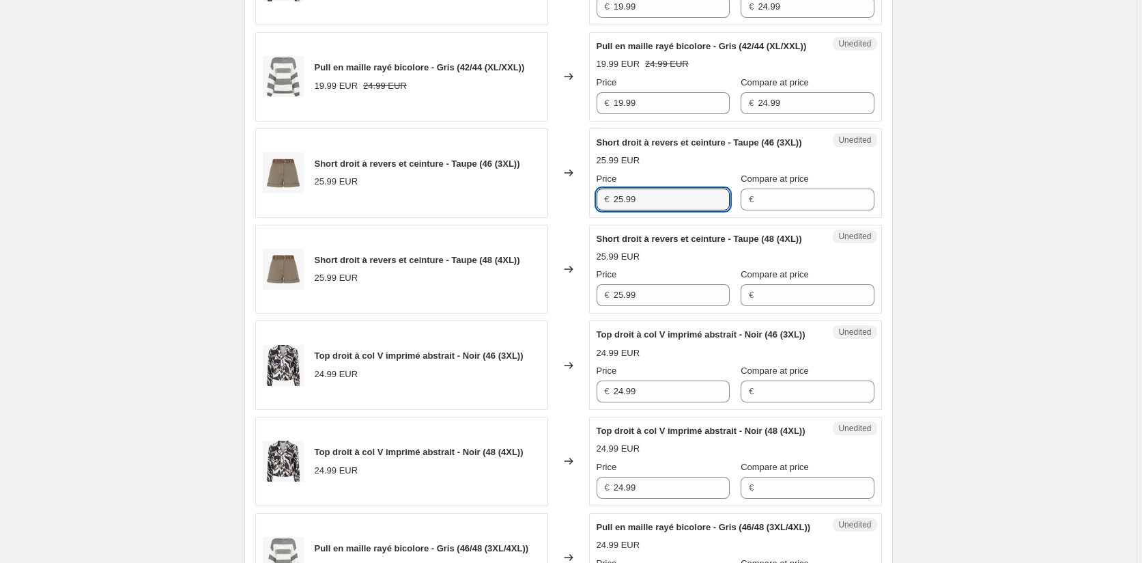
drag, startPoint x: 646, startPoint y: 253, endPoint x: 552, endPoint y: 253, distance: 94.2
click at [561, 218] on div "Short droit à revers et ceinture - Taupe (46 (3XL)) 25.99 EUR Changed to Unedit…" at bounding box center [568, 172] width 627 height 89
paste input "0.7"
type input "20.79"
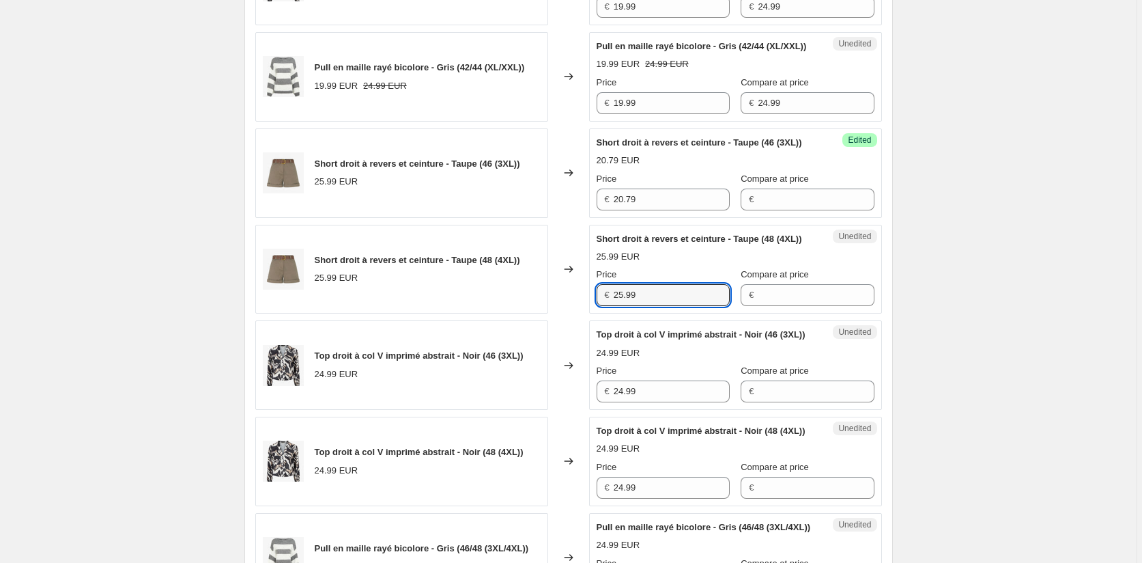
drag, startPoint x: 644, startPoint y: 363, endPoint x: 558, endPoint y: 367, distance: 86.2
click at [558, 314] on div "Short droit à revers et ceinture - Taupe (48 (4XL)) 25.99 EUR Changed to Unedit…" at bounding box center [568, 269] width 627 height 89
paste input "0.7"
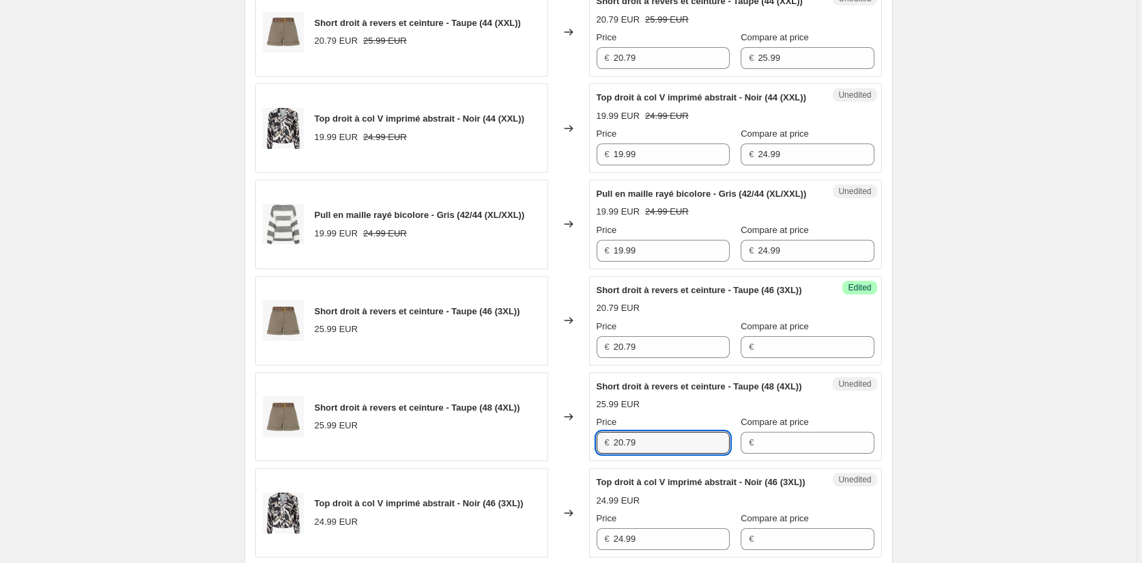
scroll to position [320, 0]
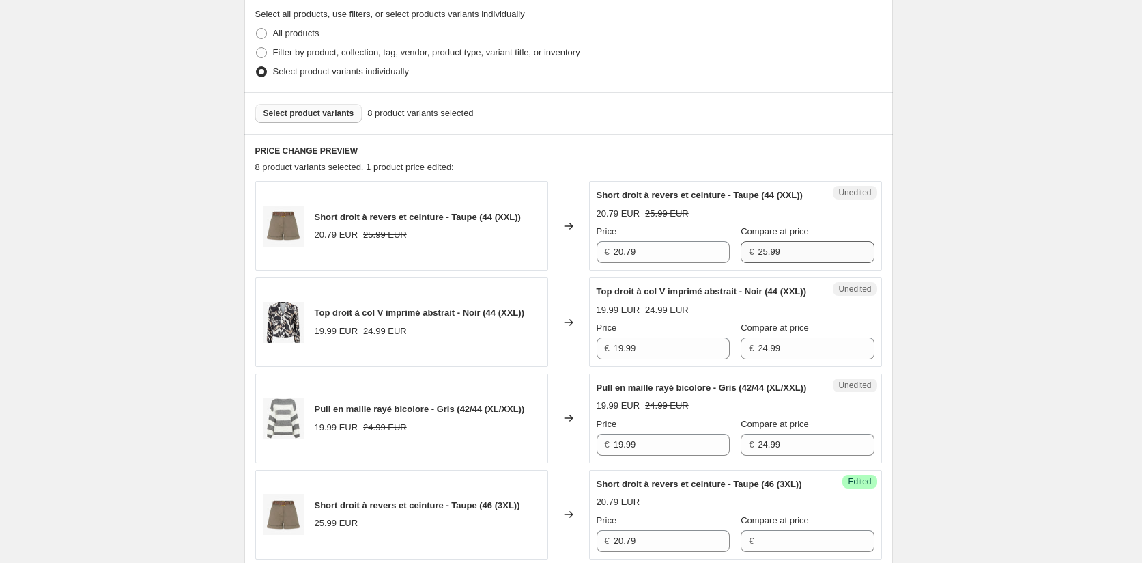
type input "20.79"
drag, startPoint x: 778, startPoint y: 266, endPoint x: 716, endPoint y: 265, distance: 61.4
click at [719, 263] on div "Price € 20.79 Compare at price € 25.99" at bounding box center [736, 244] width 278 height 38
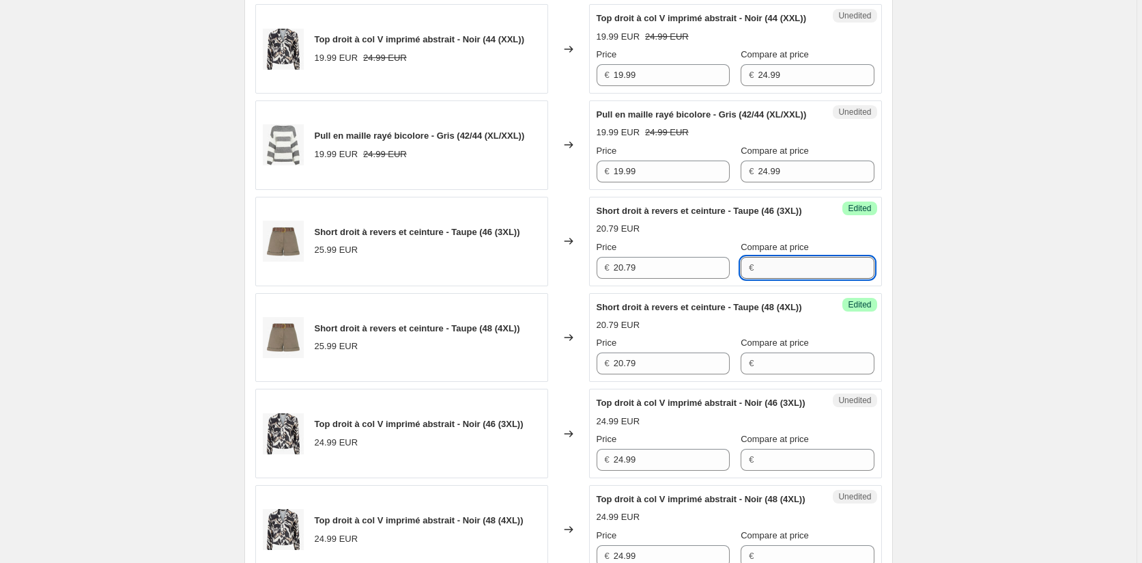
click at [774, 279] on input "Compare at price" at bounding box center [816, 268] width 116 height 22
paste input "25.99"
type input "25.99"
click at [759, 374] on input "Compare at price" at bounding box center [816, 363] width 116 height 22
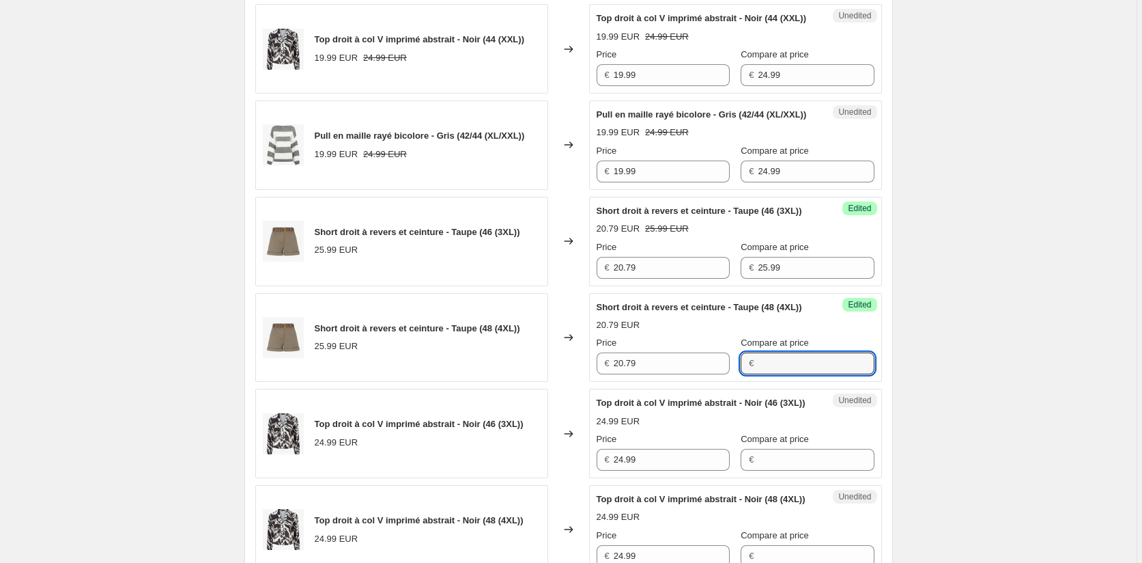
paste input "25.99"
type input "25.99"
click at [584, 190] on div "Pull en maille rayé bicolore - Gris (42/44 (XL/XXL)) 19.99 EUR 24.99 EUR Change…" at bounding box center [568, 144] width 627 height 89
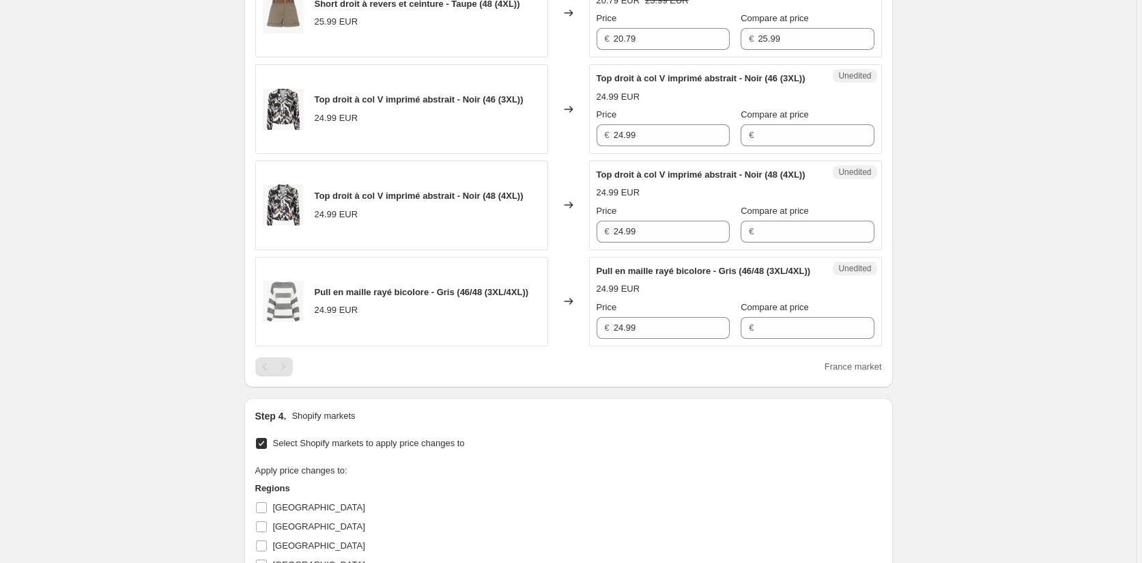
scroll to position [935, 0]
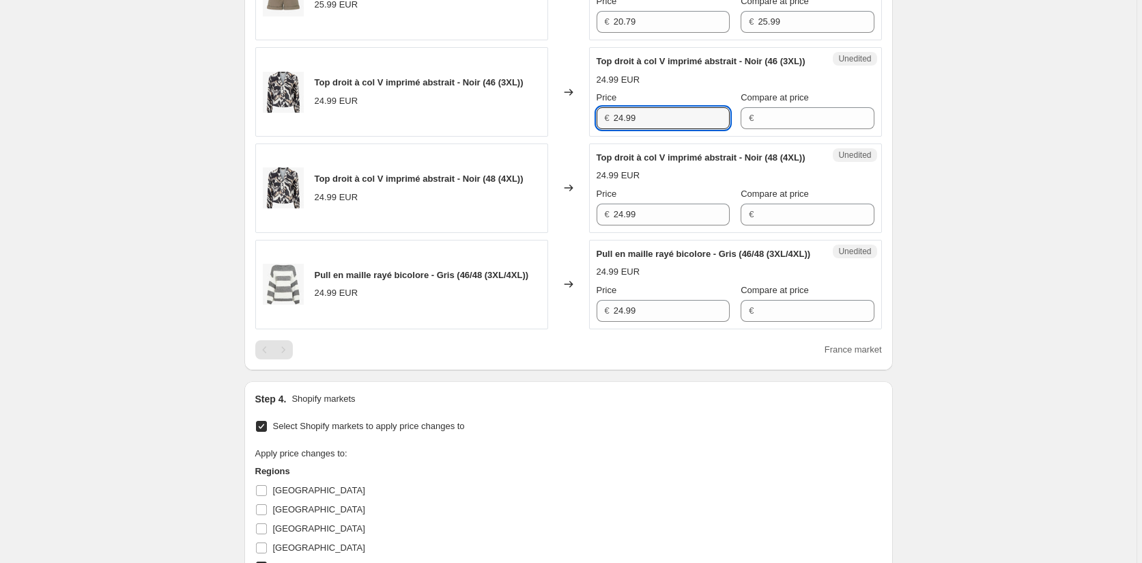
drag, startPoint x: 639, startPoint y: 197, endPoint x: 592, endPoint y: 197, distance: 47.1
click at [595, 137] on div "Unedited Top droit à col V imprimé abstrait - Noir (46 (3XL)) 24.99 EUR Price €…" at bounding box center [735, 91] width 293 height 89
paste input "19"
type input "19.99"
drag, startPoint x: 575, startPoint y: 314, endPoint x: 554, endPoint y: 317, distance: 21.3
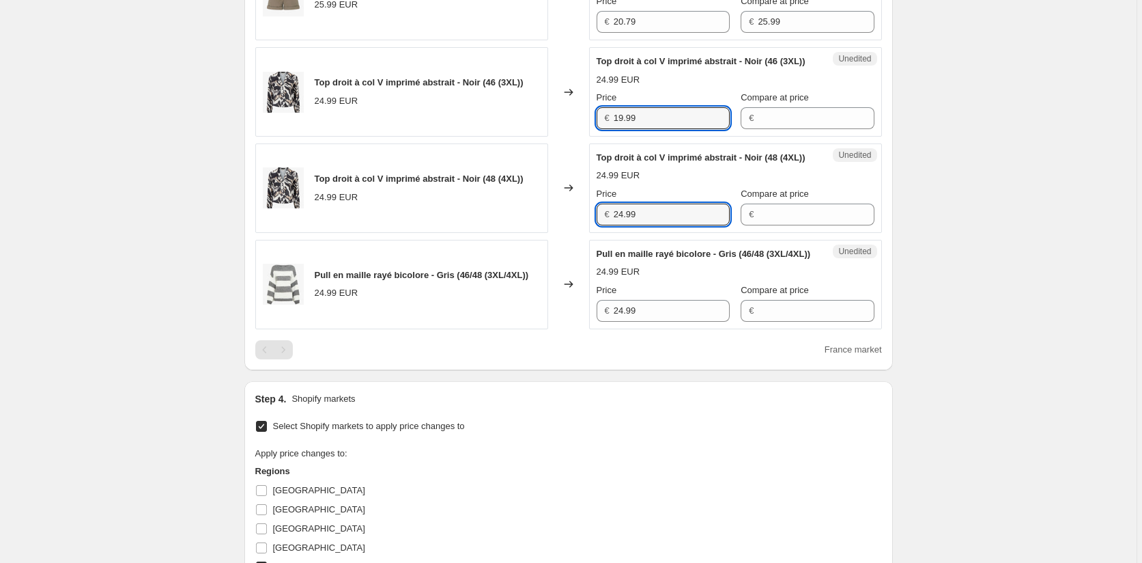
click at [567, 233] on div "Top droit à col V imprimé abstrait - Noir (48 (4XL)) 24.99 EUR Changed to Unedi…" at bounding box center [568, 187] width 627 height 89
paste input "19"
type input "19.99"
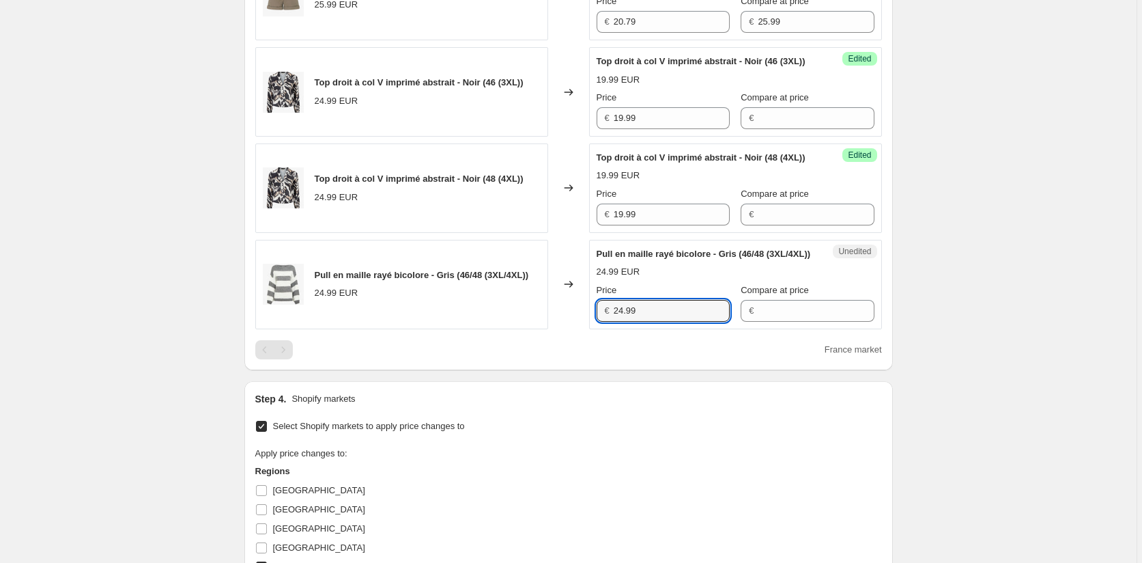
drag, startPoint x: 667, startPoint y: 424, endPoint x: 567, endPoint y: 424, distance: 99.7
click at [573, 329] on div "Pull en maille rayé bicolore - Gris (46/48 (3XL/4XL)) 24.99 EUR Changed to Uned…" at bounding box center [568, 284] width 627 height 89
paste input "19"
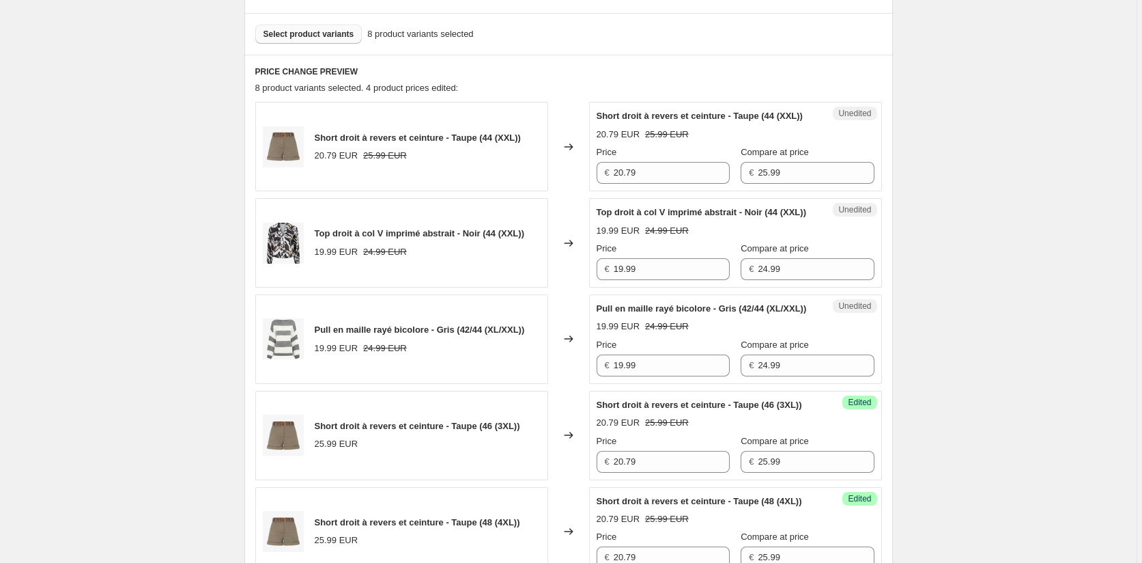
scroll to position [388, 0]
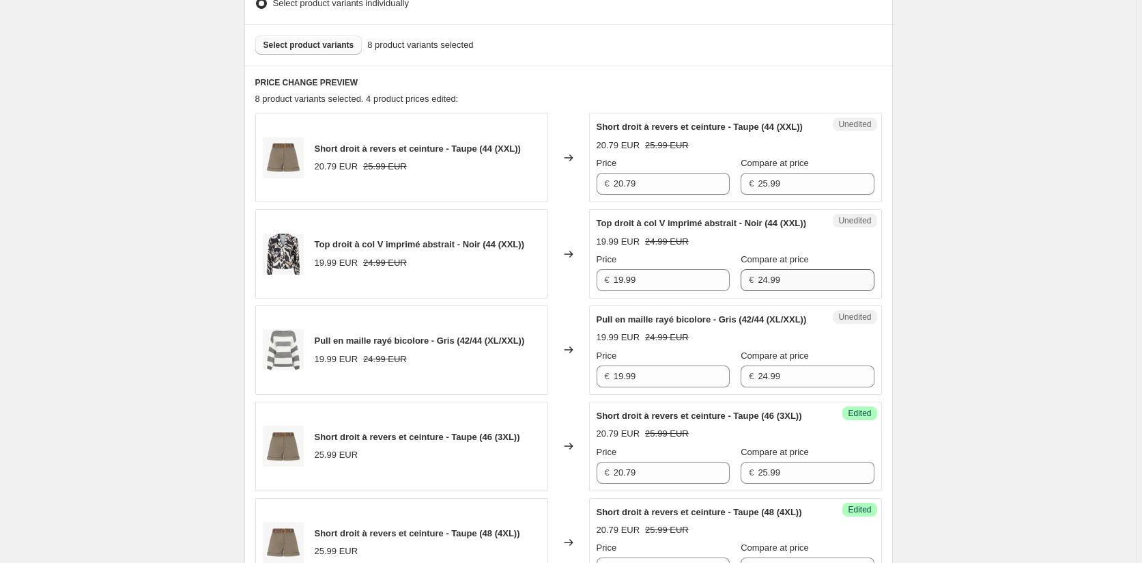
type input "19.99"
drag, startPoint x: 792, startPoint y: 310, endPoint x: 703, endPoint y: 310, distance: 88.8
click at [703, 291] on div "Price € 19.99 Compare at price € 24.99" at bounding box center [736, 272] width 278 height 38
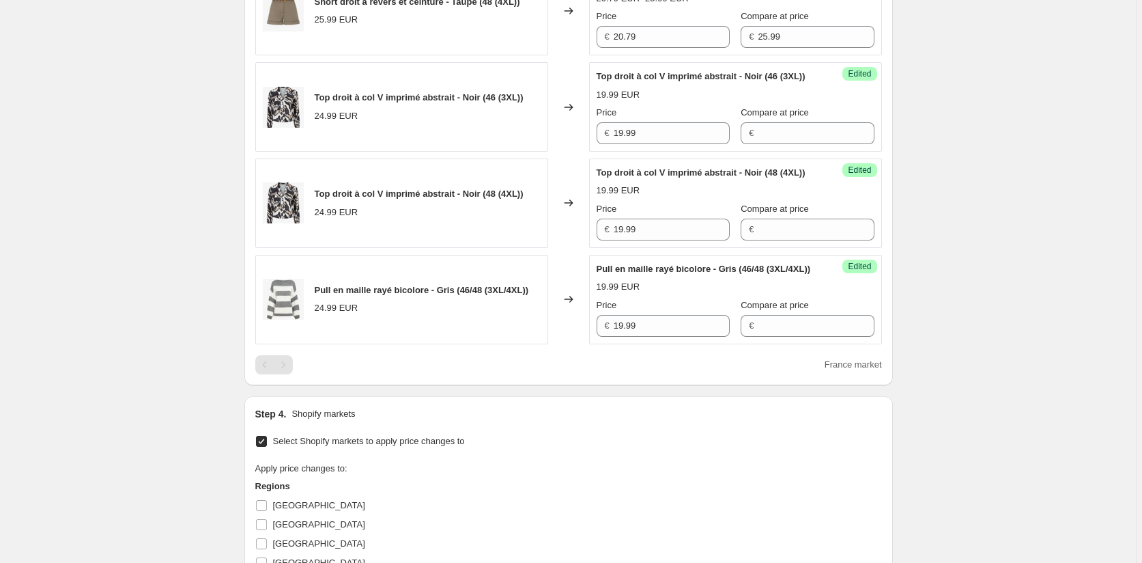
scroll to position [1003, 0]
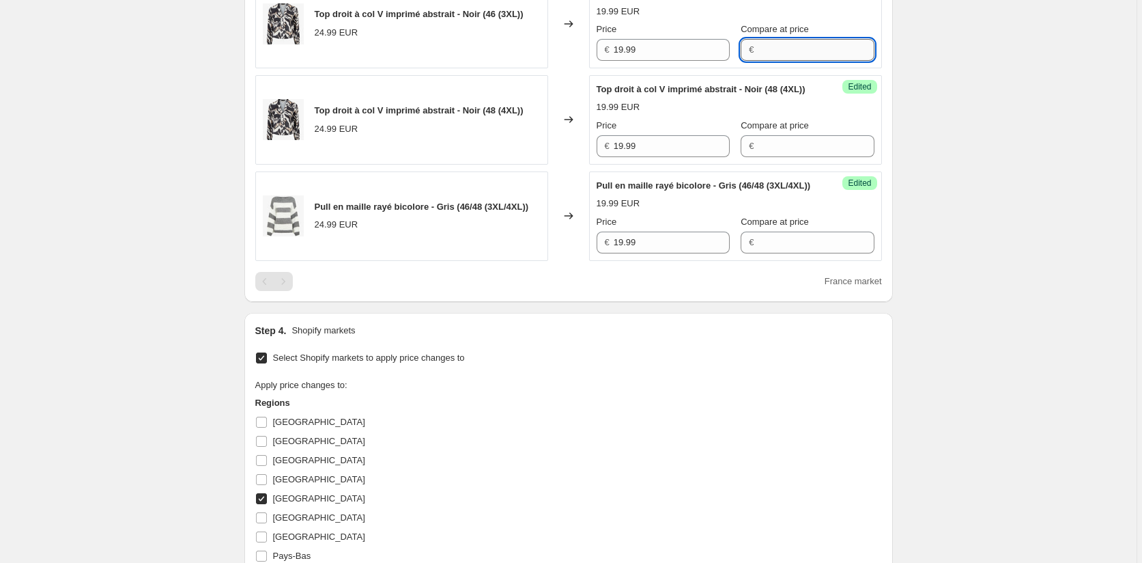
click at [765, 61] on input "Compare at price" at bounding box center [816, 50] width 116 height 22
paste input "24.99"
type input "24.99"
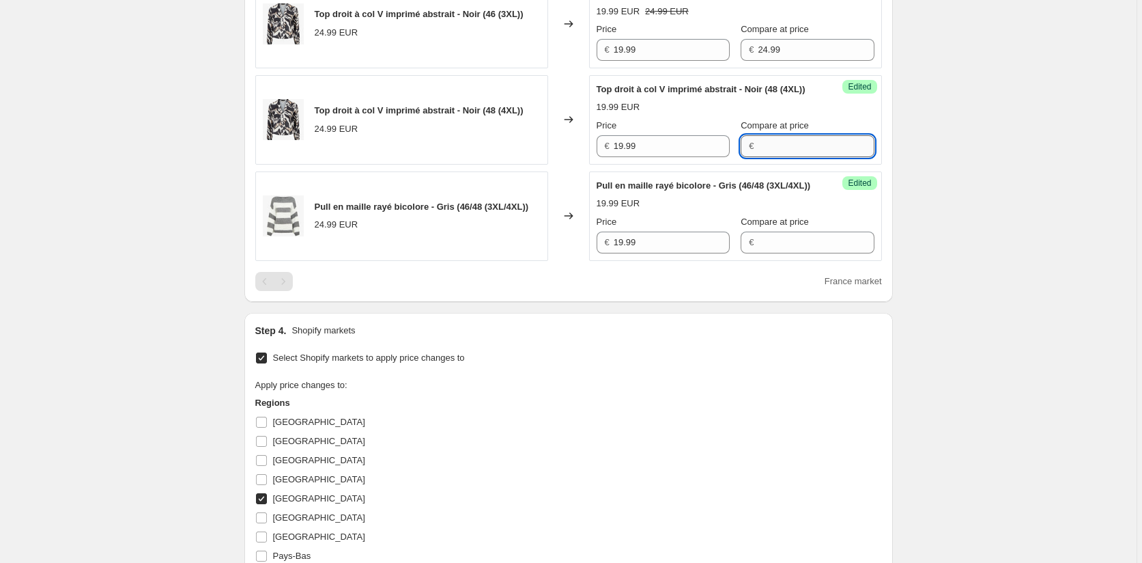
click at [768, 157] on input "Compare at price" at bounding box center [816, 146] width 116 height 22
paste input "24.99"
type input "24.99"
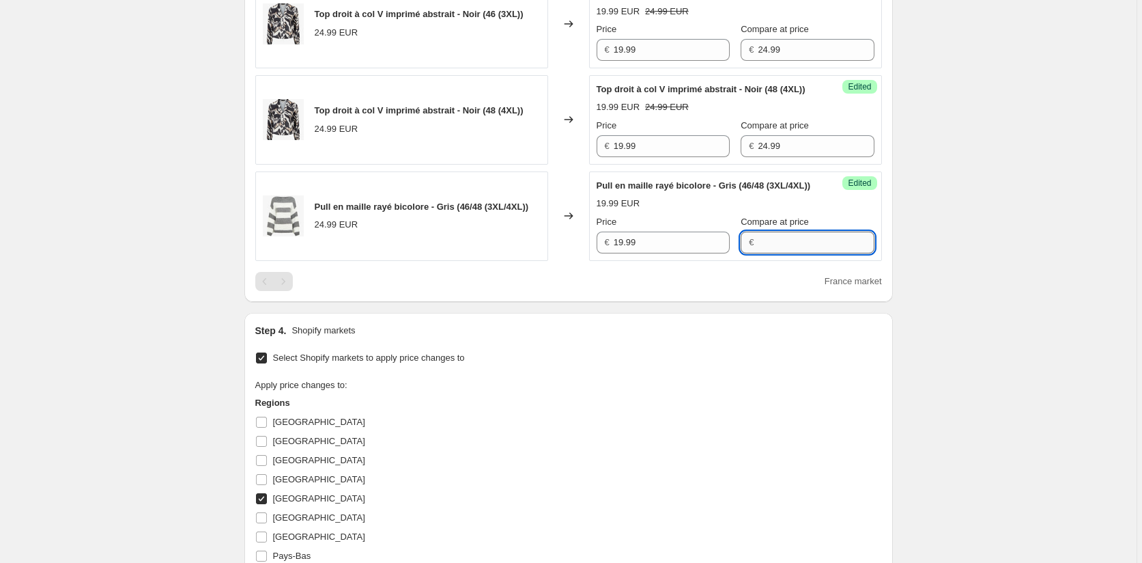
click at [764, 253] on input "Compare at price" at bounding box center [816, 242] width 116 height 22
paste input "24.99"
type input "24.99"
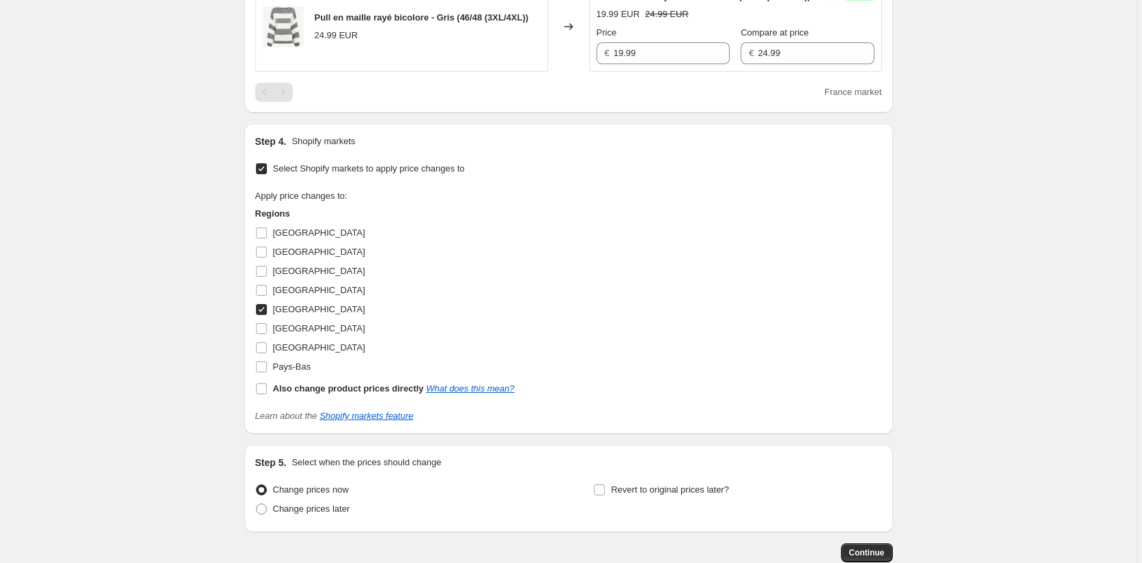
scroll to position [1384, 0]
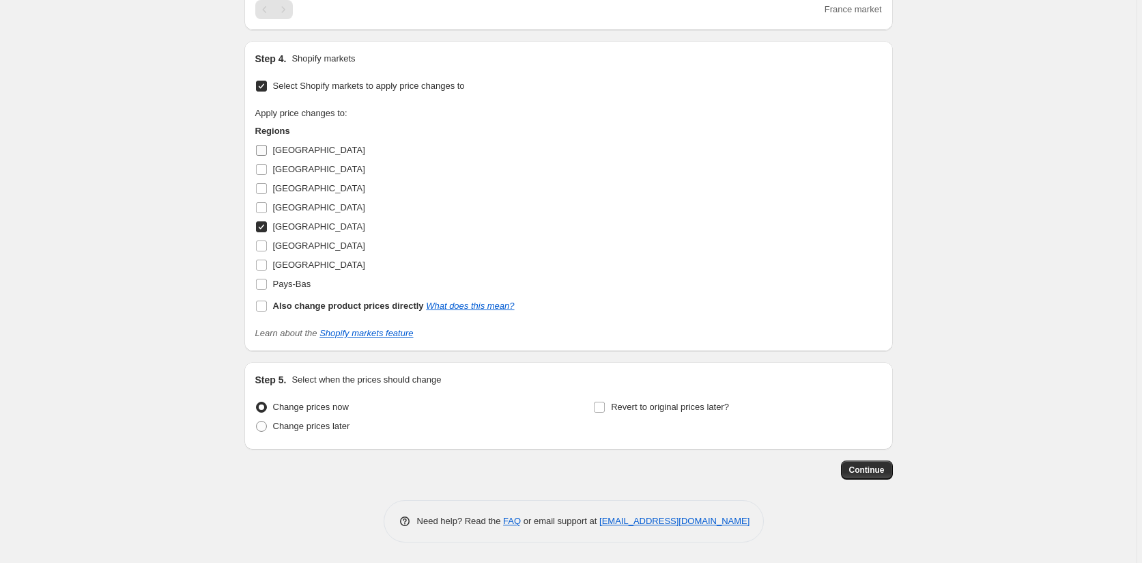
click at [264, 154] on input "[GEOGRAPHIC_DATA]" at bounding box center [261, 150] width 11 height 11
checkbox input "true"
click at [267, 175] on input "[GEOGRAPHIC_DATA]" at bounding box center [261, 169] width 11 height 11
checkbox input "true"
click at [266, 194] on input "[GEOGRAPHIC_DATA]" at bounding box center [261, 188] width 11 height 11
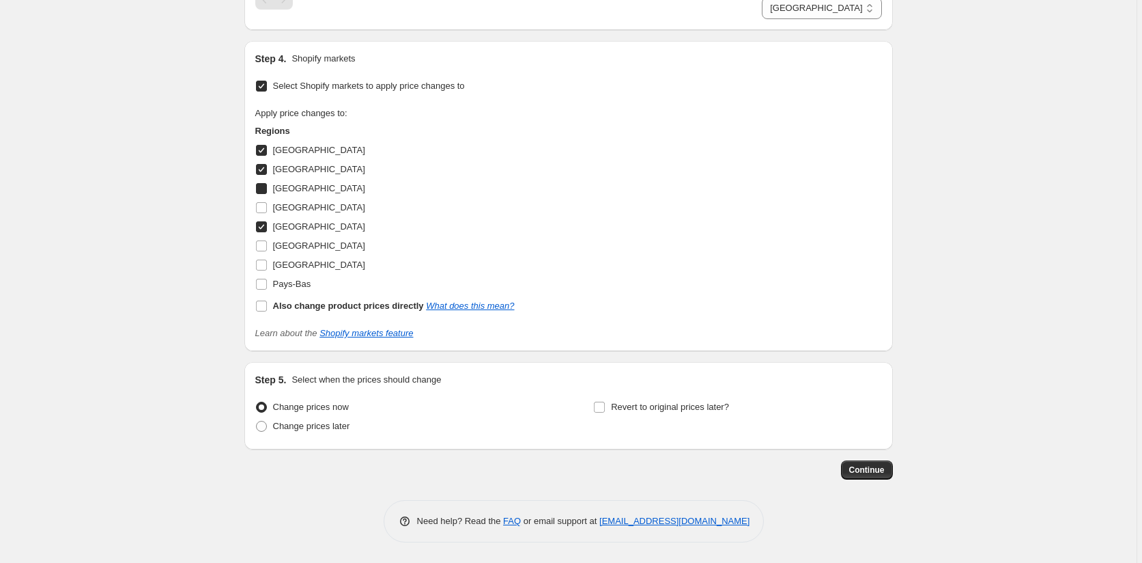
checkbox input "true"
click at [257, 252] on span at bounding box center [261, 246] width 12 height 12
click at [257, 251] on input "[GEOGRAPHIC_DATA]" at bounding box center [261, 245] width 11 height 11
checkbox input "true"
click at [261, 270] on input "[GEOGRAPHIC_DATA]" at bounding box center [261, 264] width 11 height 11
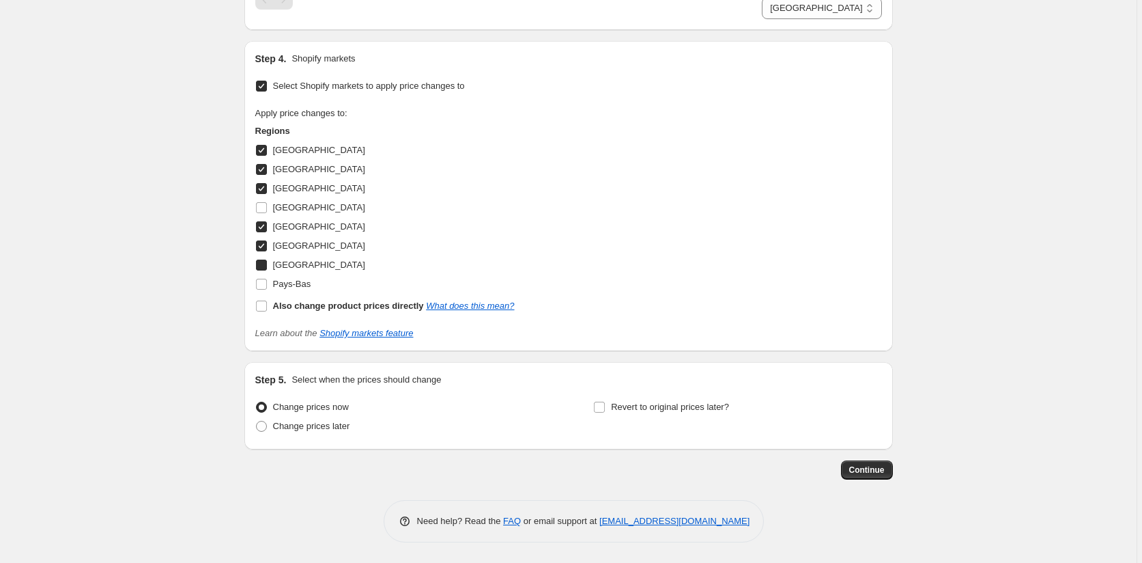
checkbox input "true"
click at [264, 289] on input "Pays-Bas" at bounding box center [261, 284] width 11 height 11
checkbox input "true"
click at [860, 475] on span "Continue" at bounding box center [867, 469] width 36 height 11
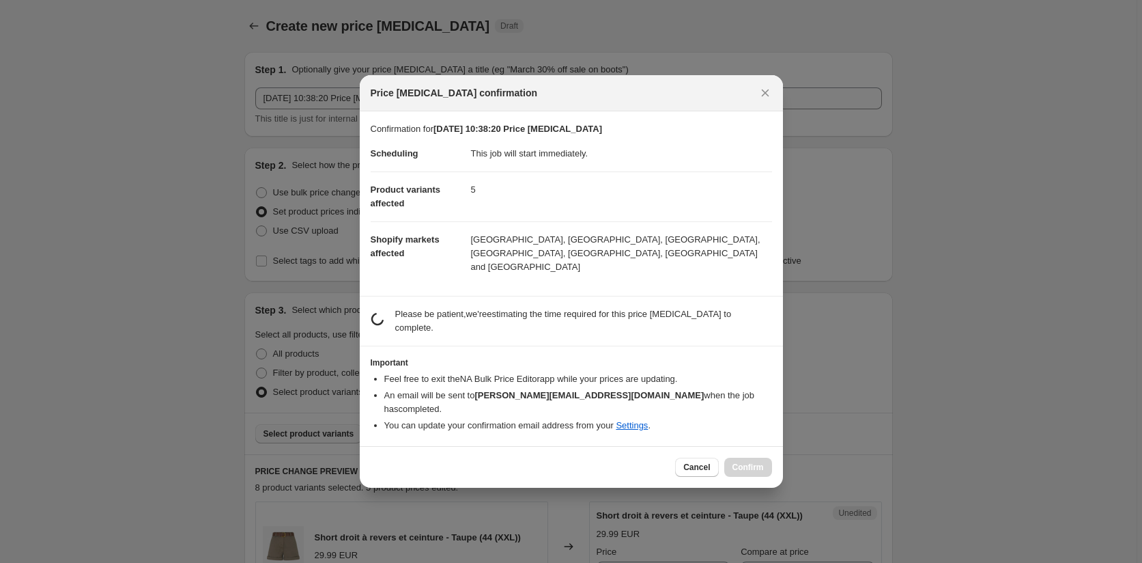
scroll to position [0, 0]
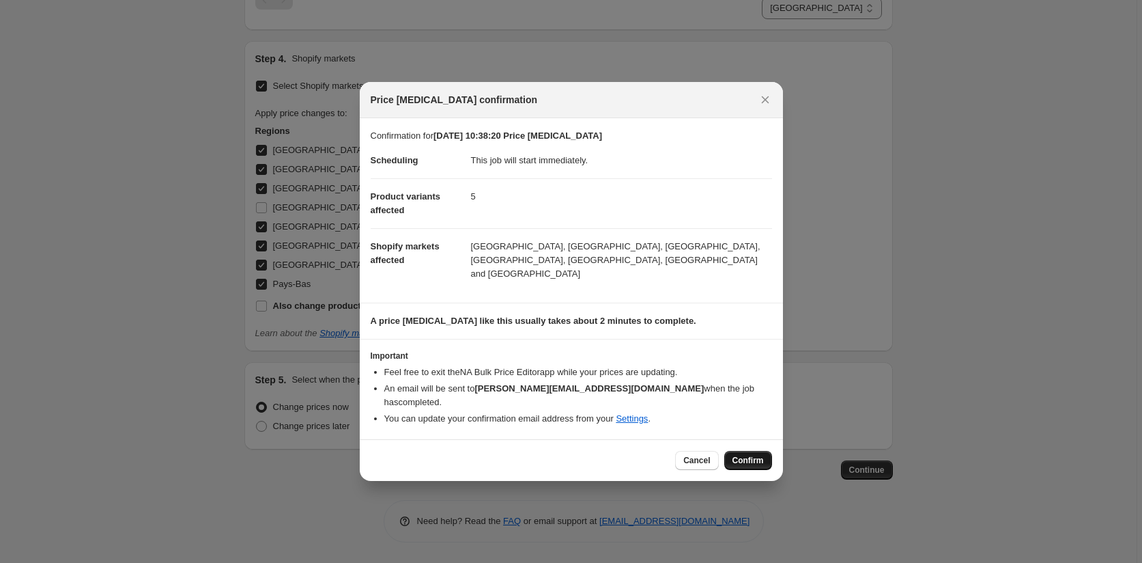
click at [750, 455] on span "Confirm" at bounding box center [748, 460] width 31 height 11
